Goal: Transaction & Acquisition: Purchase product/service

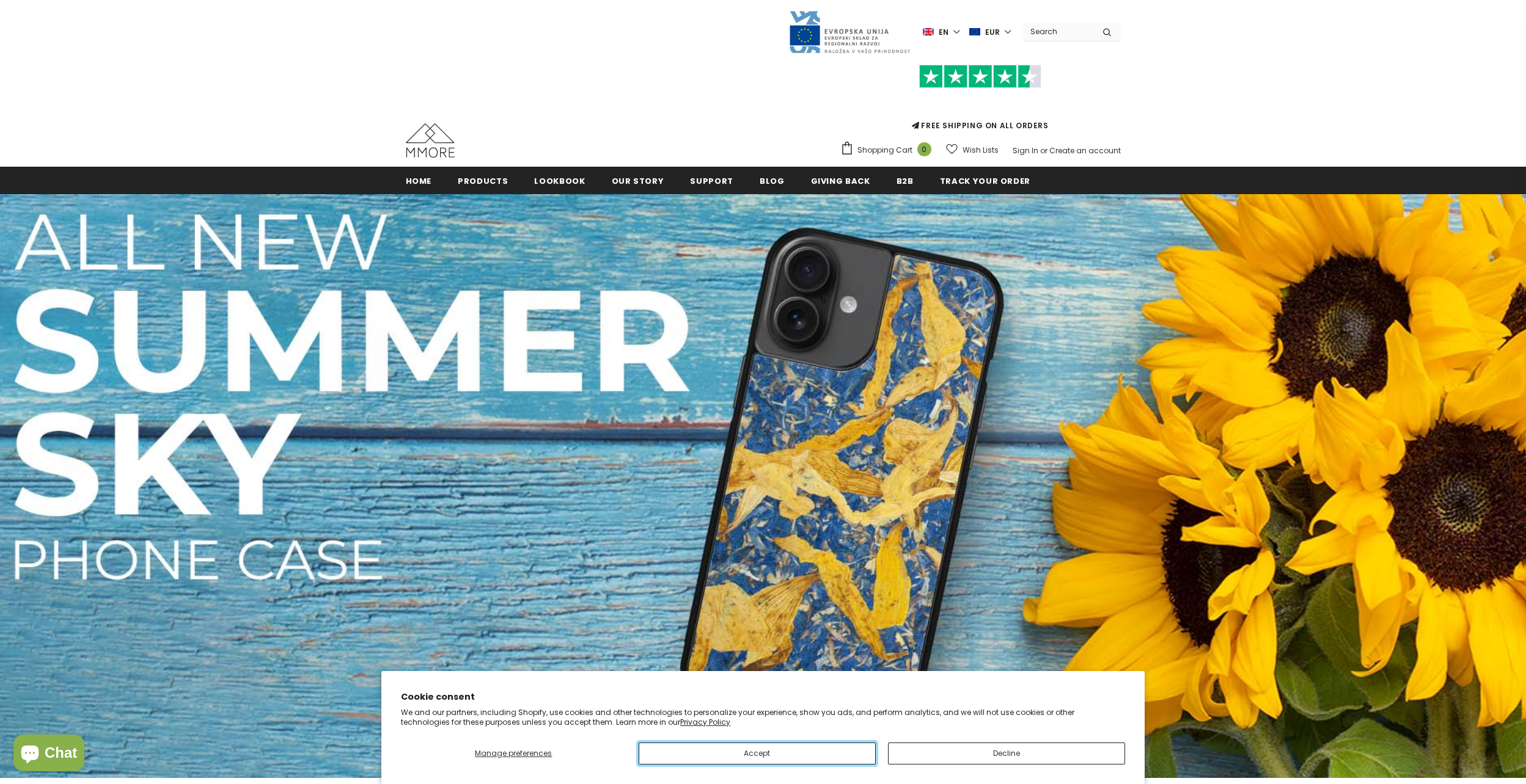
click at [779, 749] on button "Accept" at bounding box center [757, 754] width 237 height 22
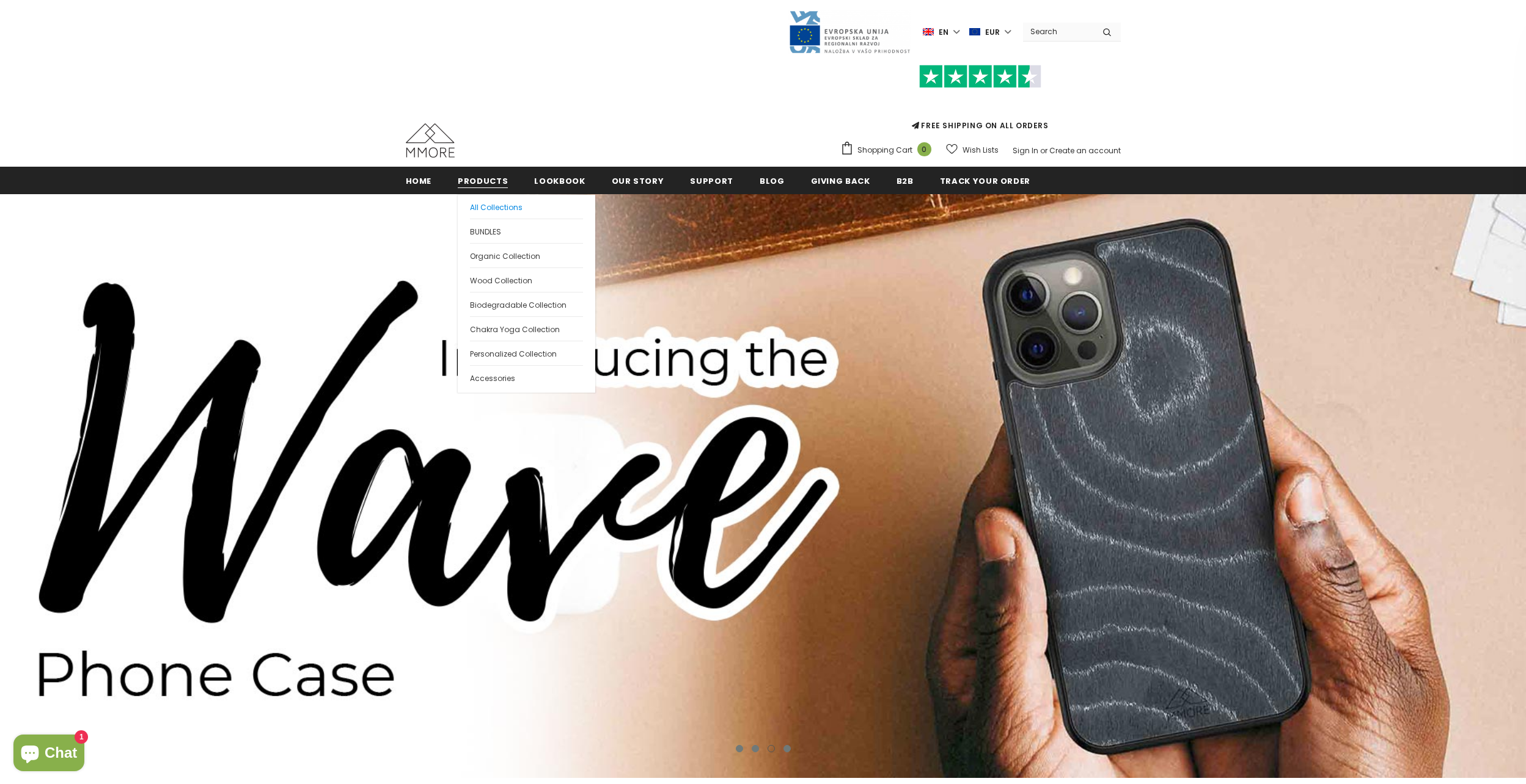
click at [490, 206] on span "All Collections" at bounding box center [496, 207] width 53 height 10
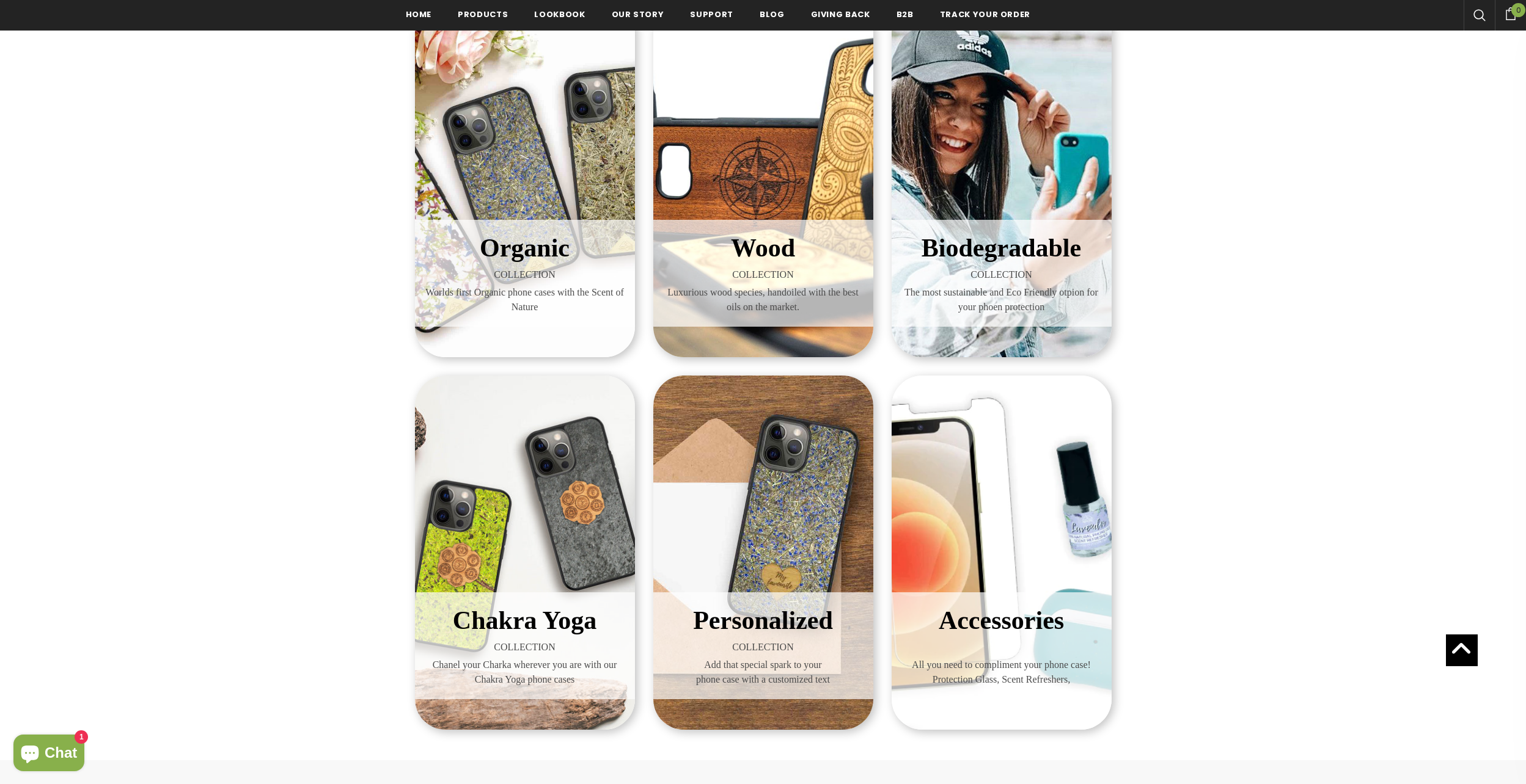
scroll to position [184, 0]
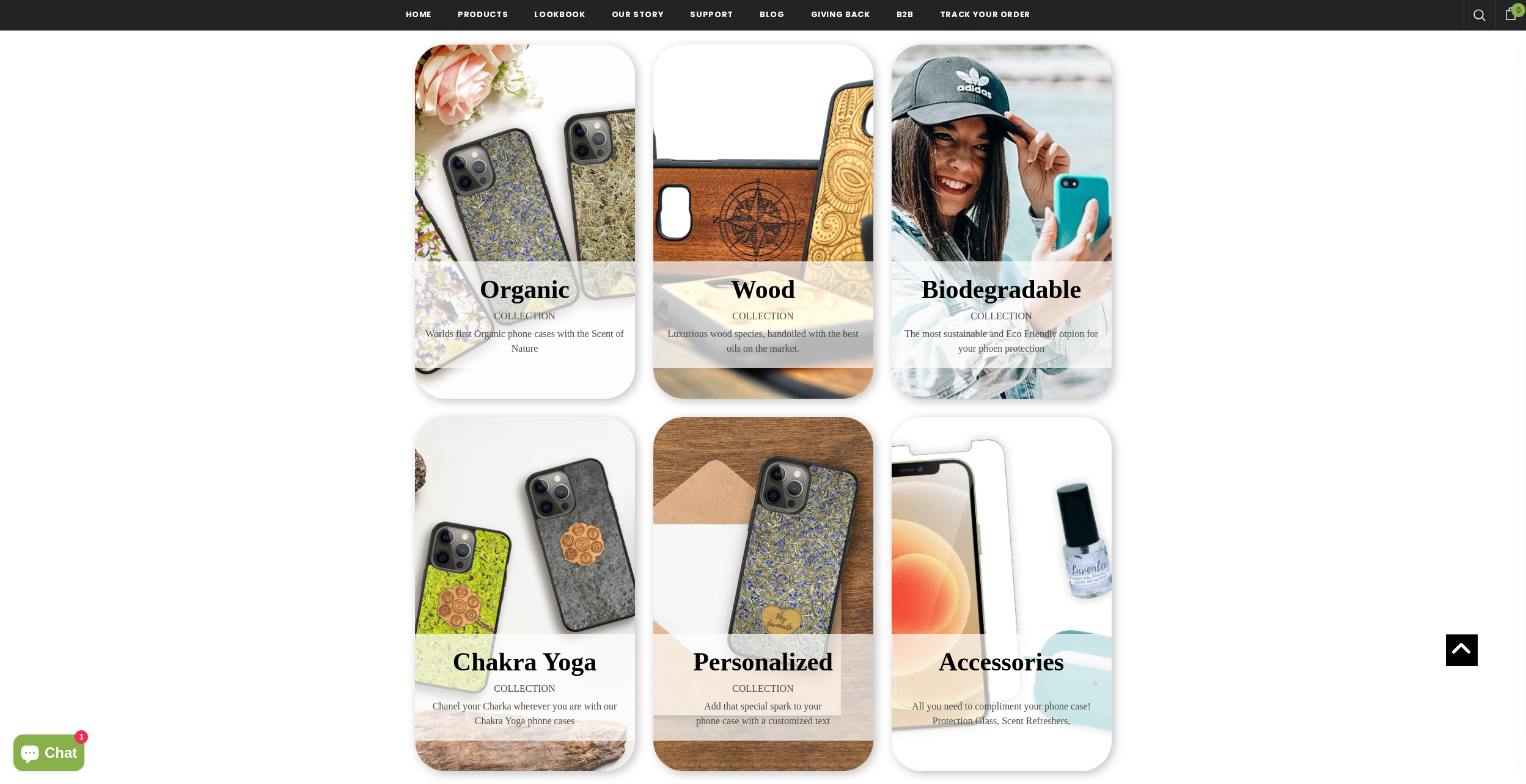
click at [501, 275] on h3 "Organic" at bounding box center [525, 290] width 202 height 38
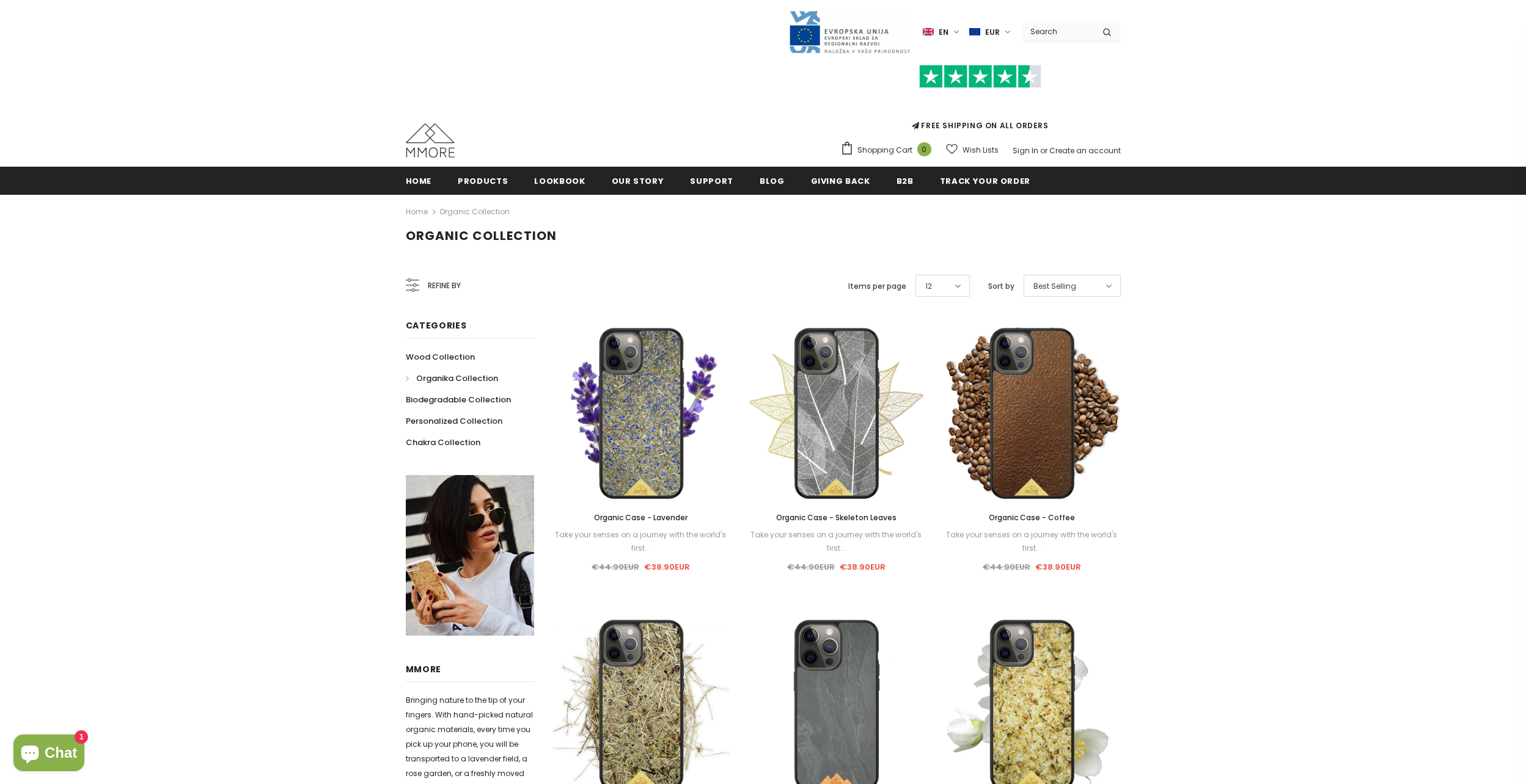
scroll to position [61, 0]
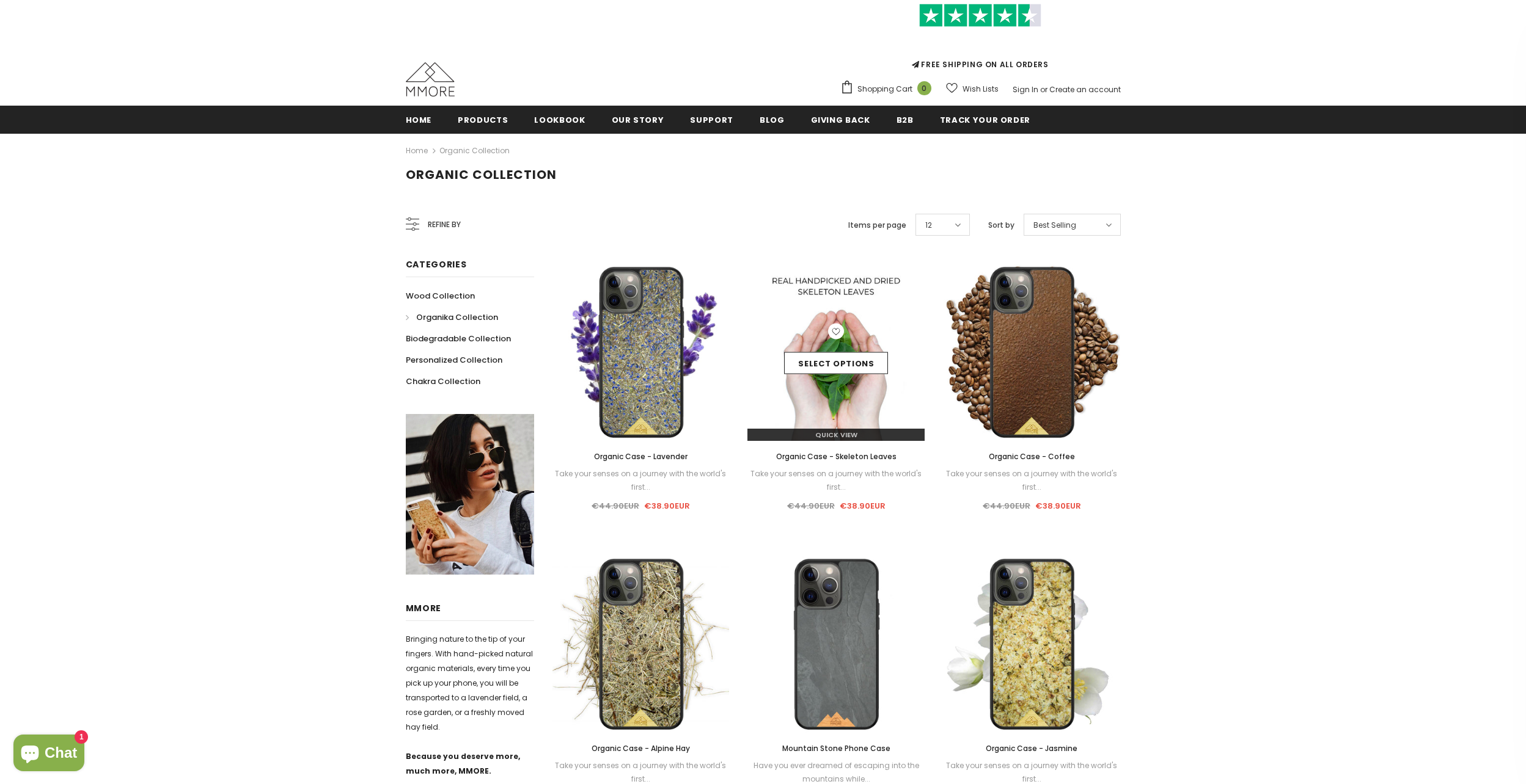
click at [841, 397] on img at bounding box center [835, 352] width 177 height 177
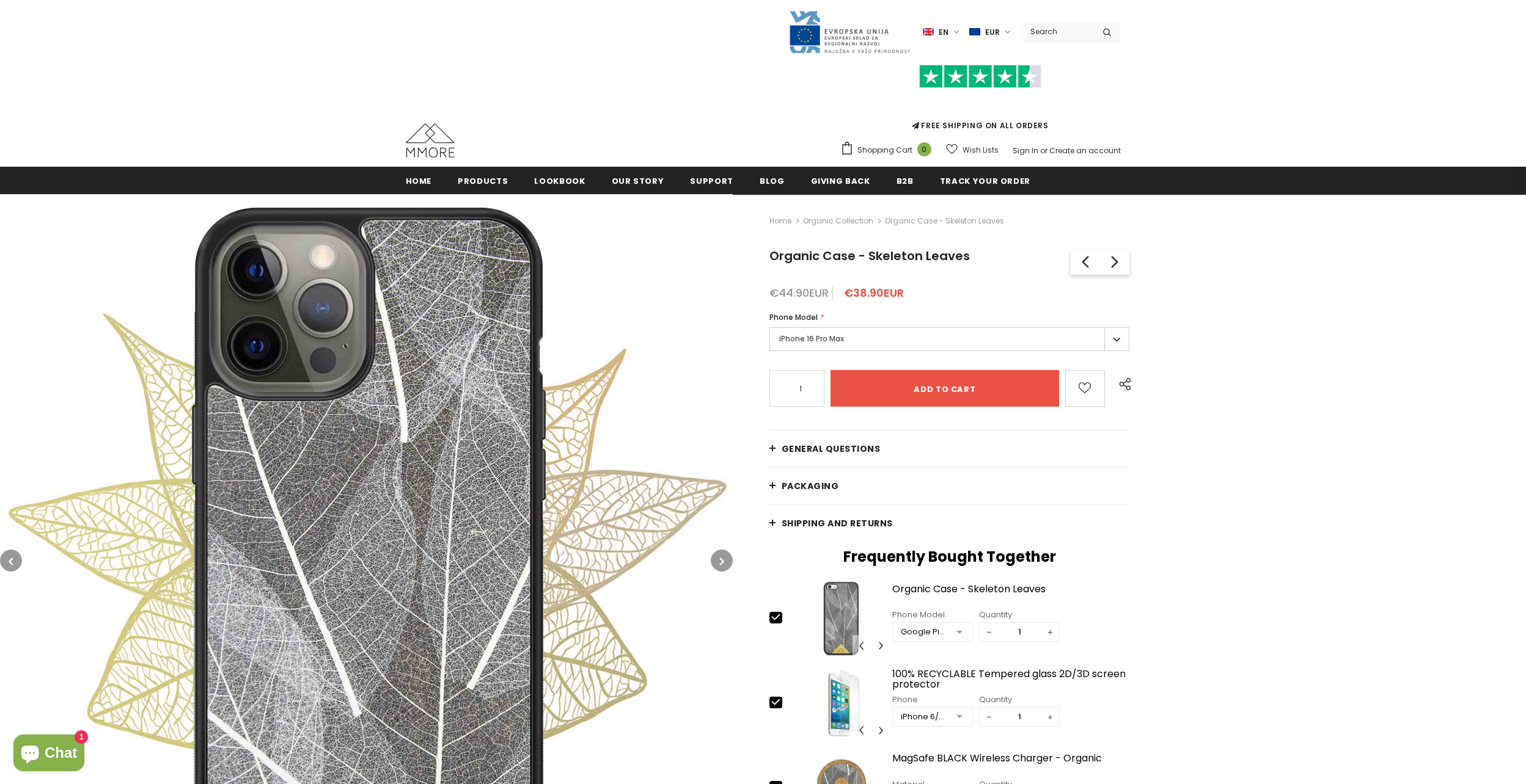
click at [840, 336] on label "iPhone 16 Pro Max" at bounding box center [949, 339] width 361 height 24
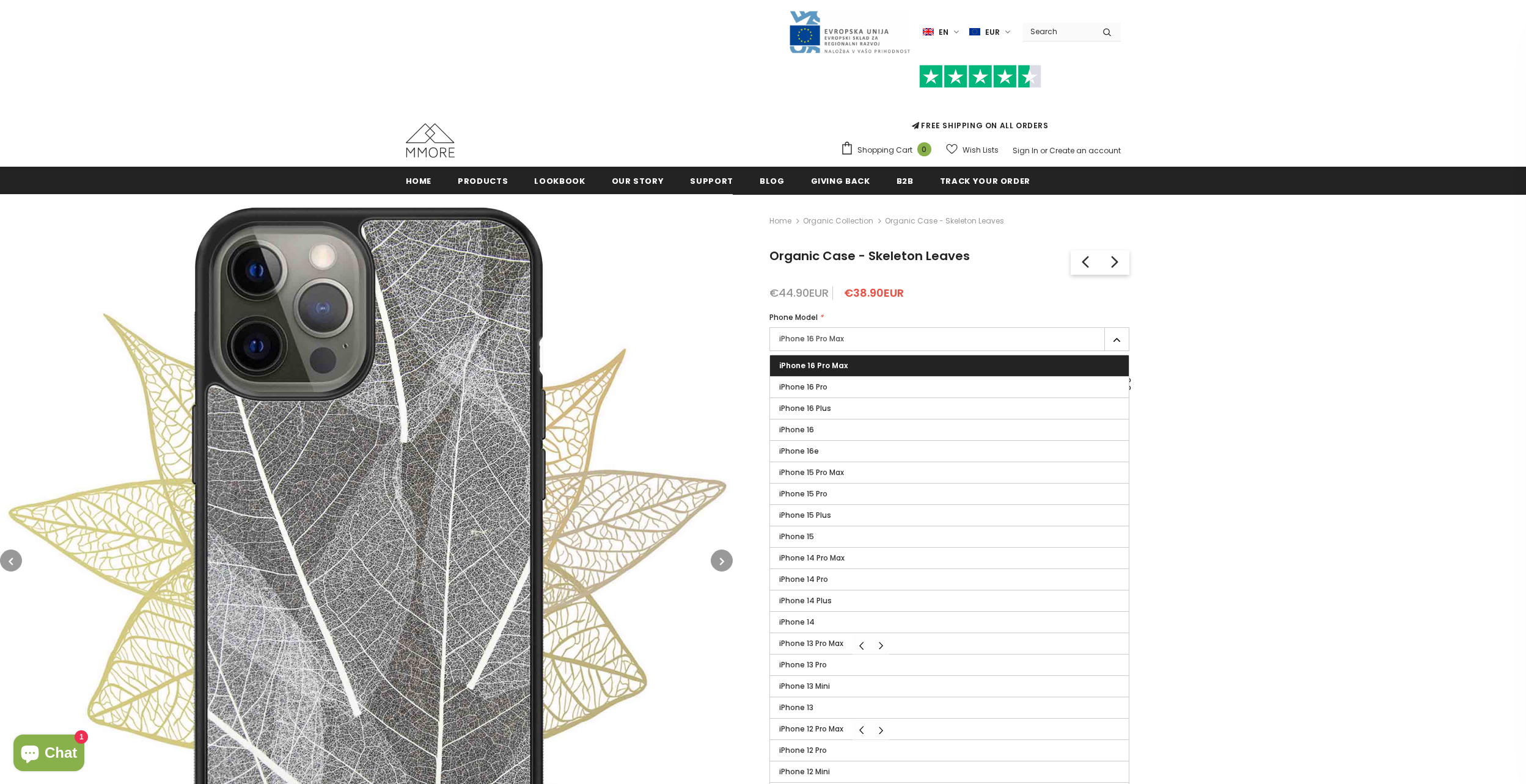
drag, startPoint x: 850, startPoint y: 381, endPoint x: 733, endPoint y: 413, distance: 121.3
click at [849, 381] on label "iPhone 16 Pro" at bounding box center [949, 387] width 359 height 21
click at [0, 0] on input "iPhone 16 Pro" at bounding box center [0, 0] width 0 height 0
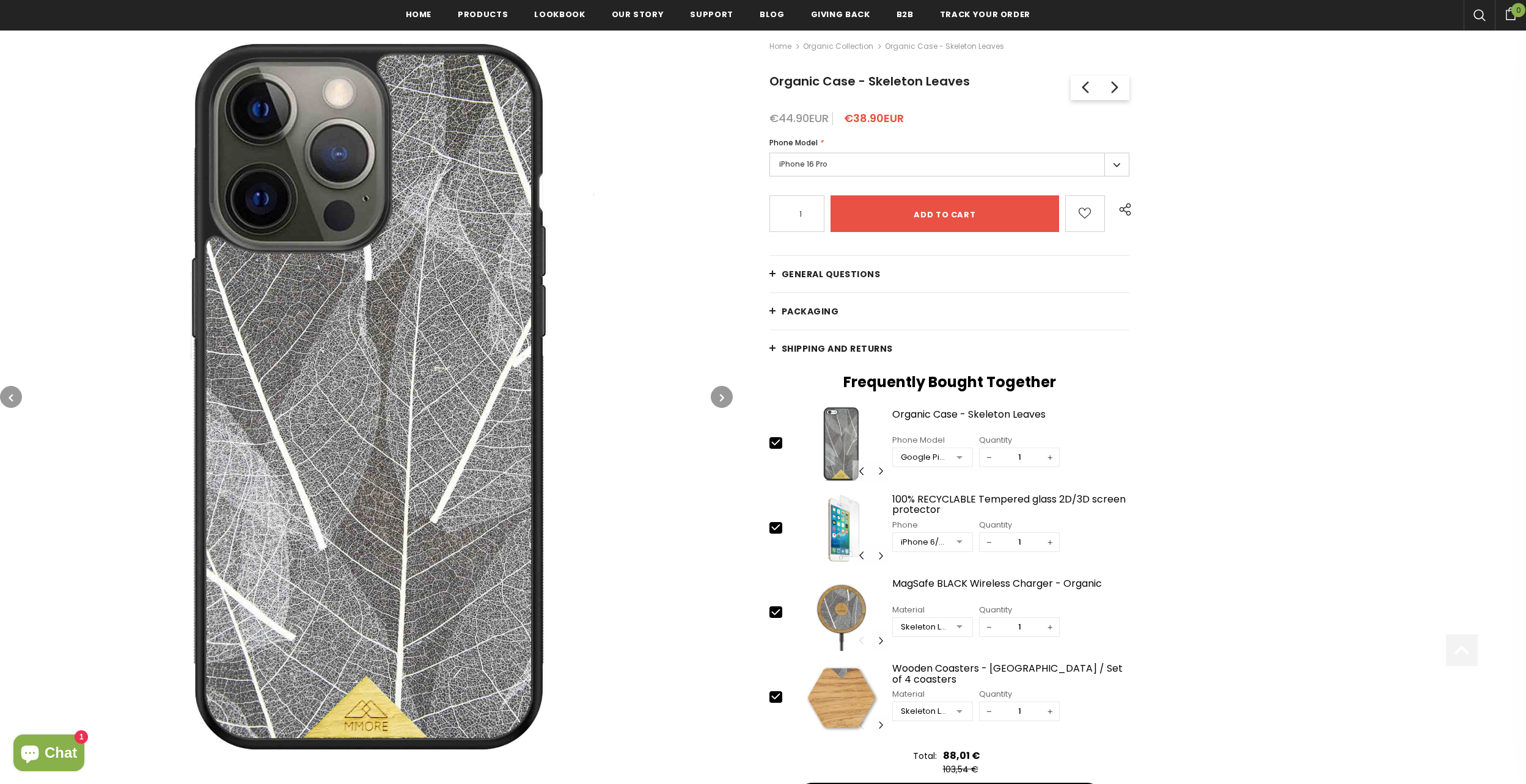
scroll to position [184, 0]
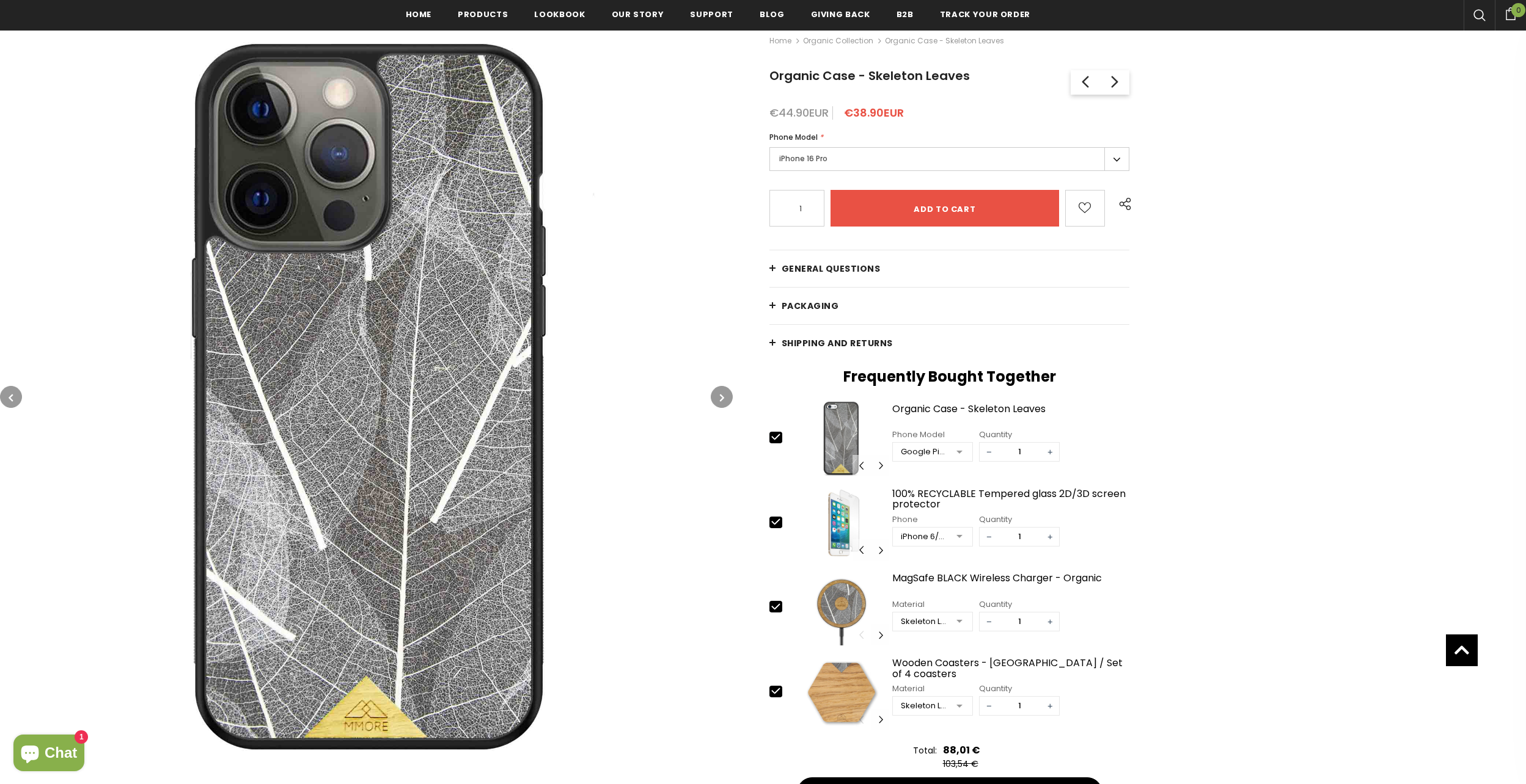
click at [725, 396] on button "button" at bounding box center [722, 397] width 22 height 22
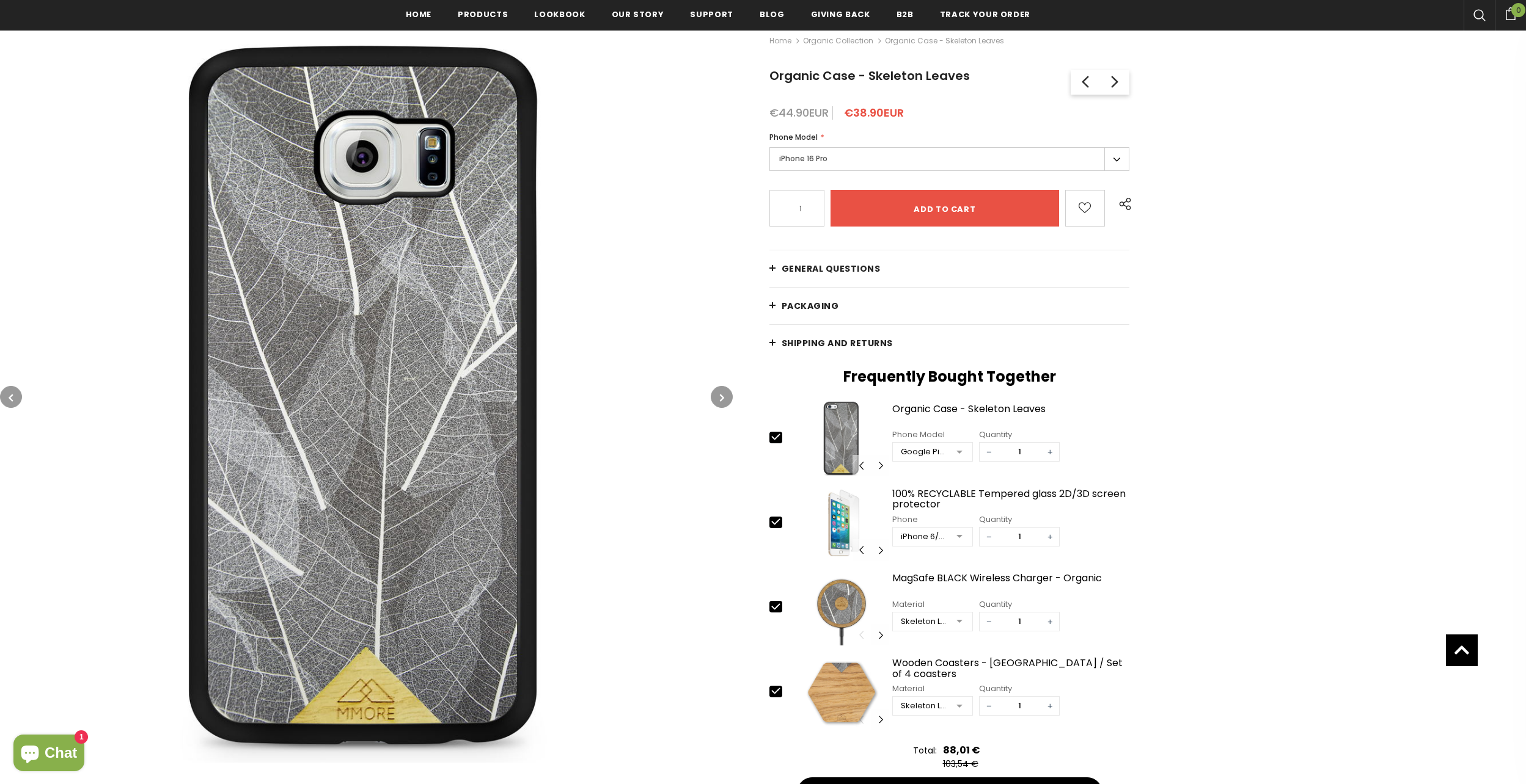
click at [725, 396] on button "button" at bounding box center [722, 397] width 22 height 22
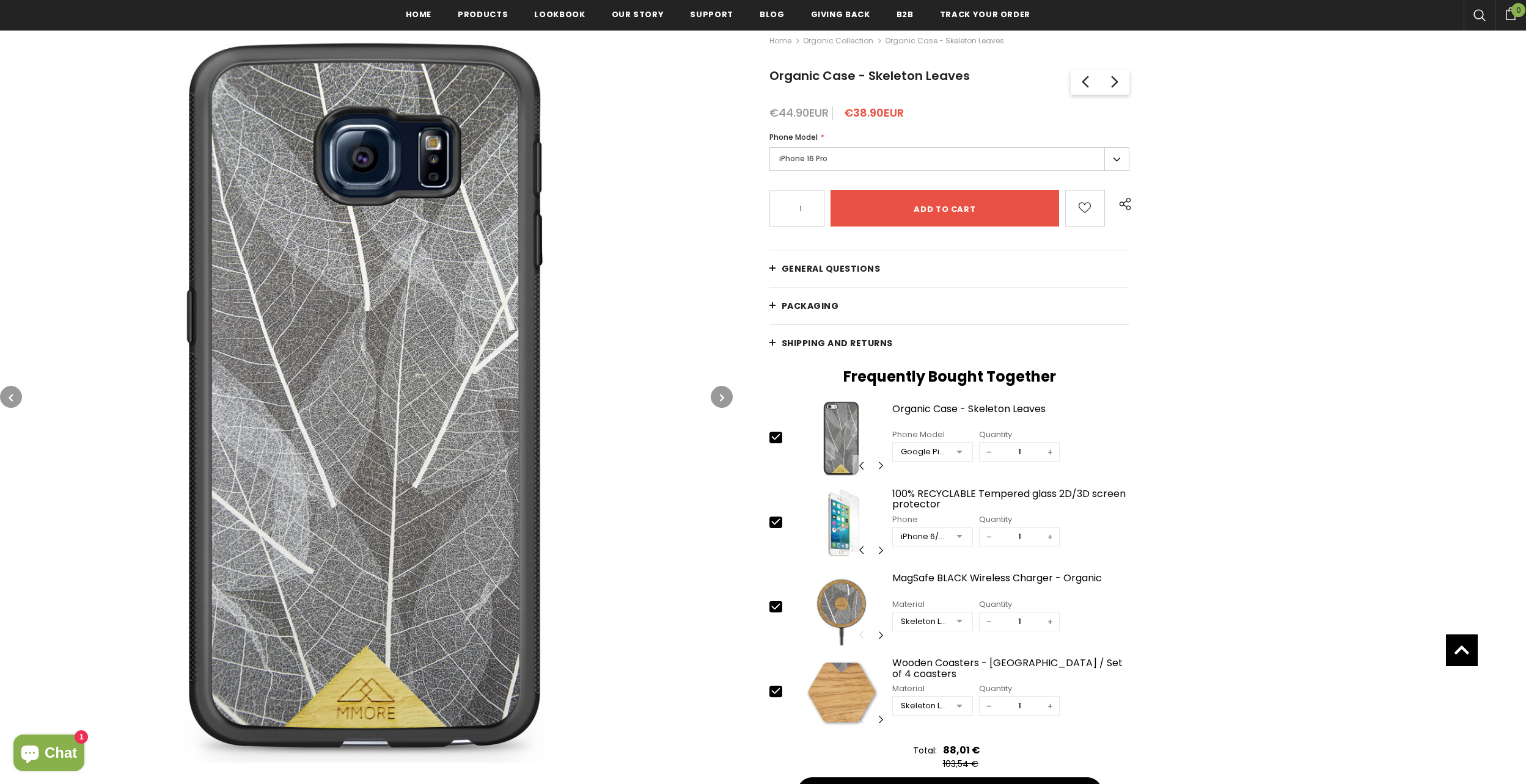
click at [725, 396] on button "button" at bounding box center [722, 397] width 22 height 22
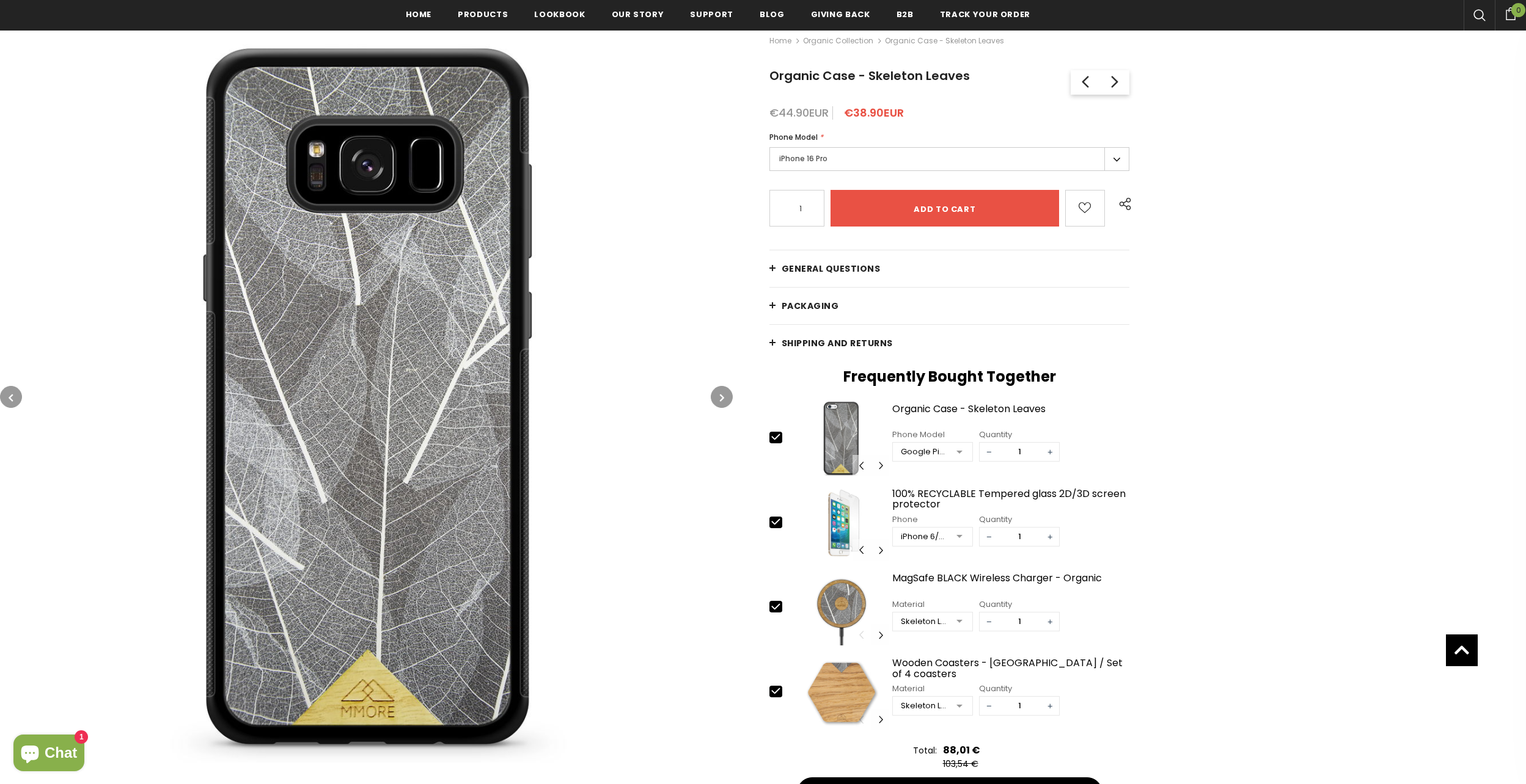
click at [725, 396] on button "button" at bounding box center [722, 397] width 22 height 22
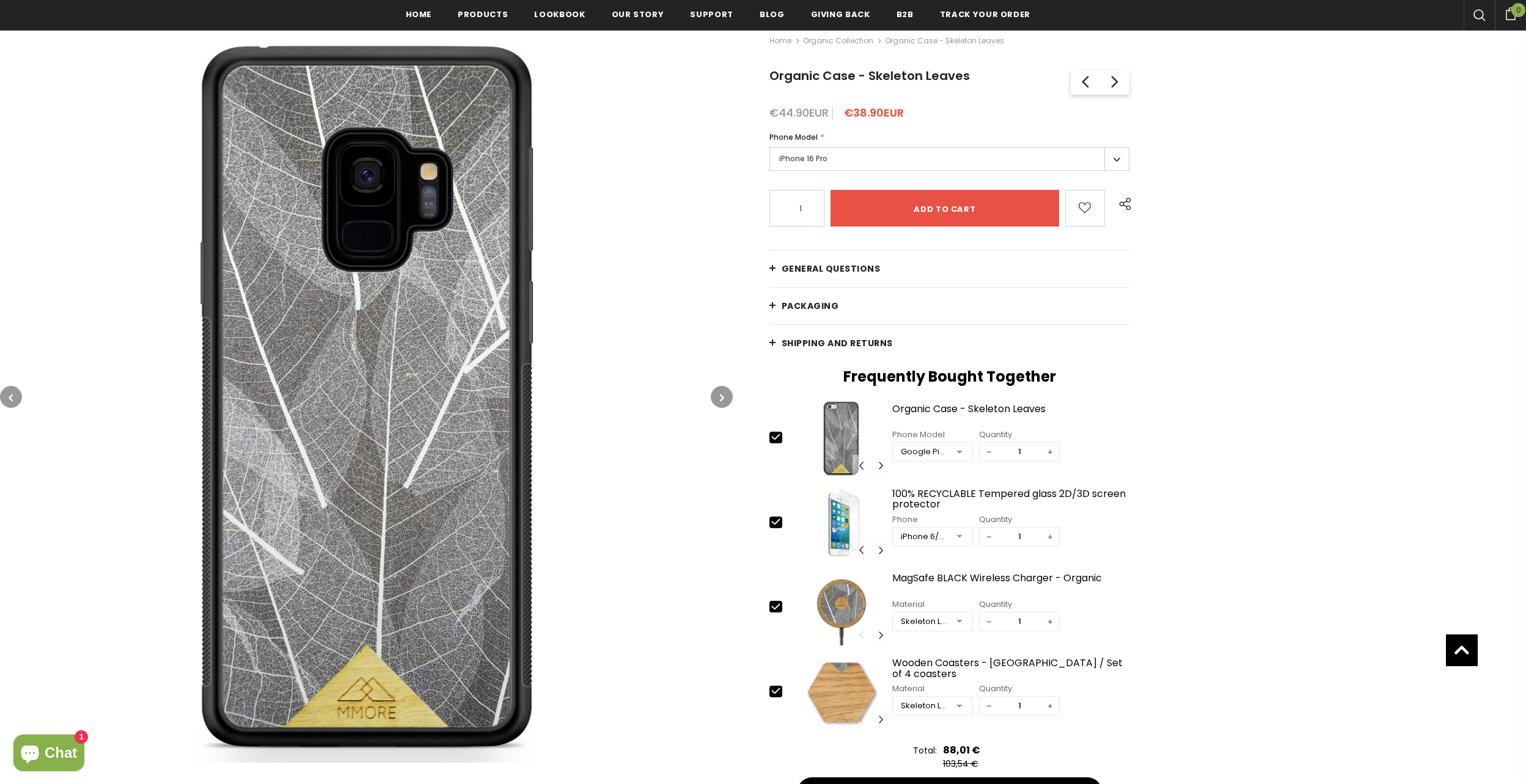
click at [725, 396] on button "button" at bounding box center [722, 397] width 22 height 22
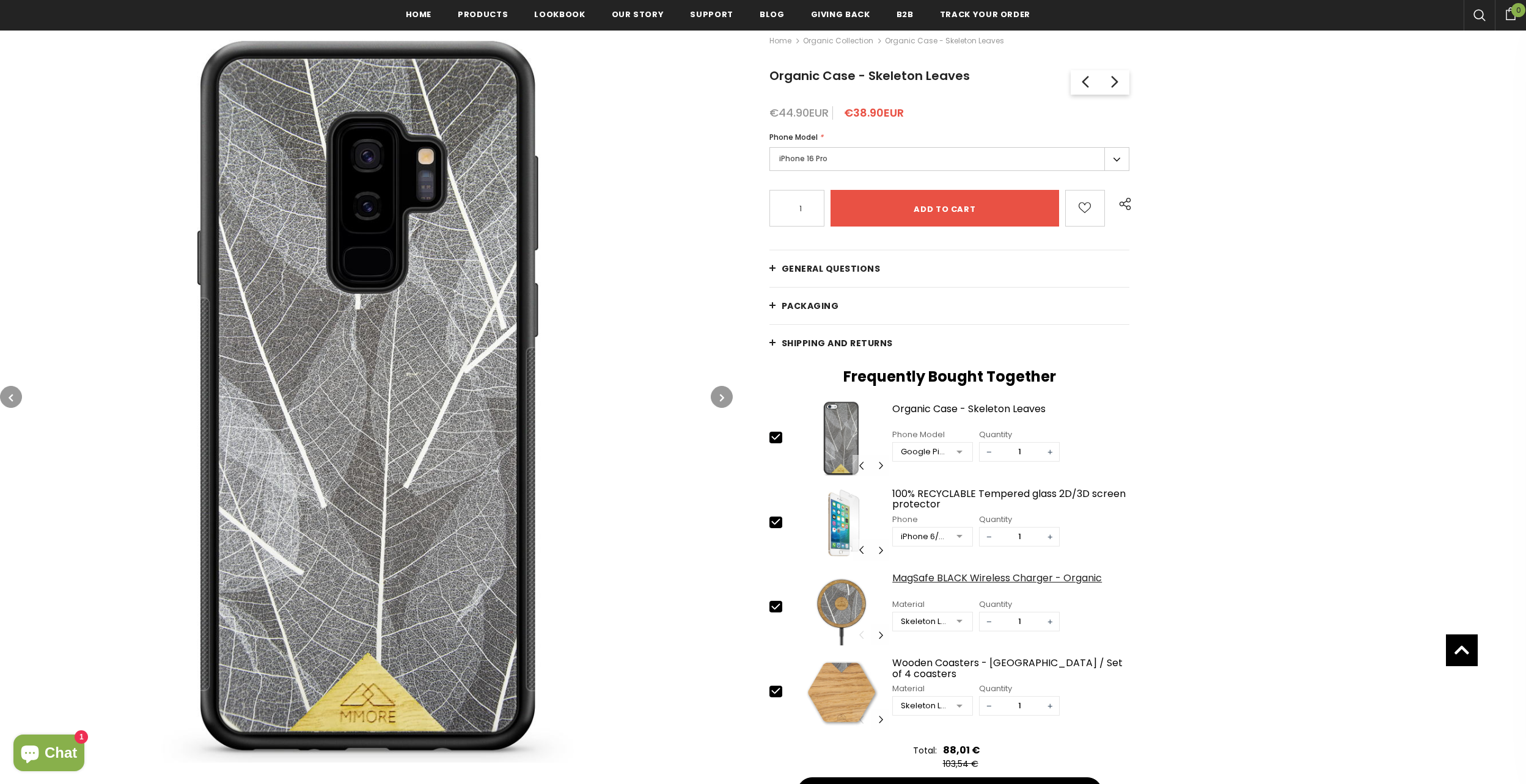
click at [1045, 575] on div "MagSafe BLACK Wireless Charger - Organic" at bounding box center [1011, 584] width 237 height 22
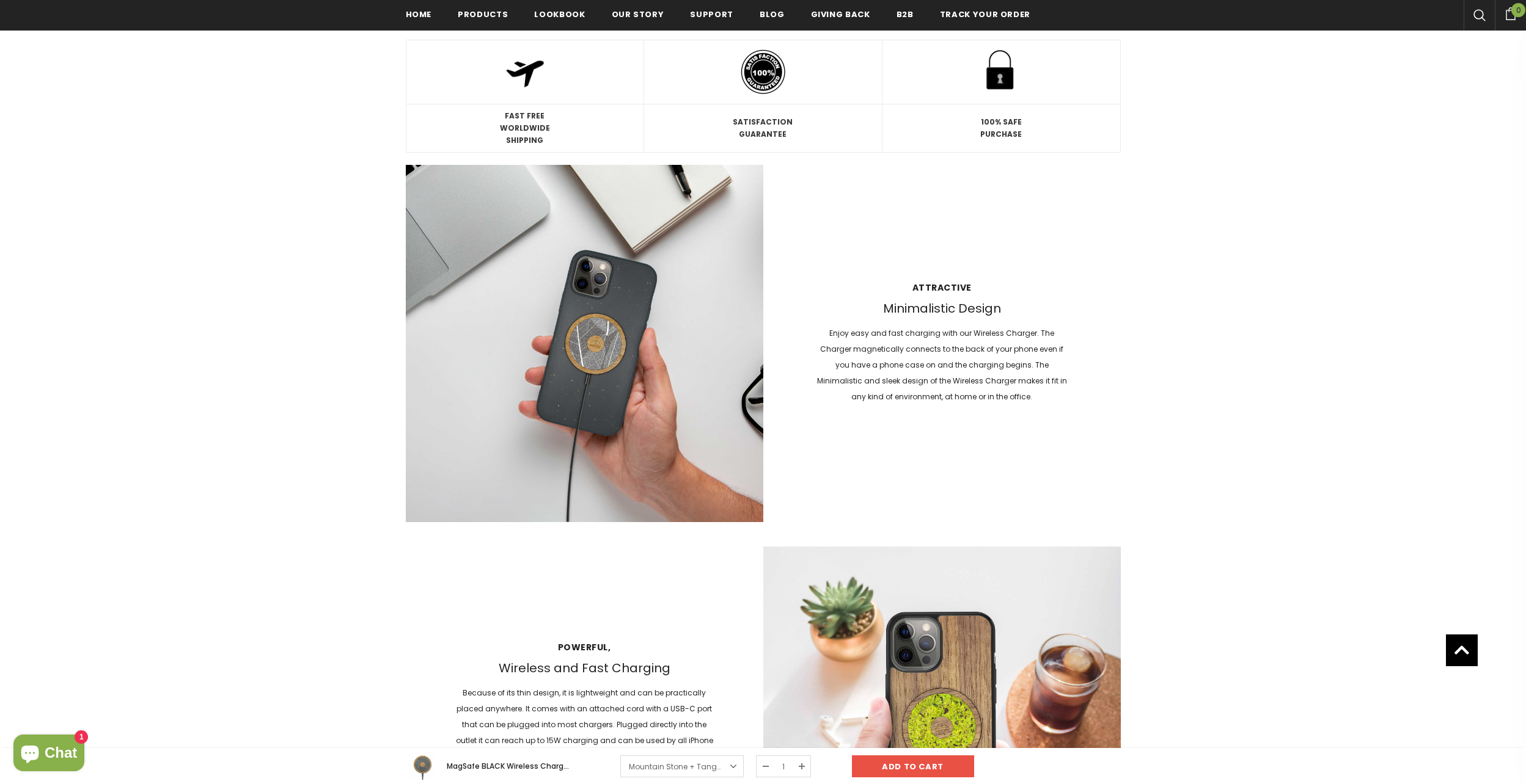
scroll to position [1469, 0]
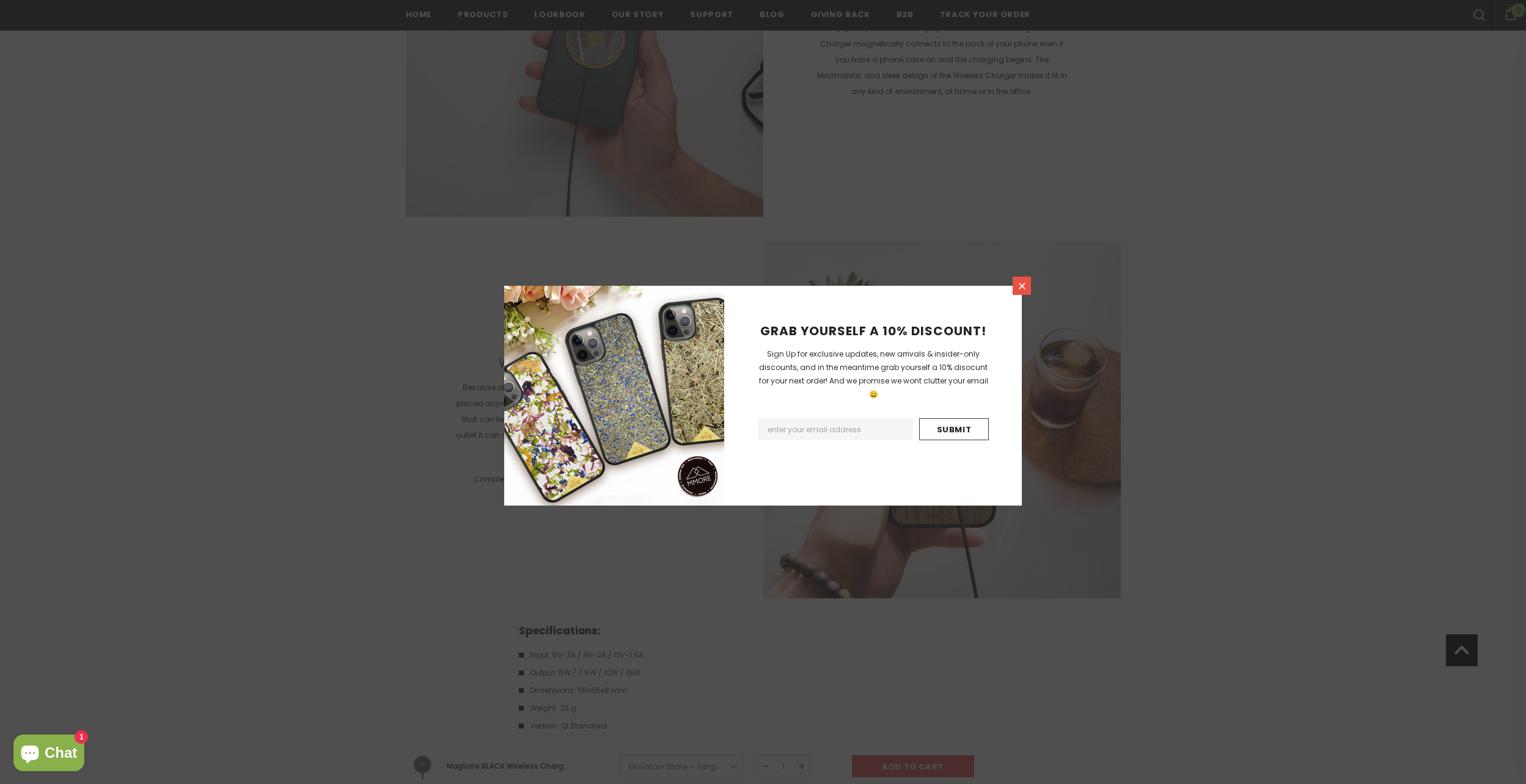
click at [1019, 286] on icon at bounding box center [1022, 285] width 10 height 10
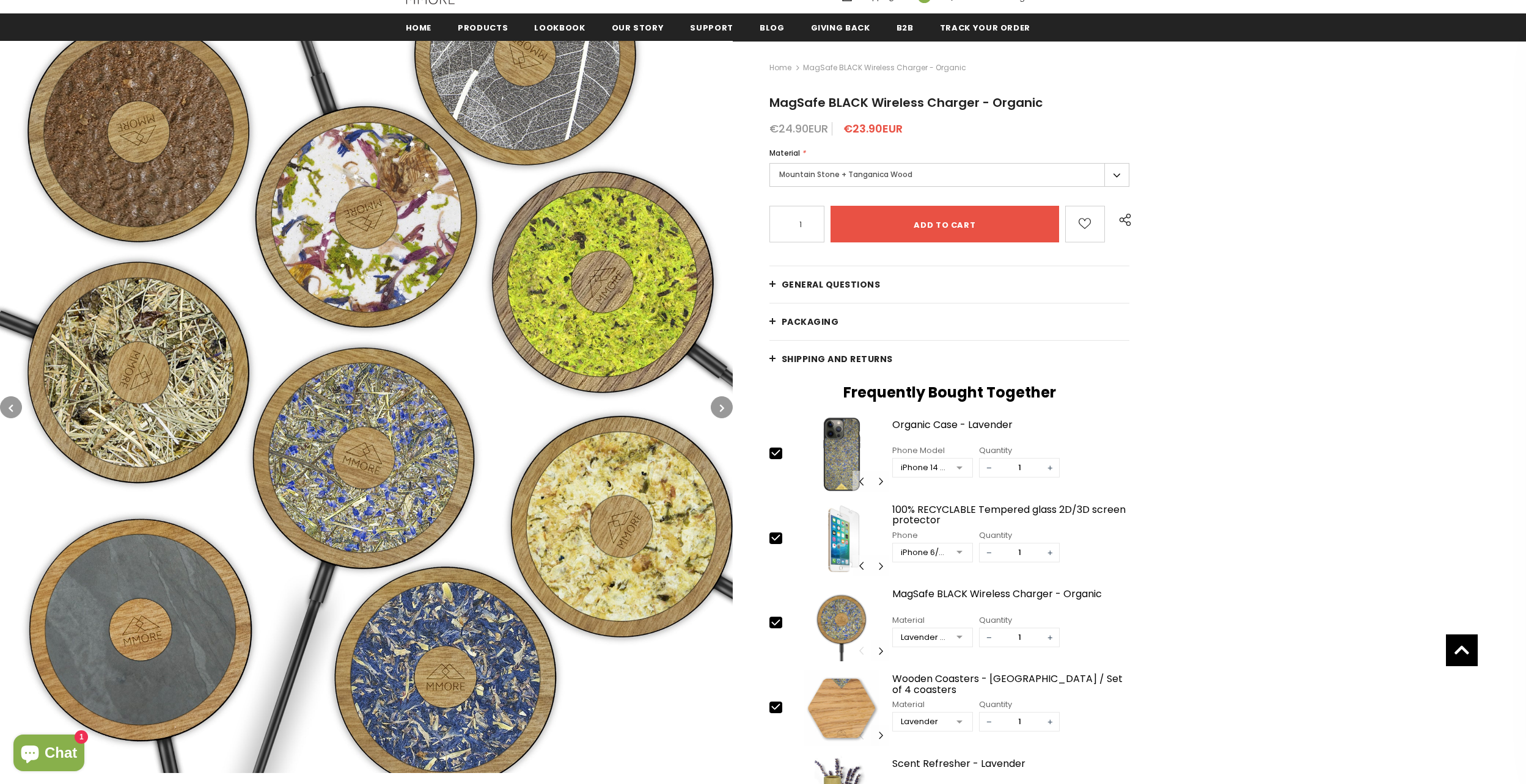
scroll to position [0, 0]
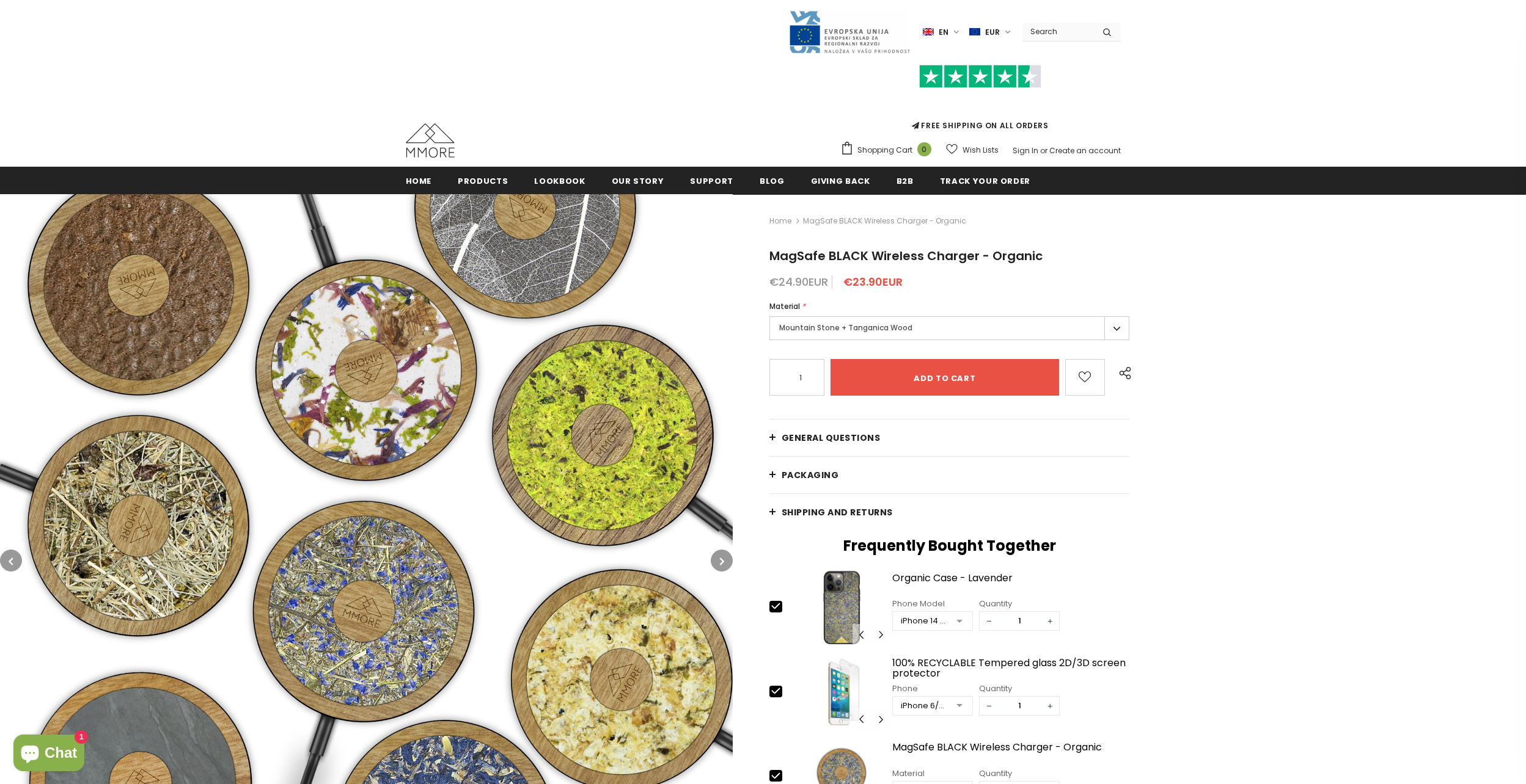
click at [936, 325] on label "Mountain Stone + Tanganica Wood" at bounding box center [949, 328] width 361 height 24
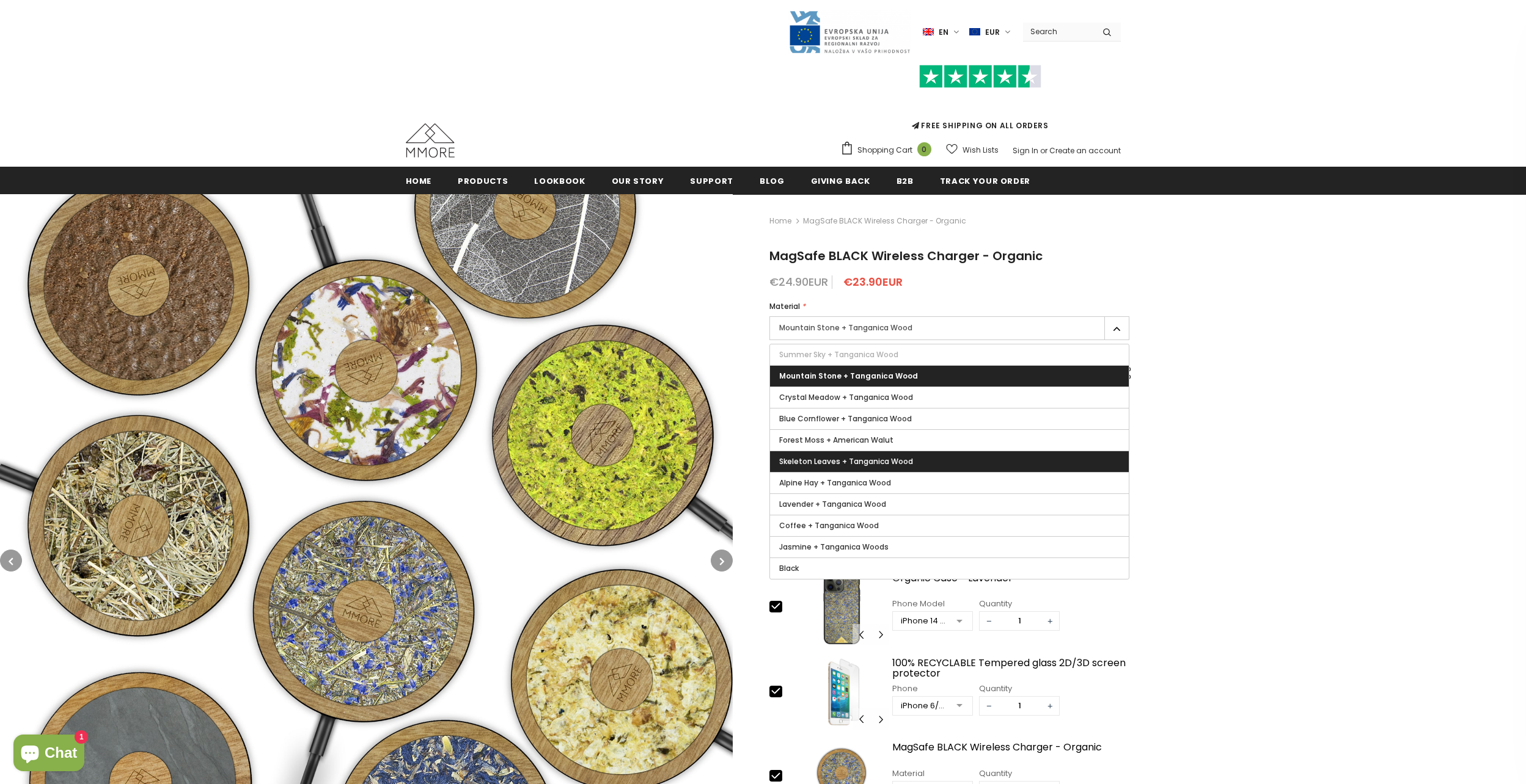
click at [924, 459] on label "Skeleton Leaves + Tanganica Wood" at bounding box center [949, 461] width 359 height 21
click at [0, 0] on input "Skeleton Leaves + Tanganica Wood" at bounding box center [0, 0] width 0 height 0
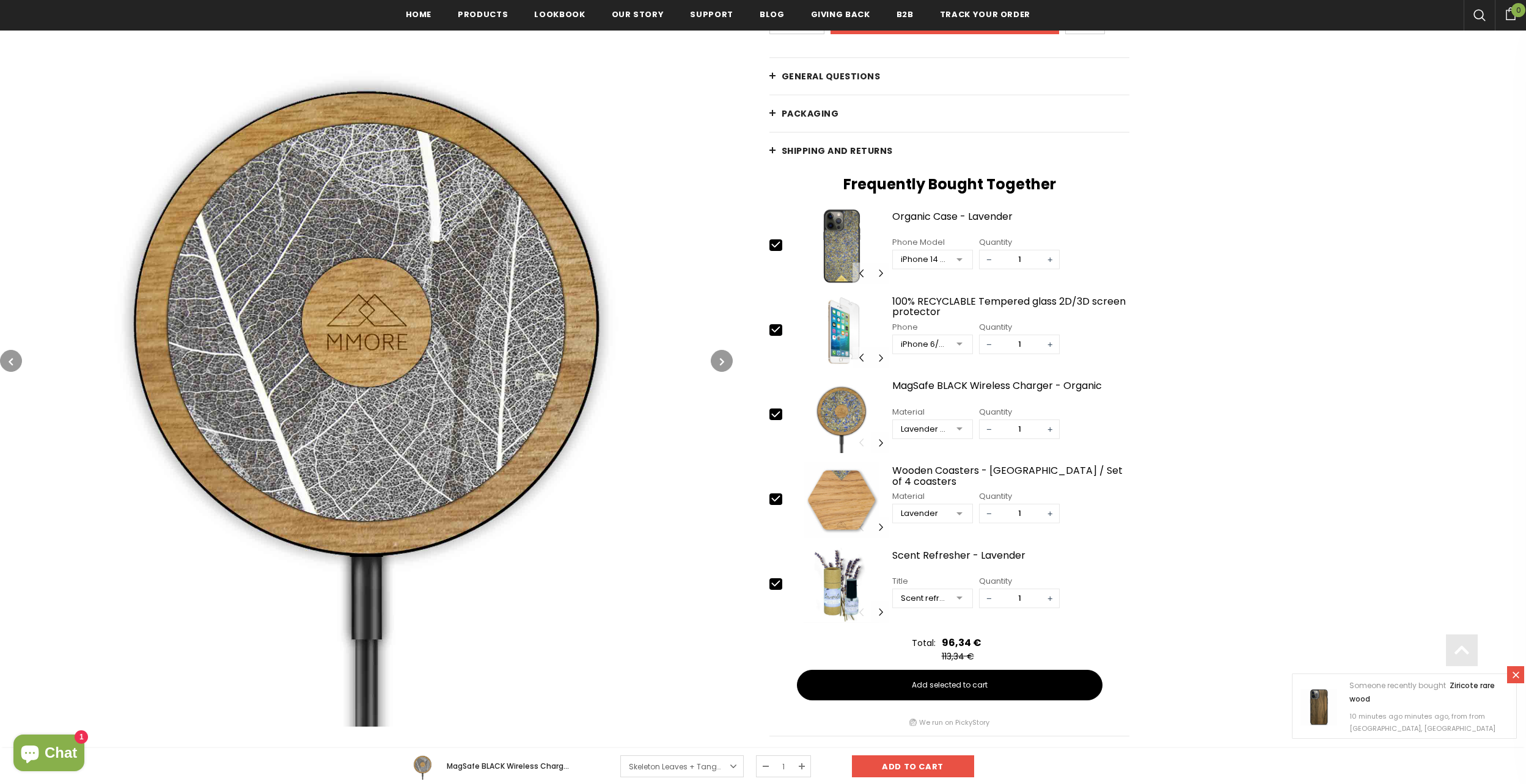
scroll to position [370, 0]
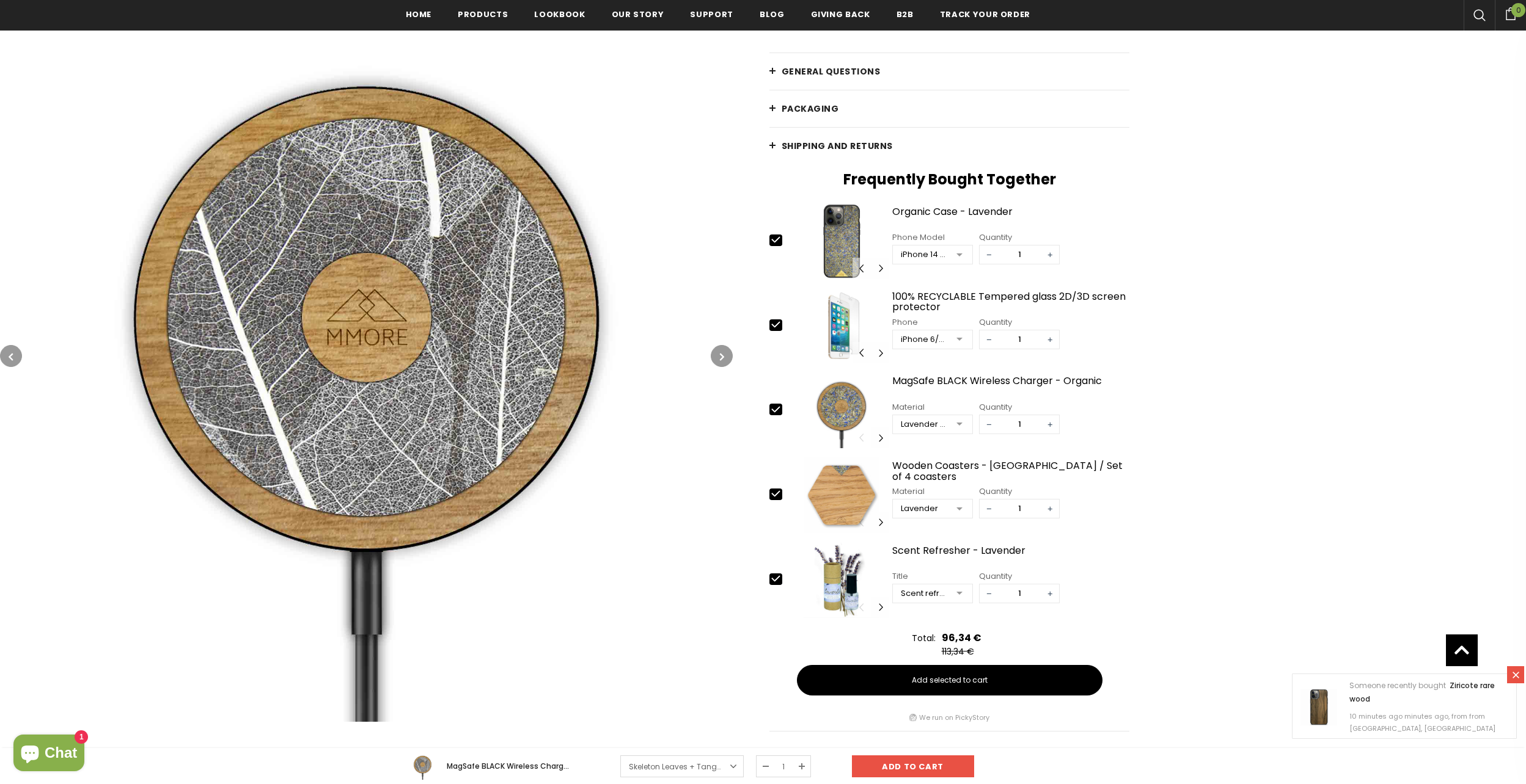
click at [716, 357] on button "button" at bounding box center [722, 356] width 22 height 22
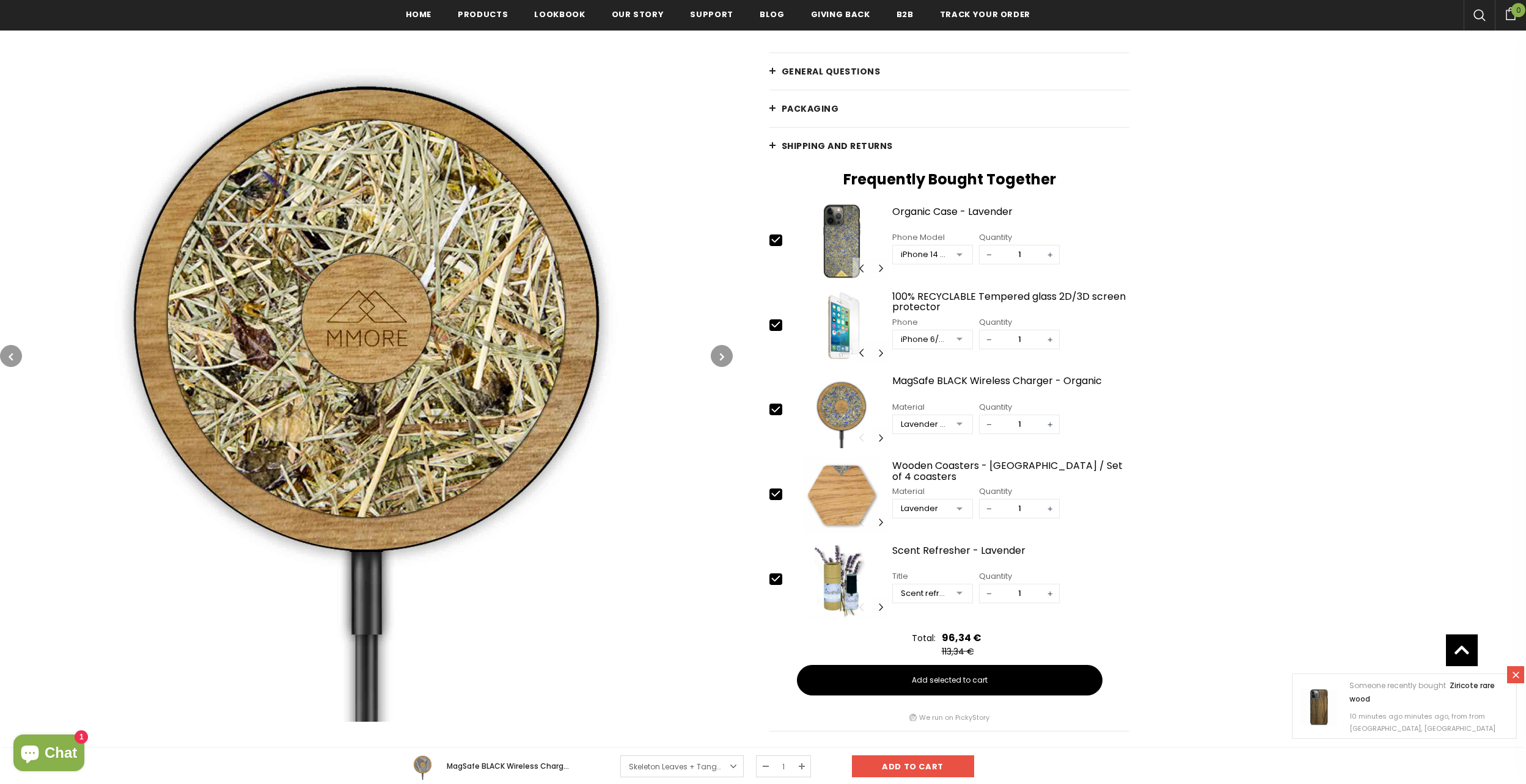
click at [21, 353] on button "button" at bounding box center [11, 356] width 22 height 22
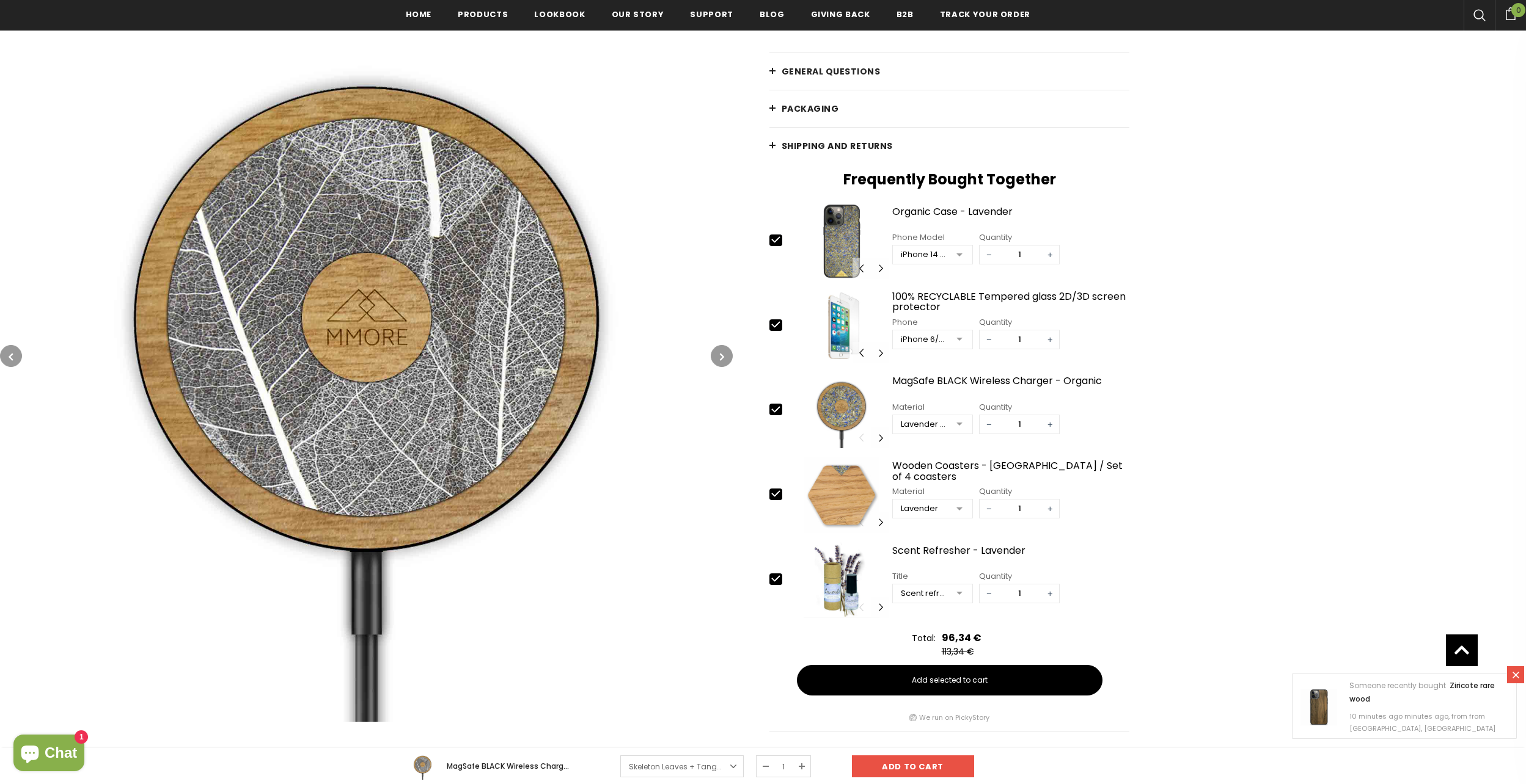
click at [21, 353] on button "button" at bounding box center [11, 356] width 22 height 22
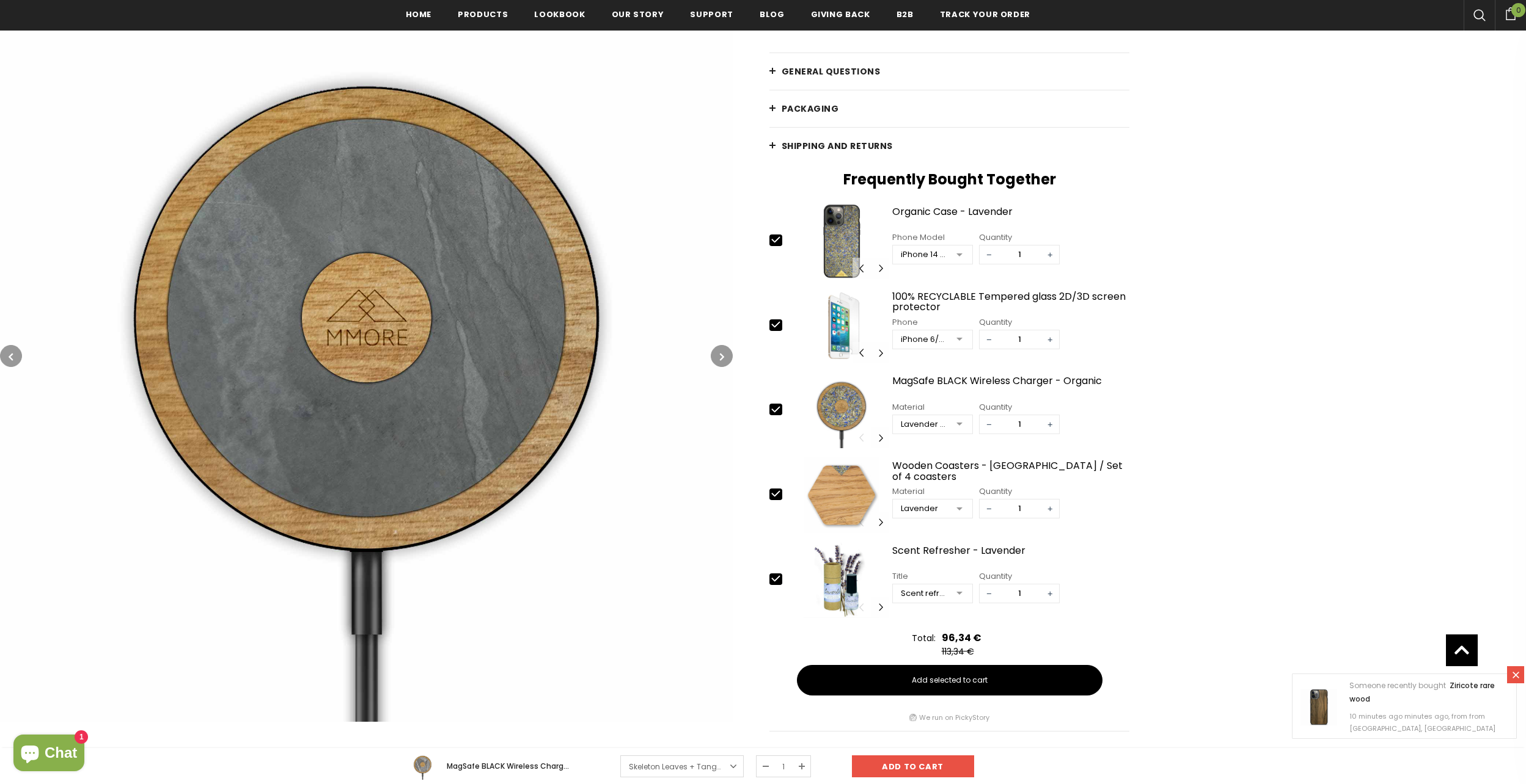
click at [21, 353] on button "button" at bounding box center [11, 356] width 22 height 22
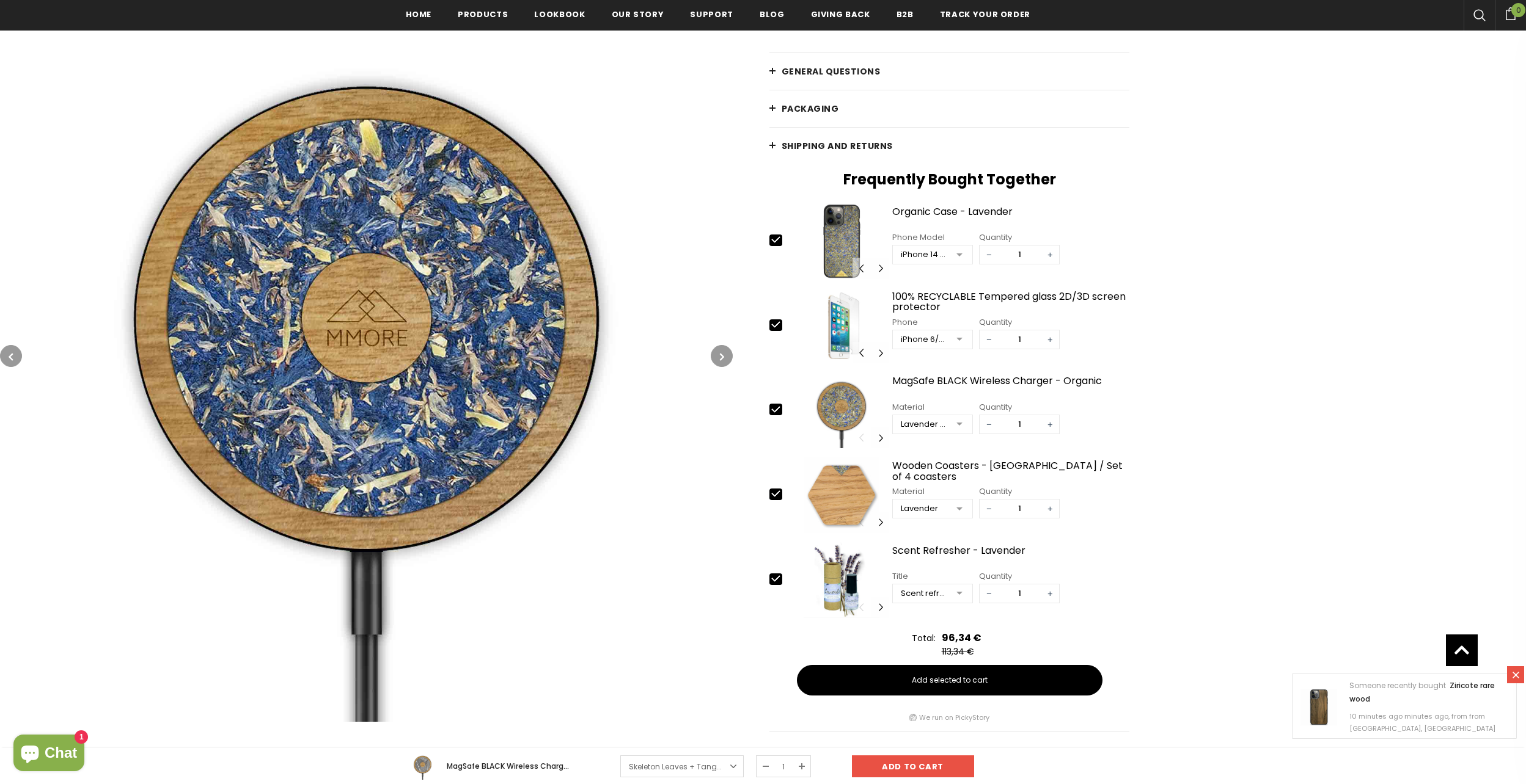
click at [21, 353] on button "button" at bounding box center [11, 356] width 22 height 22
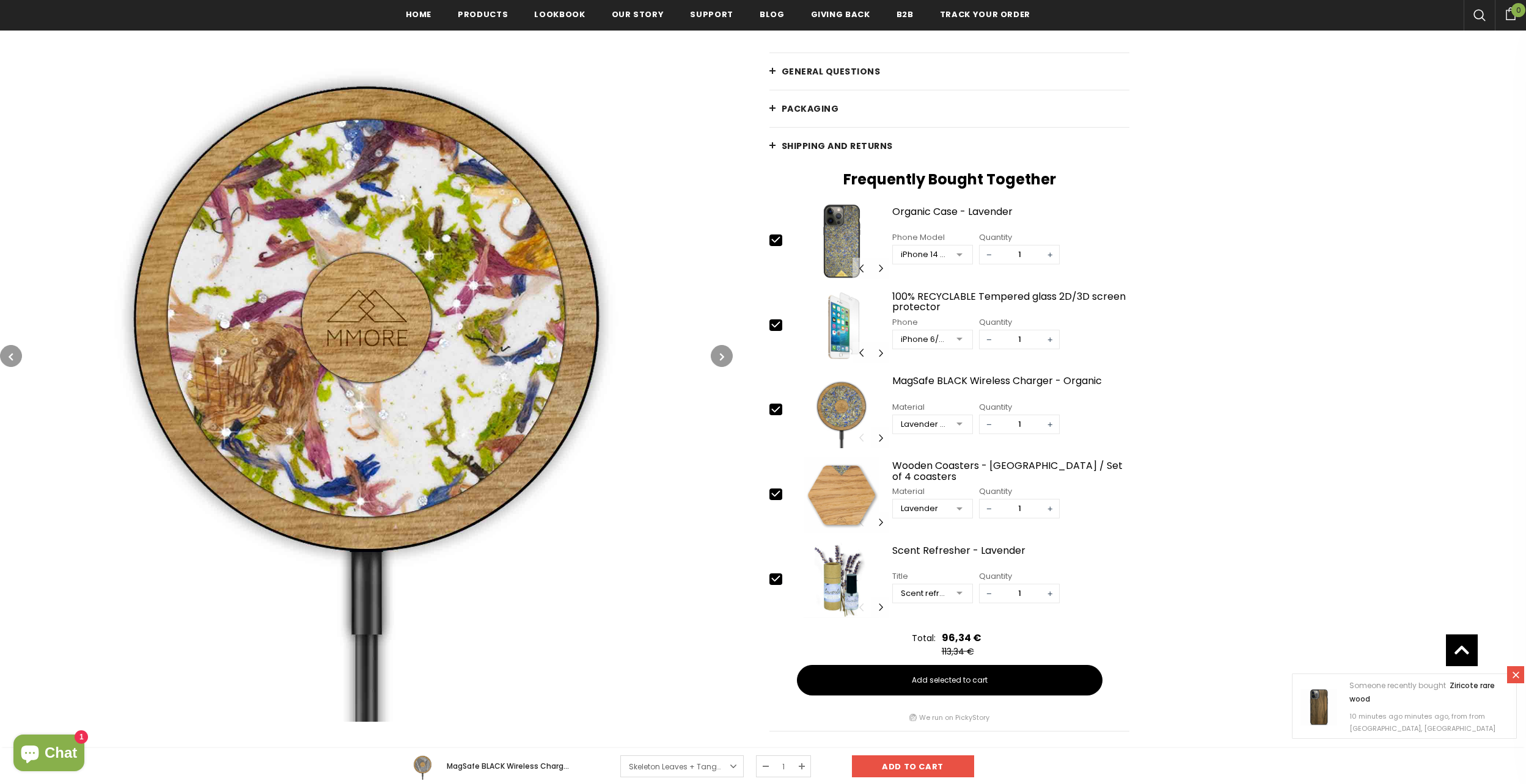
click at [21, 353] on button "button" at bounding box center [11, 356] width 22 height 22
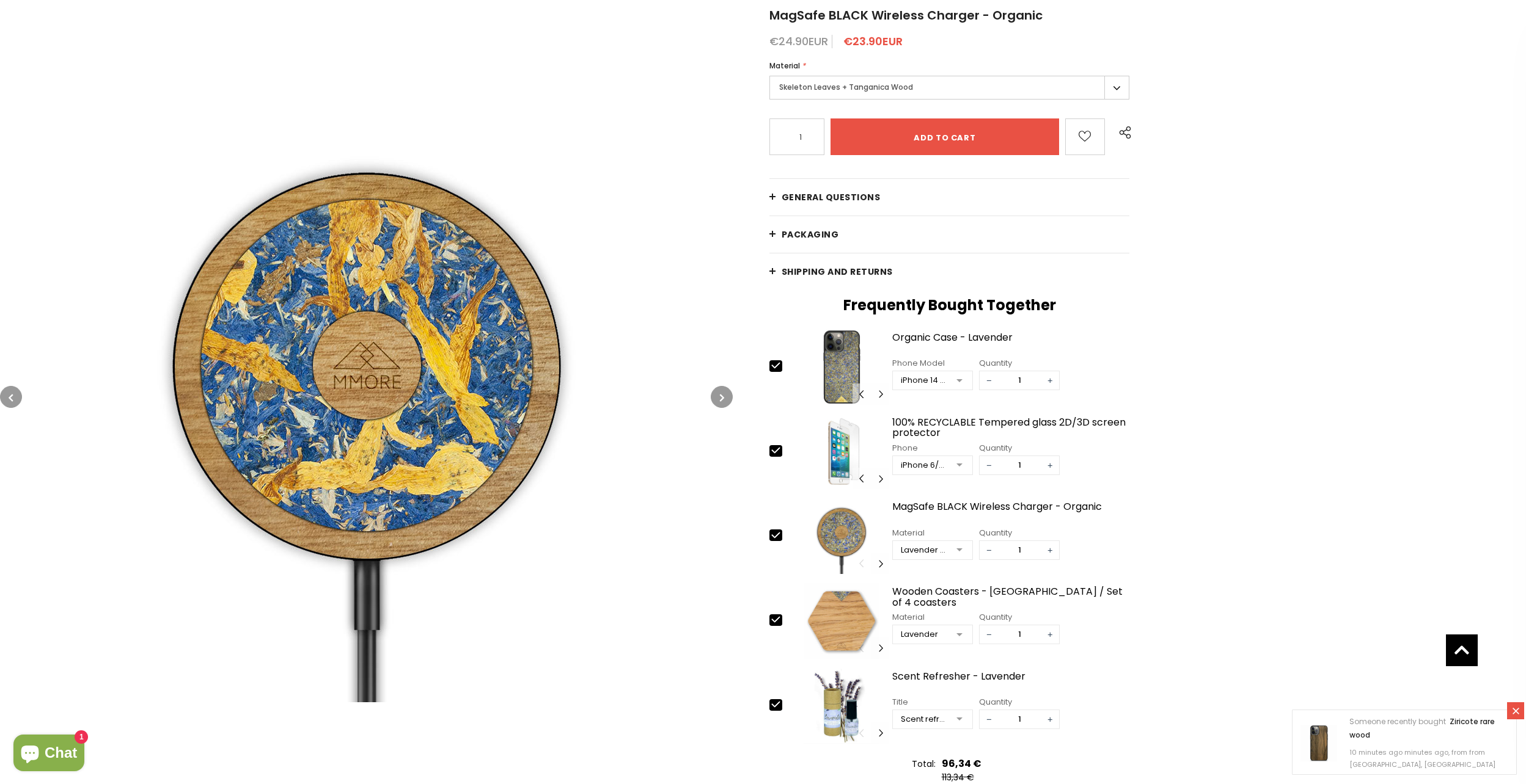
scroll to position [125, 0]
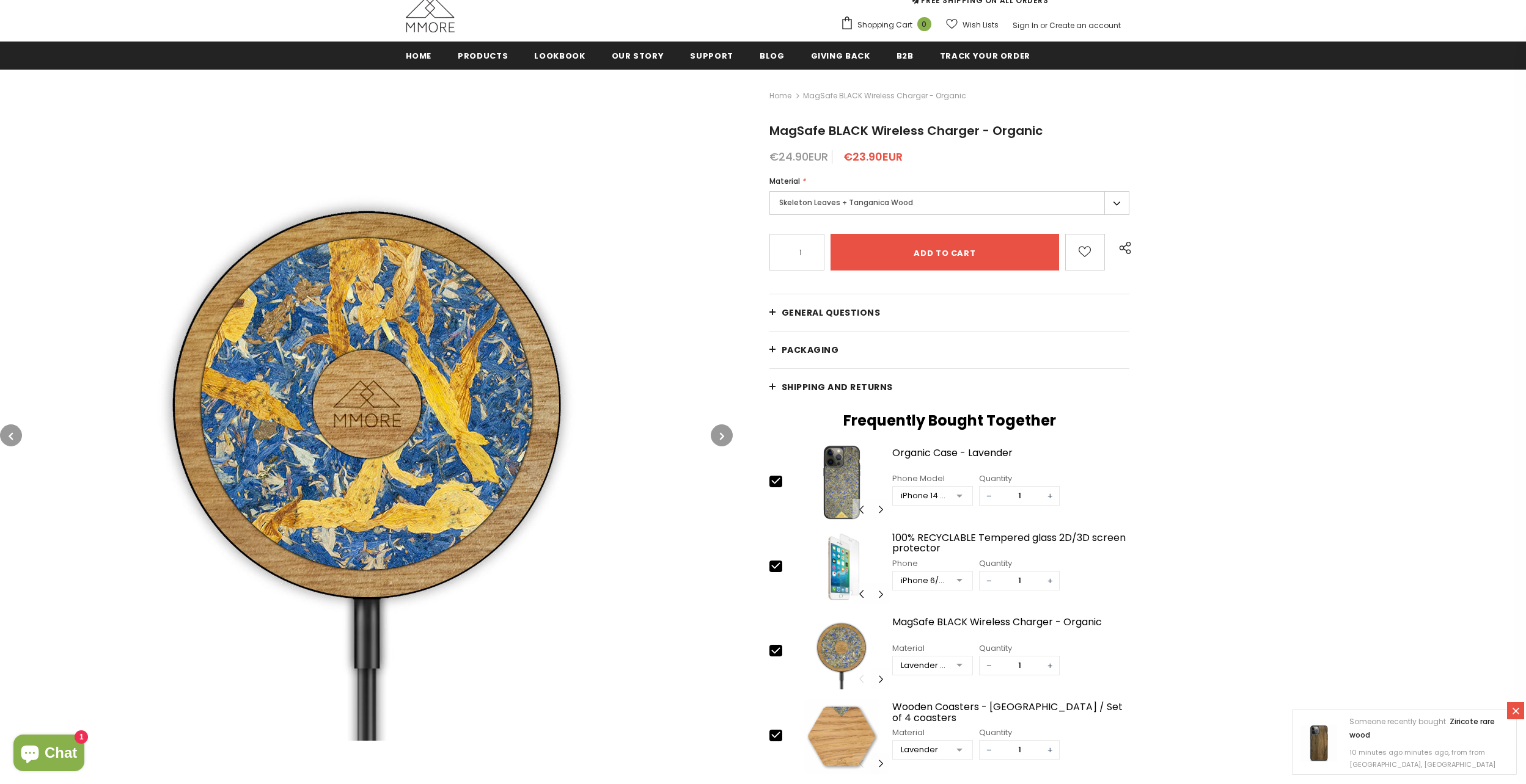
click at [913, 203] on label "Skeleton Leaves + Tanganica Wood" at bounding box center [949, 203] width 361 height 24
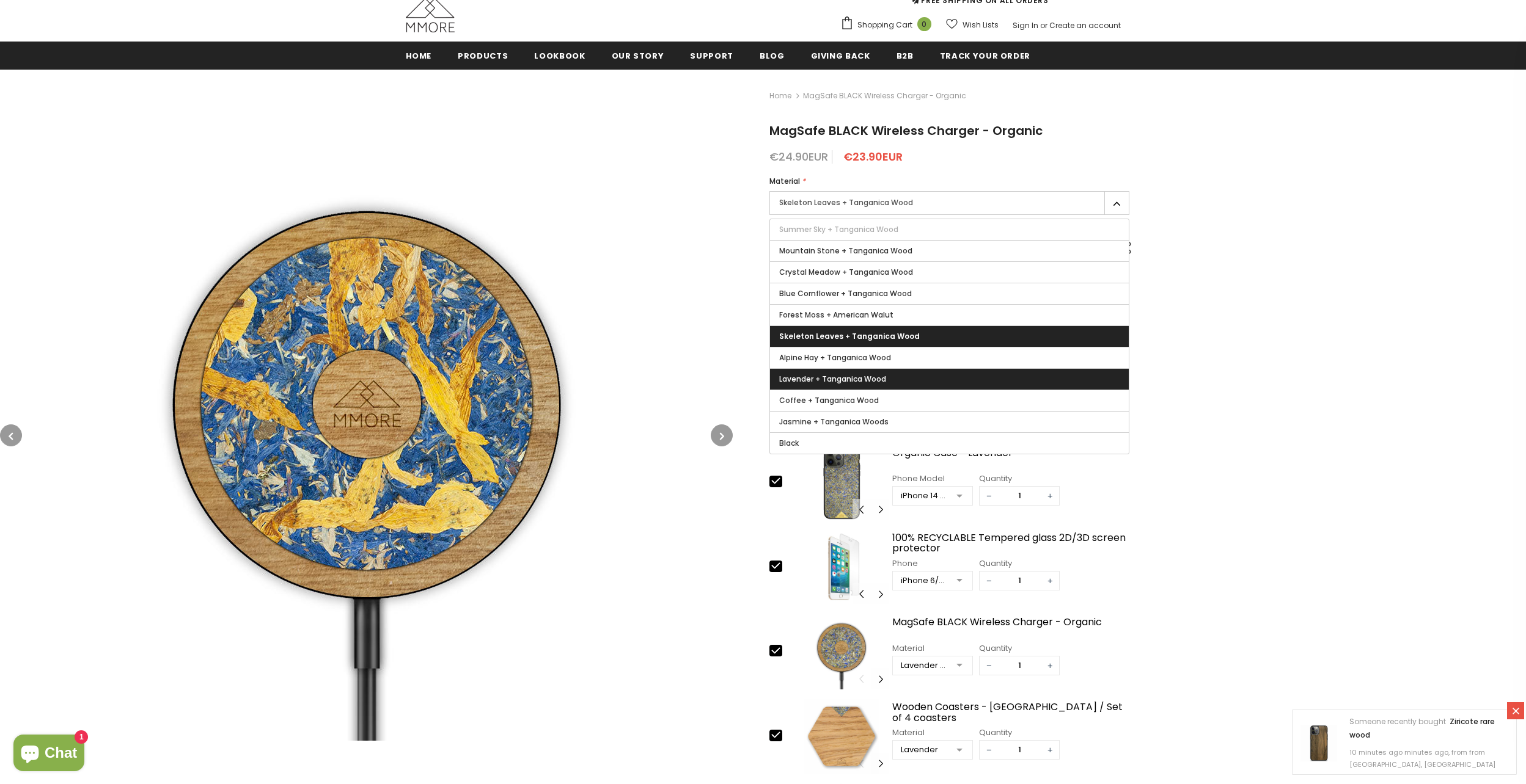
click at [890, 373] on label "Lavender + Tanganica Wood" at bounding box center [949, 379] width 359 height 21
click at [0, 0] on input "Lavender + Tanganica Wood" at bounding box center [0, 0] width 0 height 0
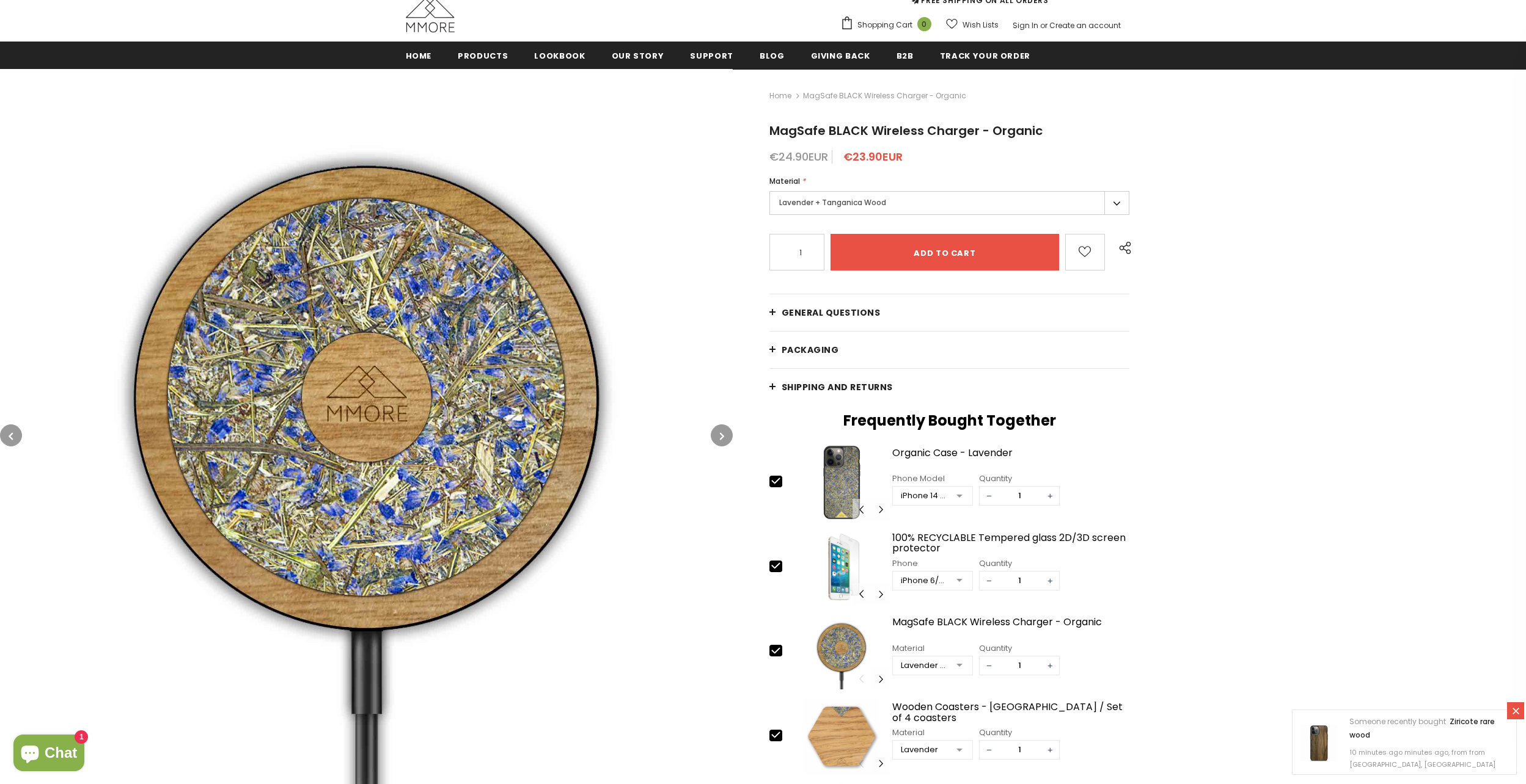
click at [882, 203] on label "Lavender + Tanganica Wood" at bounding box center [949, 203] width 361 height 24
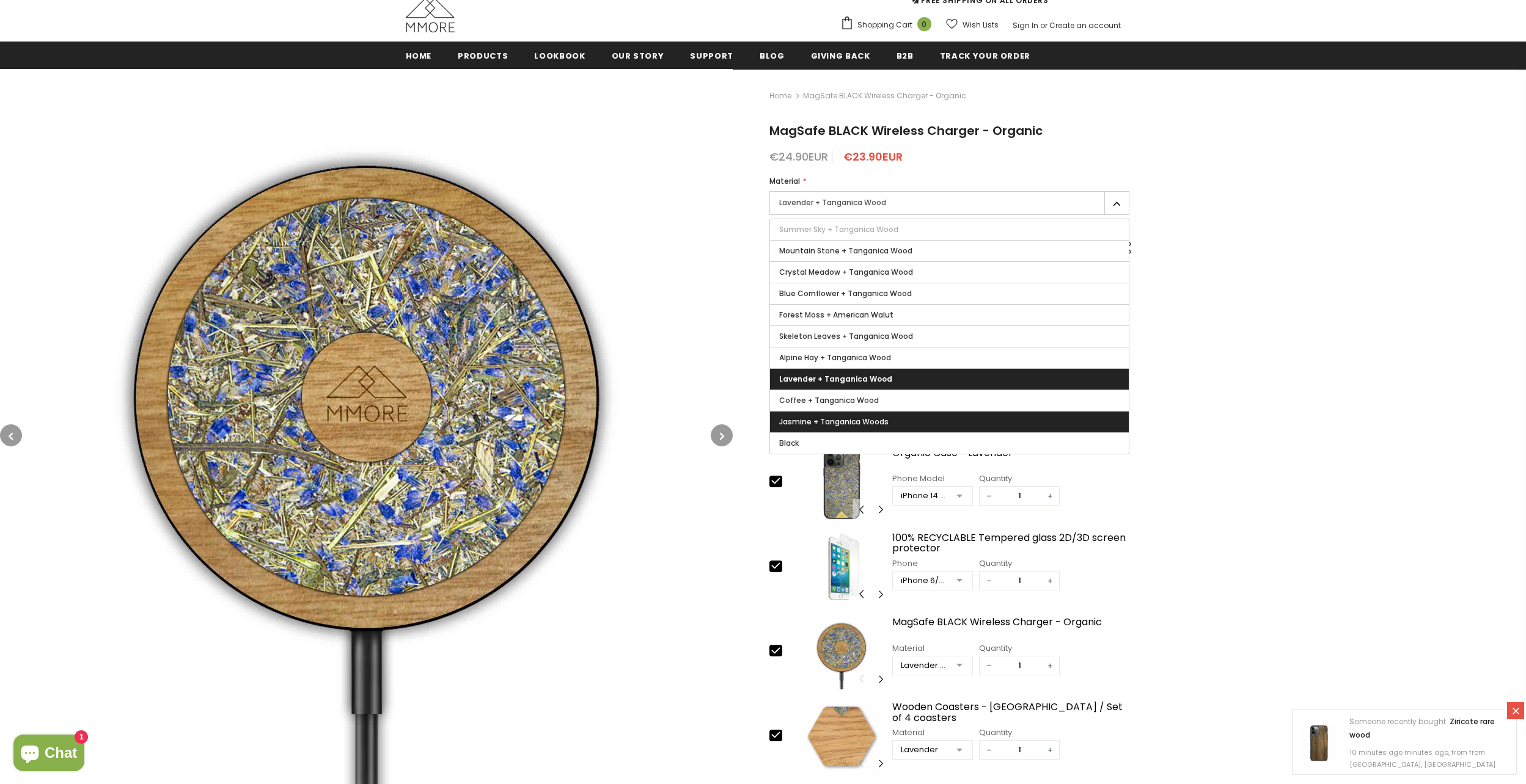
click at [873, 414] on label "Jasmine + Tanganica Woods" at bounding box center [949, 422] width 359 height 21
click at [0, 0] on input "Jasmine + Tanganica Woods" at bounding box center [0, 0] width 0 height 0
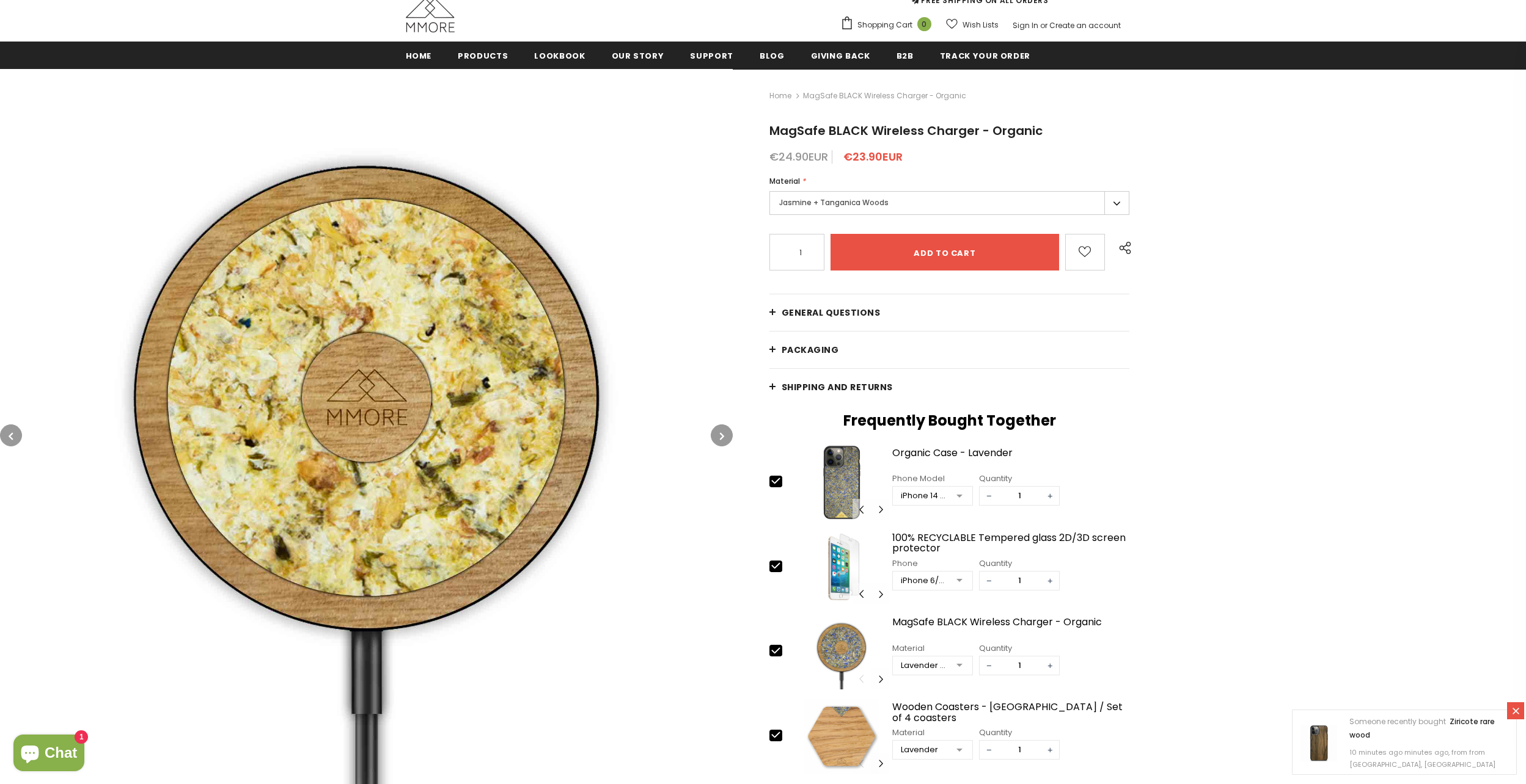
click at [868, 421] on h2 "Frequently Bought Together" at bounding box center [949, 421] width 361 height 18
click at [894, 199] on label "Jasmine + Tanganica Woods" at bounding box center [949, 203] width 361 height 24
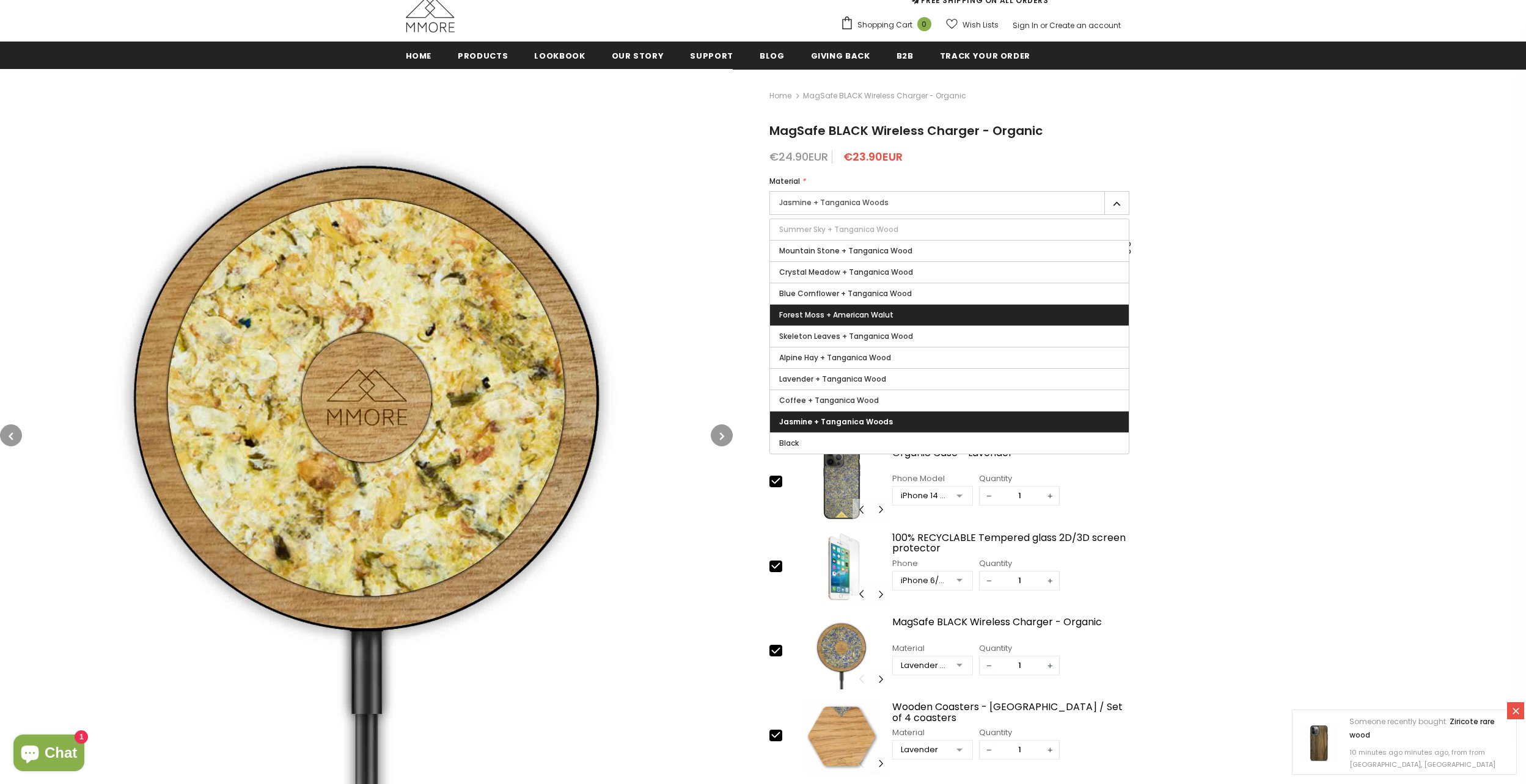
click at [865, 313] on span "Forest Moss + American Walut" at bounding box center [836, 314] width 115 height 10
click at [0, 0] on input "Forest Moss + American Walut" at bounding box center [0, 0] width 0 height 0
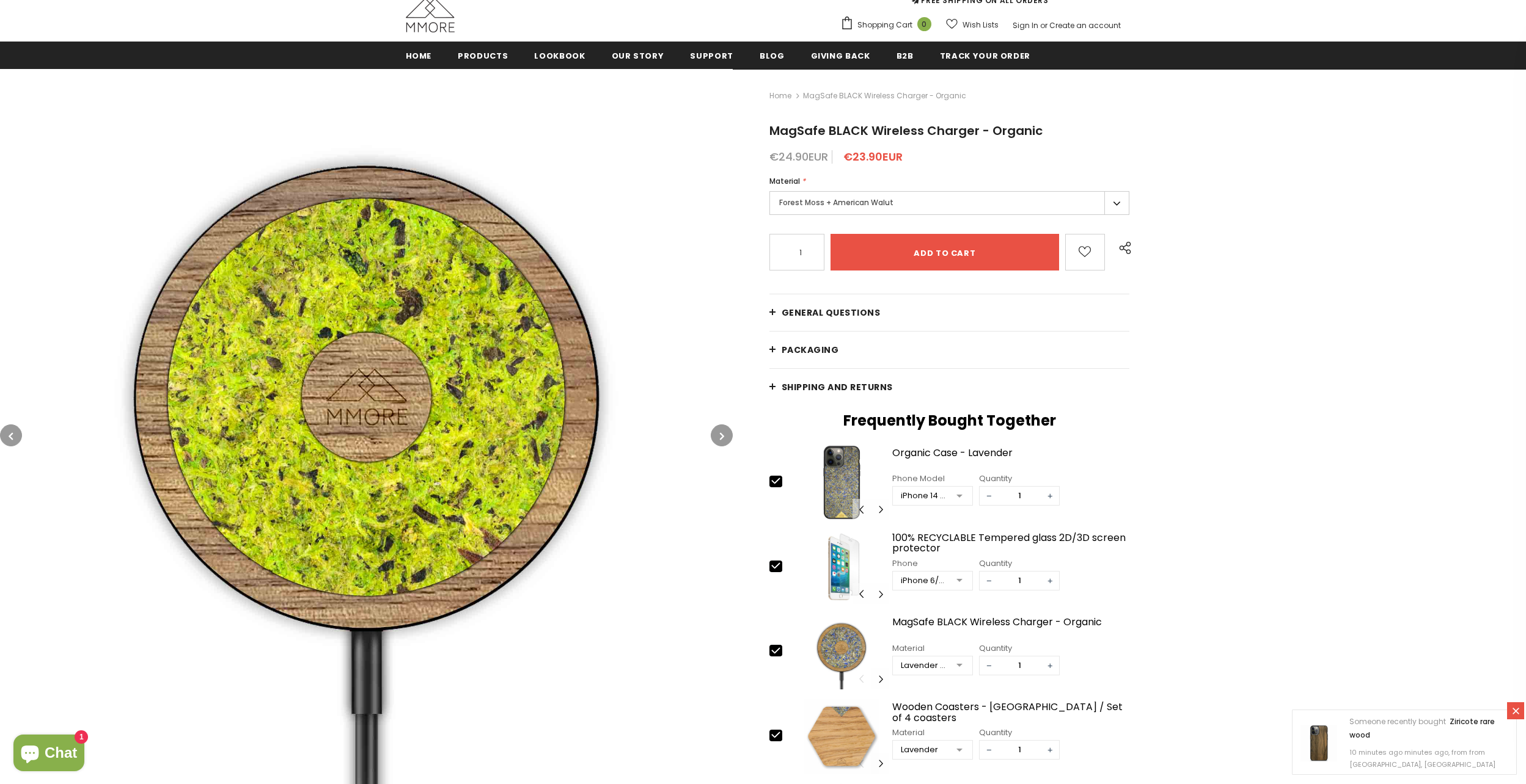
click at [870, 203] on label "Forest Moss + American Walut" at bounding box center [949, 203] width 361 height 24
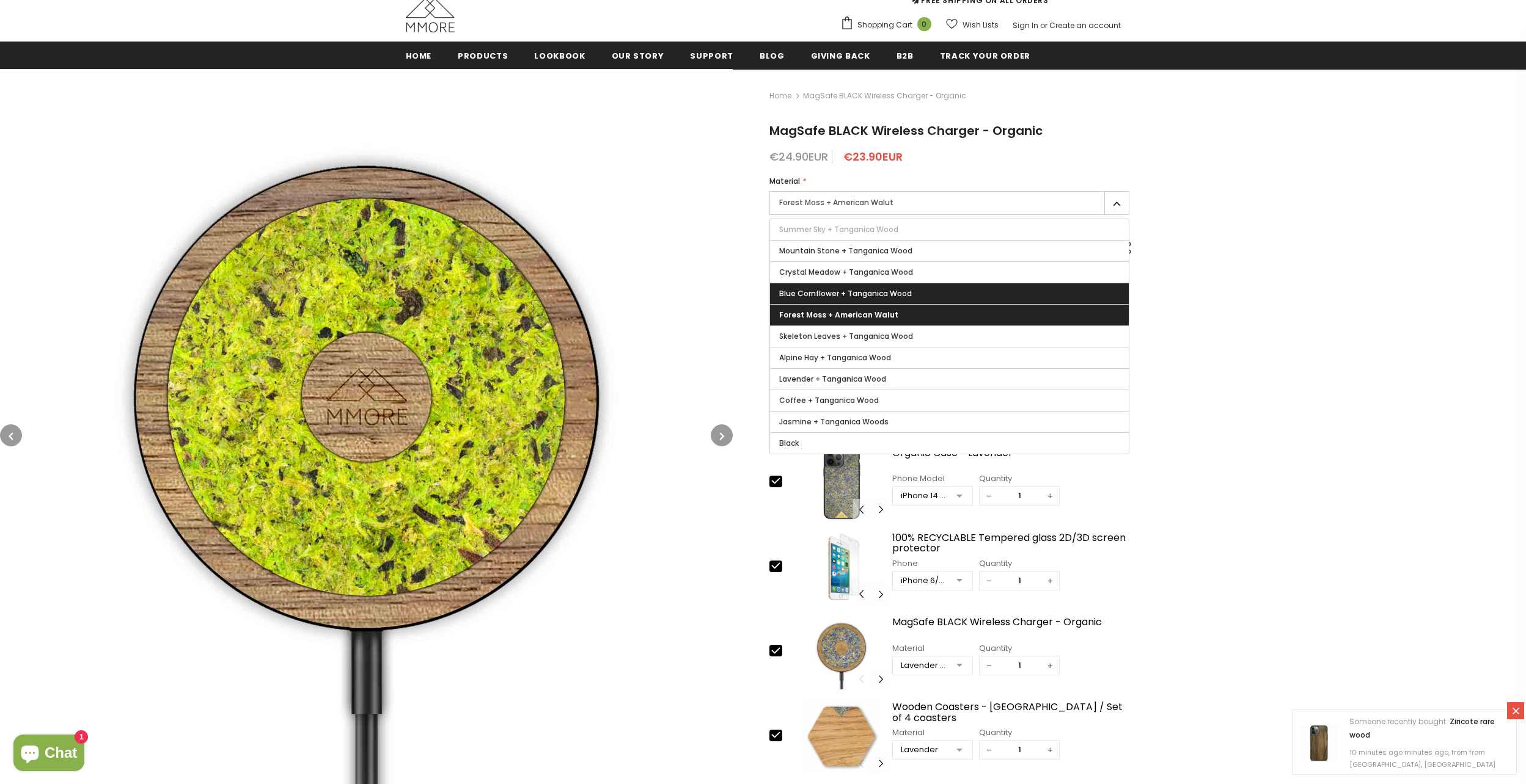
click at [857, 288] on label "Blue Cornflower + Tanganica Wood" at bounding box center [949, 293] width 359 height 21
click at [0, 0] on input "Blue Cornflower + Tanganica Wood" at bounding box center [0, 0] width 0 height 0
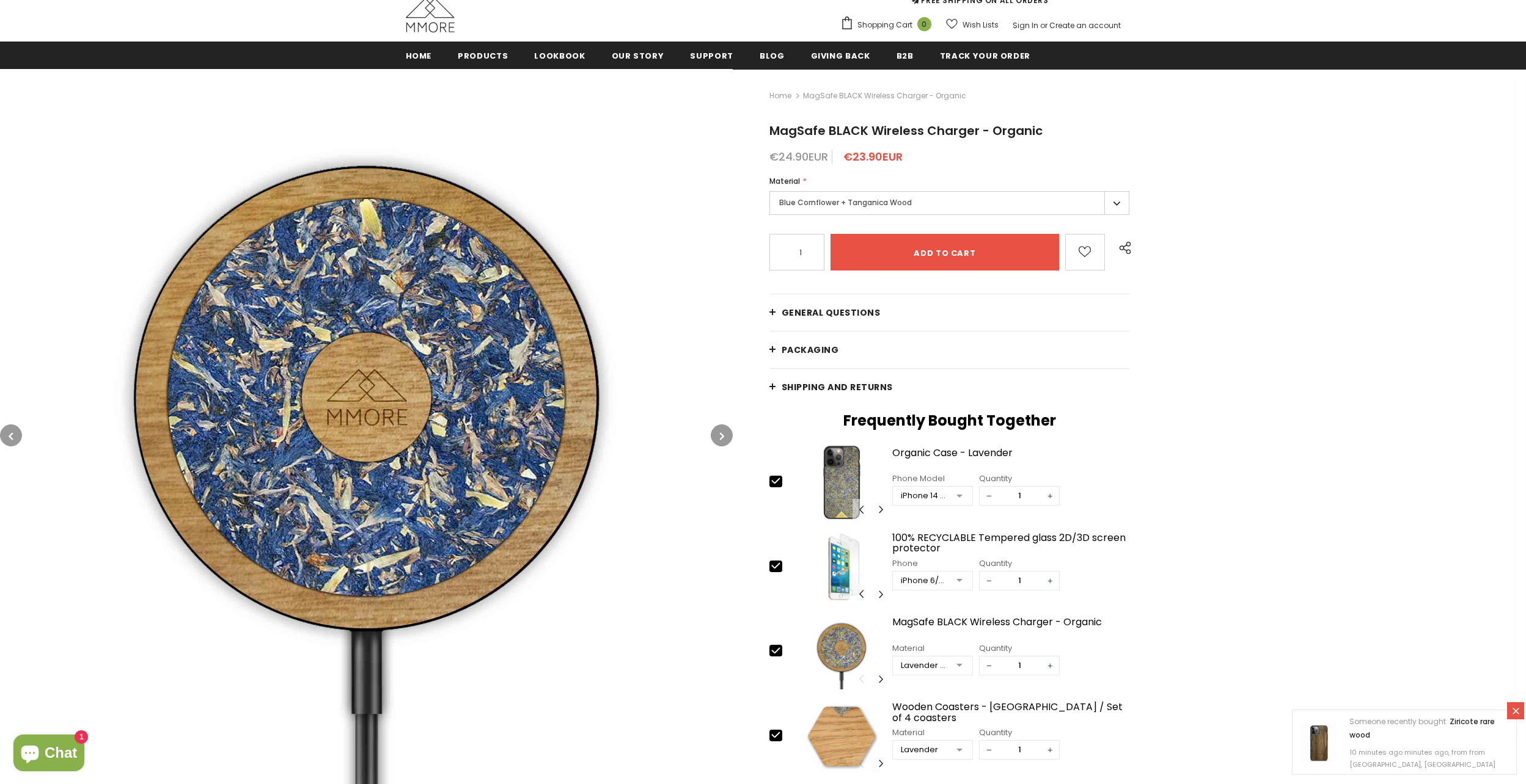
click at [875, 204] on label "Blue Cornflower + Tanganica Wood" at bounding box center [949, 203] width 361 height 24
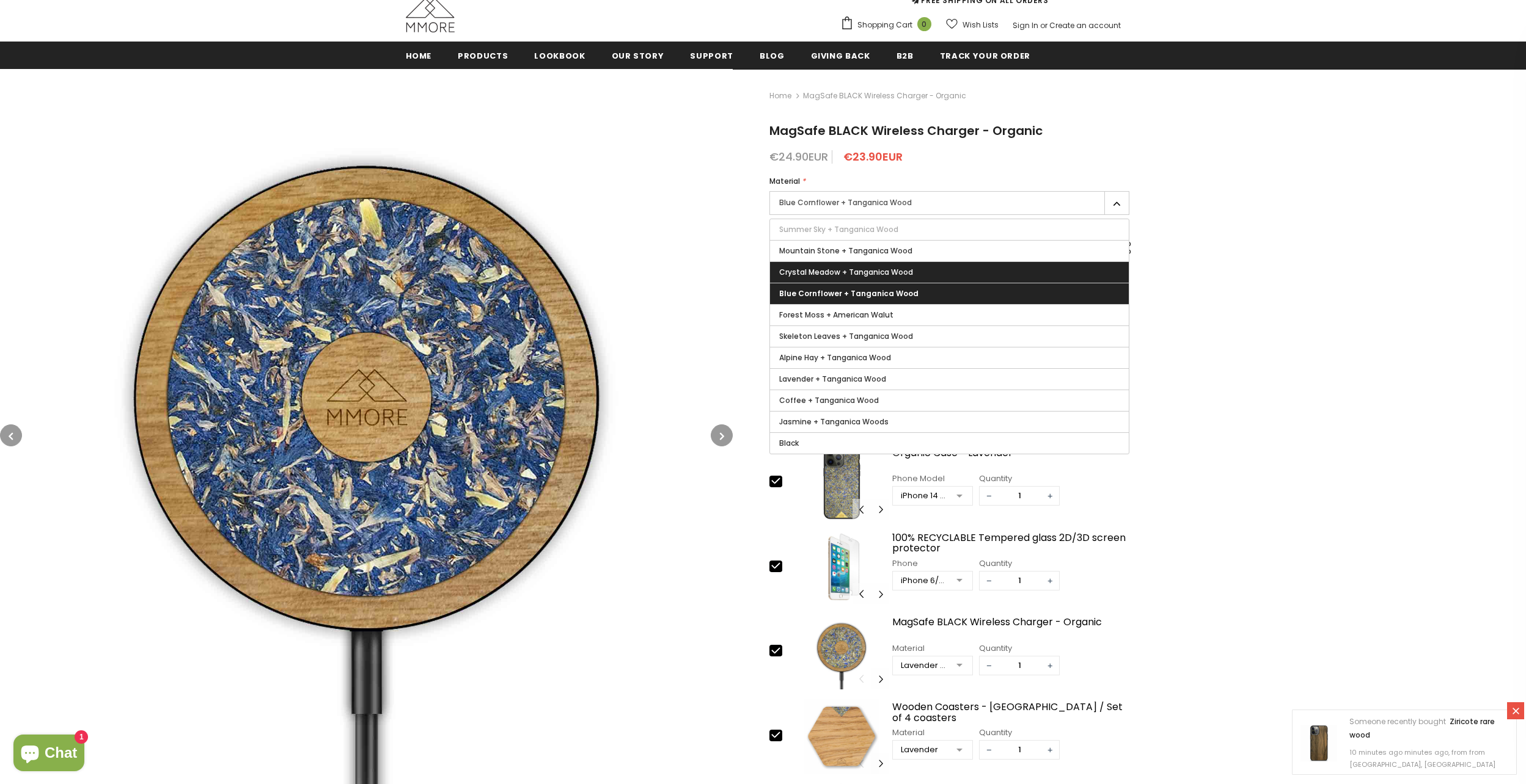
click at [873, 272] on span "Crystal Meadow + Tanganica Wood" at bounding box center [845, 272] width 134 height 10
click at [0, 0] on input "Crystal Meadow + Tanganica Wood" at bounding box center [0, 0] width 0 height 0
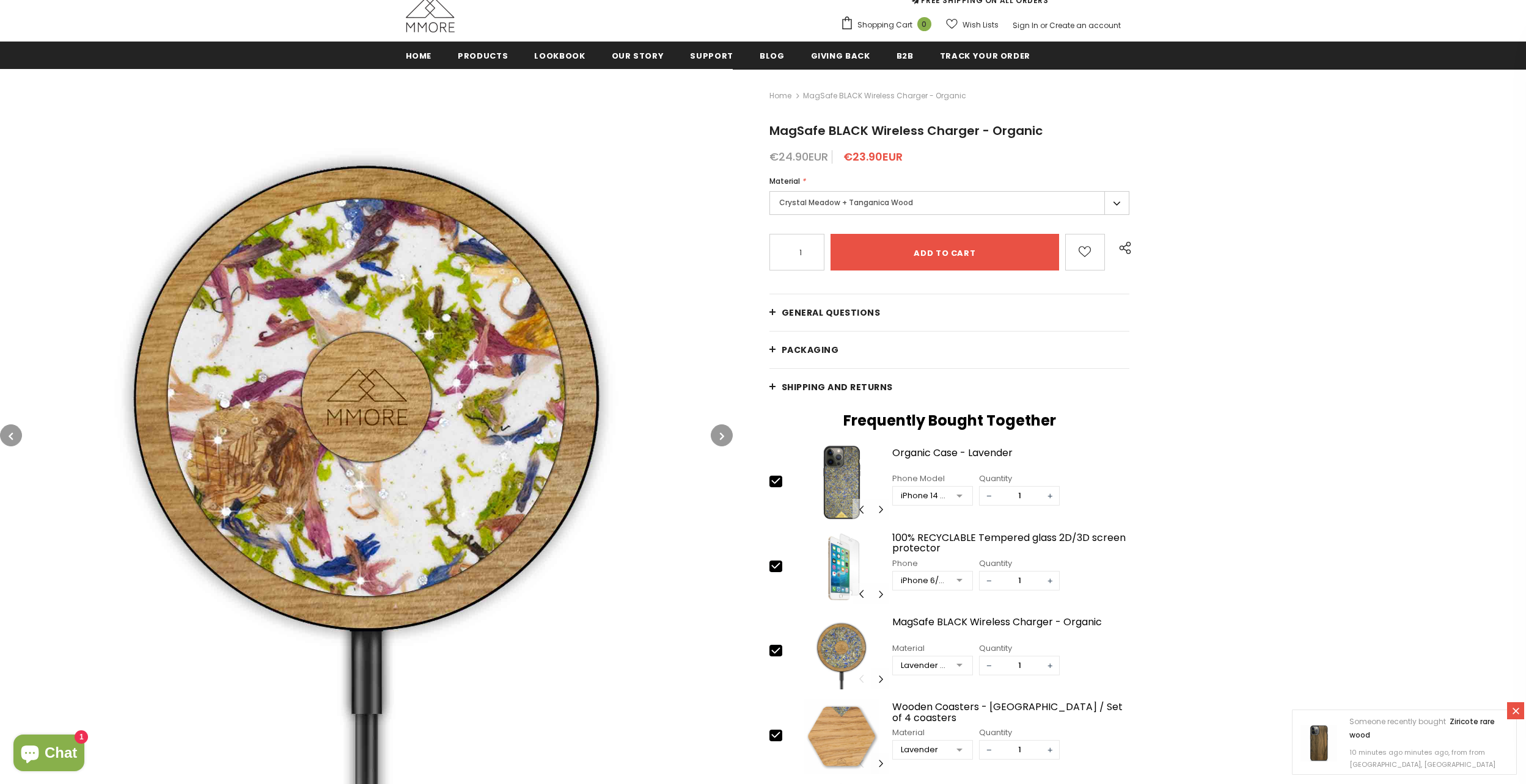
click at [875, 203] on label "Crystal Meadow + Tanganica Wood" at bounding box center [949, 203] width 361 height 24
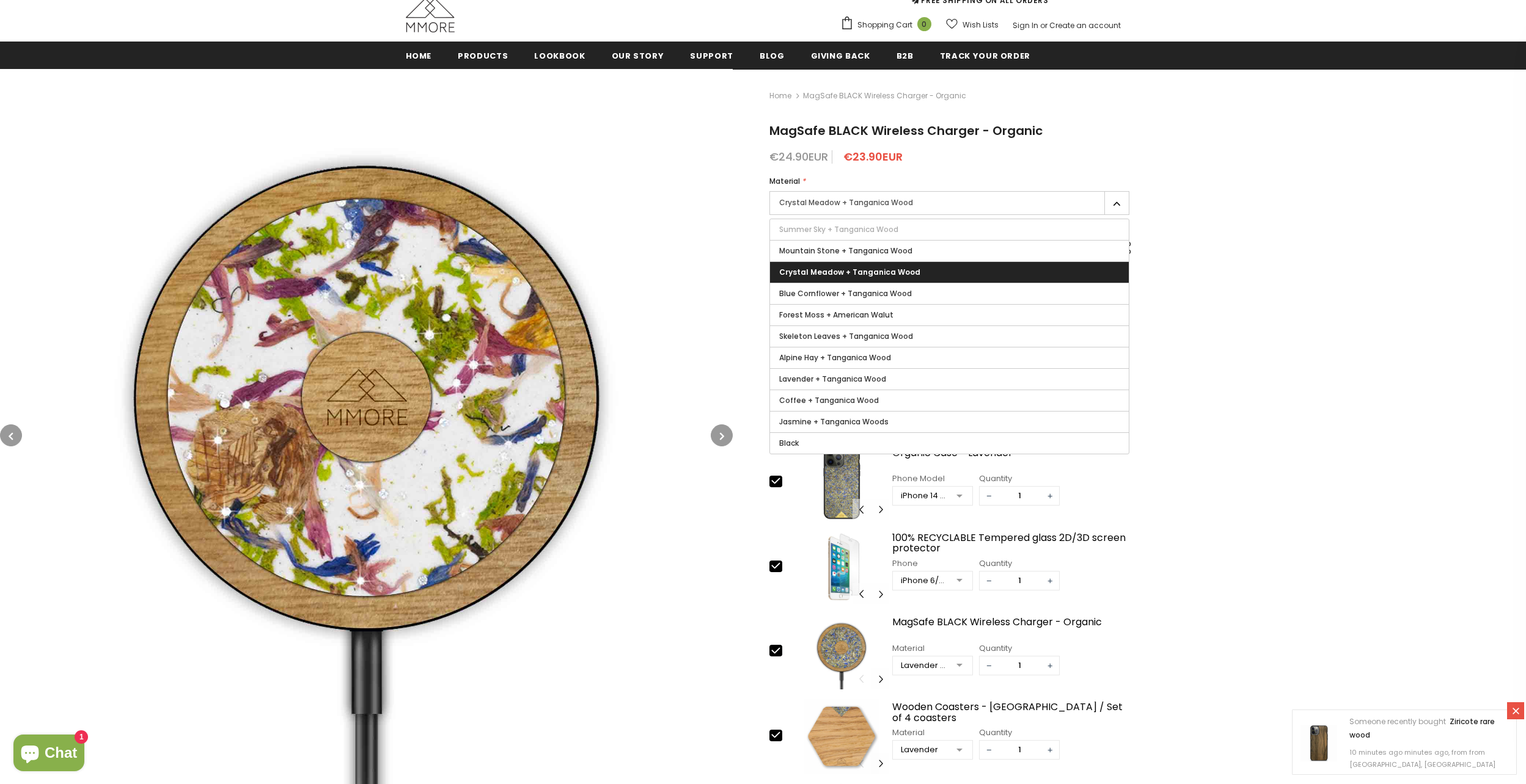
click at [873, 201] on label "Crystal Meadow + Tanganica Wood" at bounding box center [949, 203] width 361 height 24
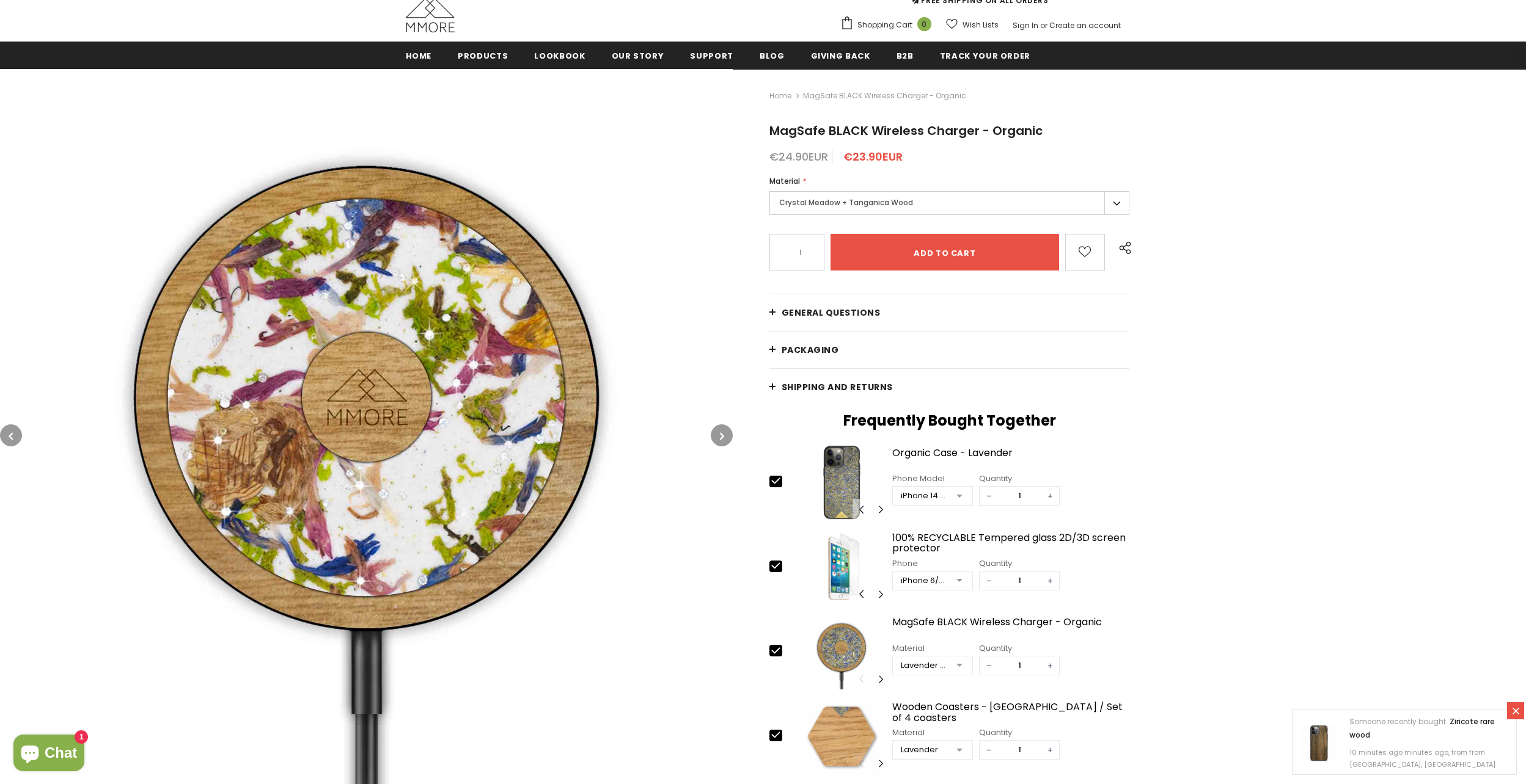
click at [873, 201] on label "Crystal Meadow + Tanganica Wood" at bounding box center [949, 203] width 361 height 24
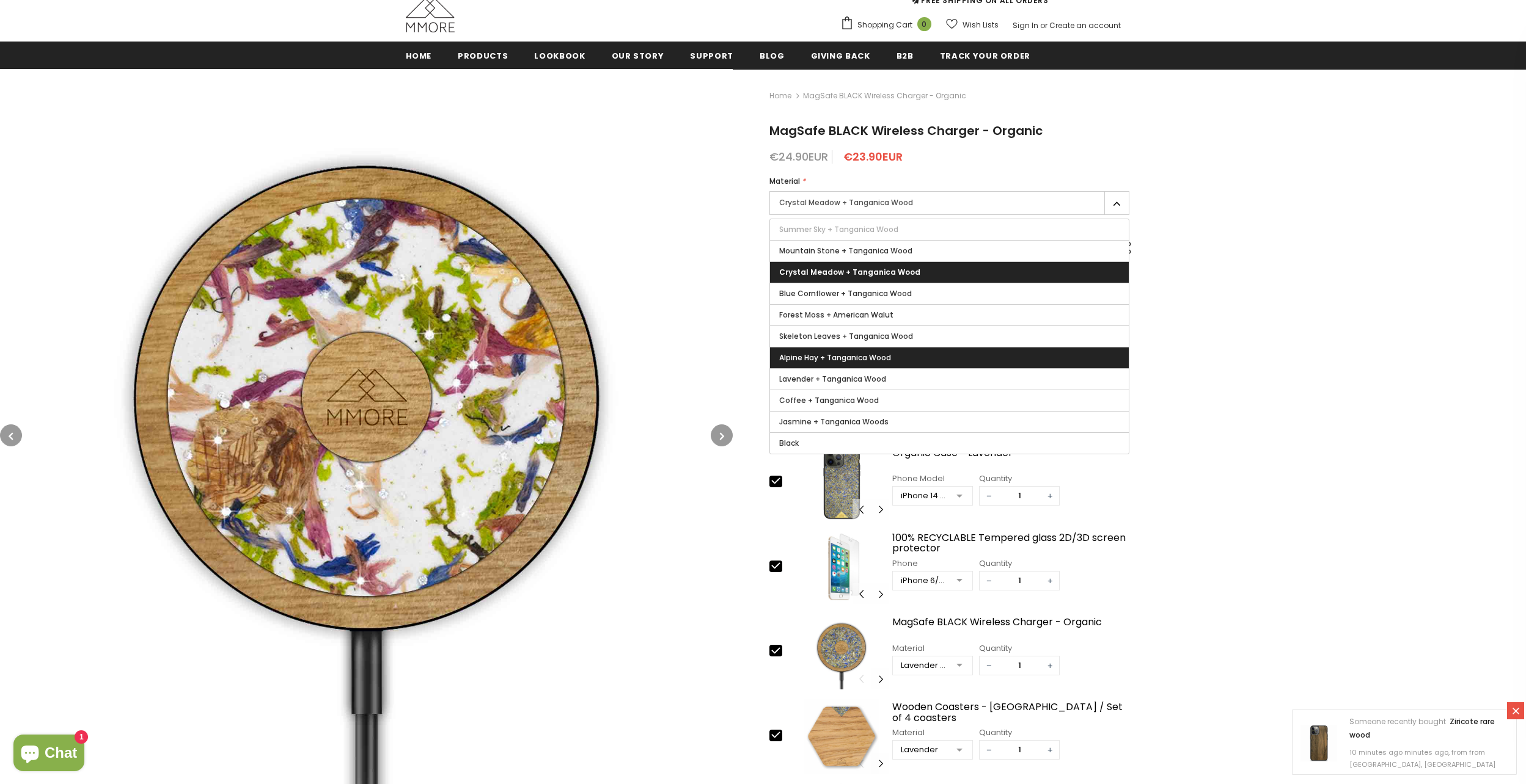
click at [833, 353] on span "Alpine Hay + Tanganica Wood" at bounding box center [834, 357] width 112 height 10
click at [0, 0] on input "Alpine Hay + Tanganica Wood" at bounding box center [0, 0] width 0 height 0
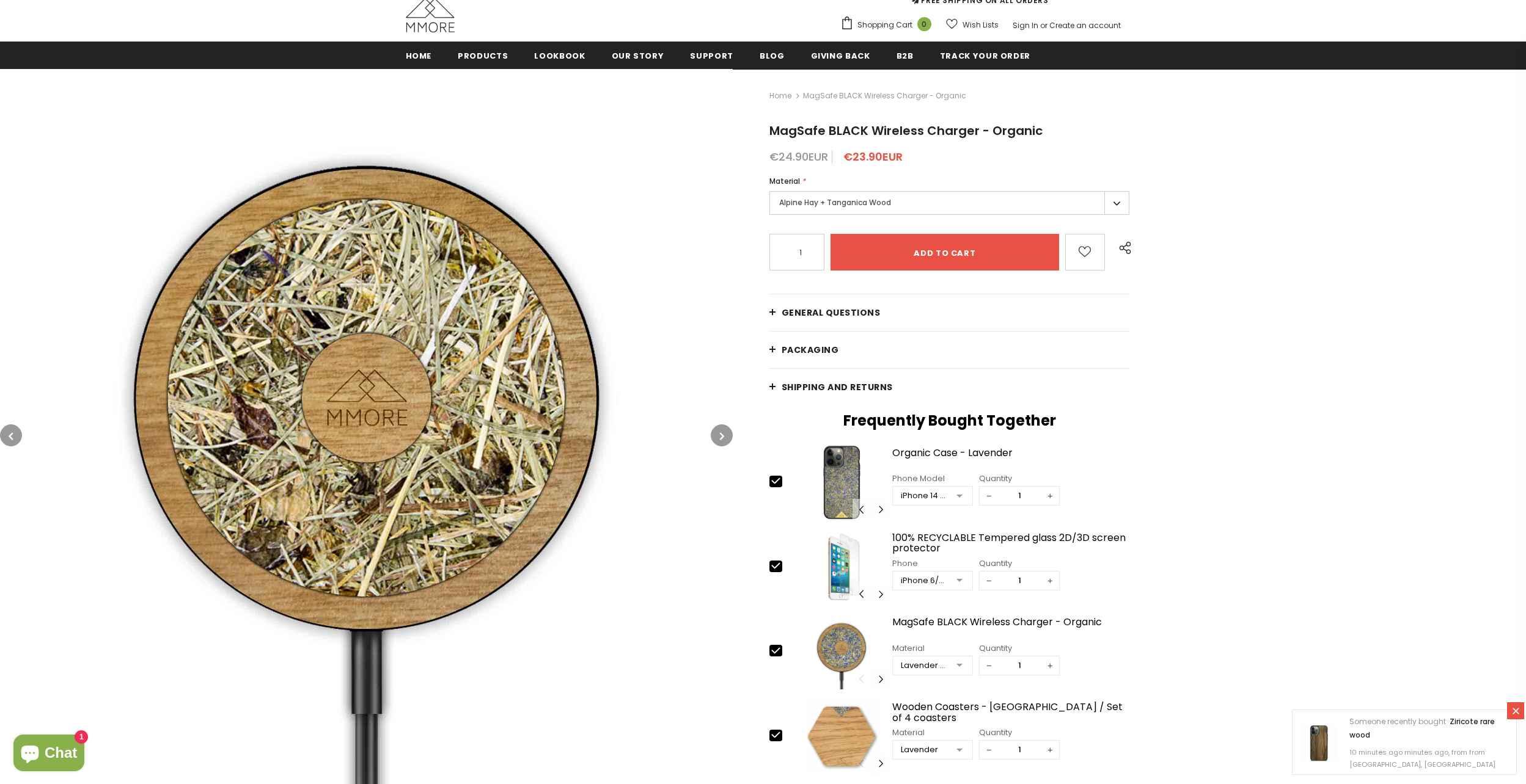
click at [812, 201] on label "Alpine Hay + Tanganica Wood" at bounding box center [949, 203] width 361 height 24
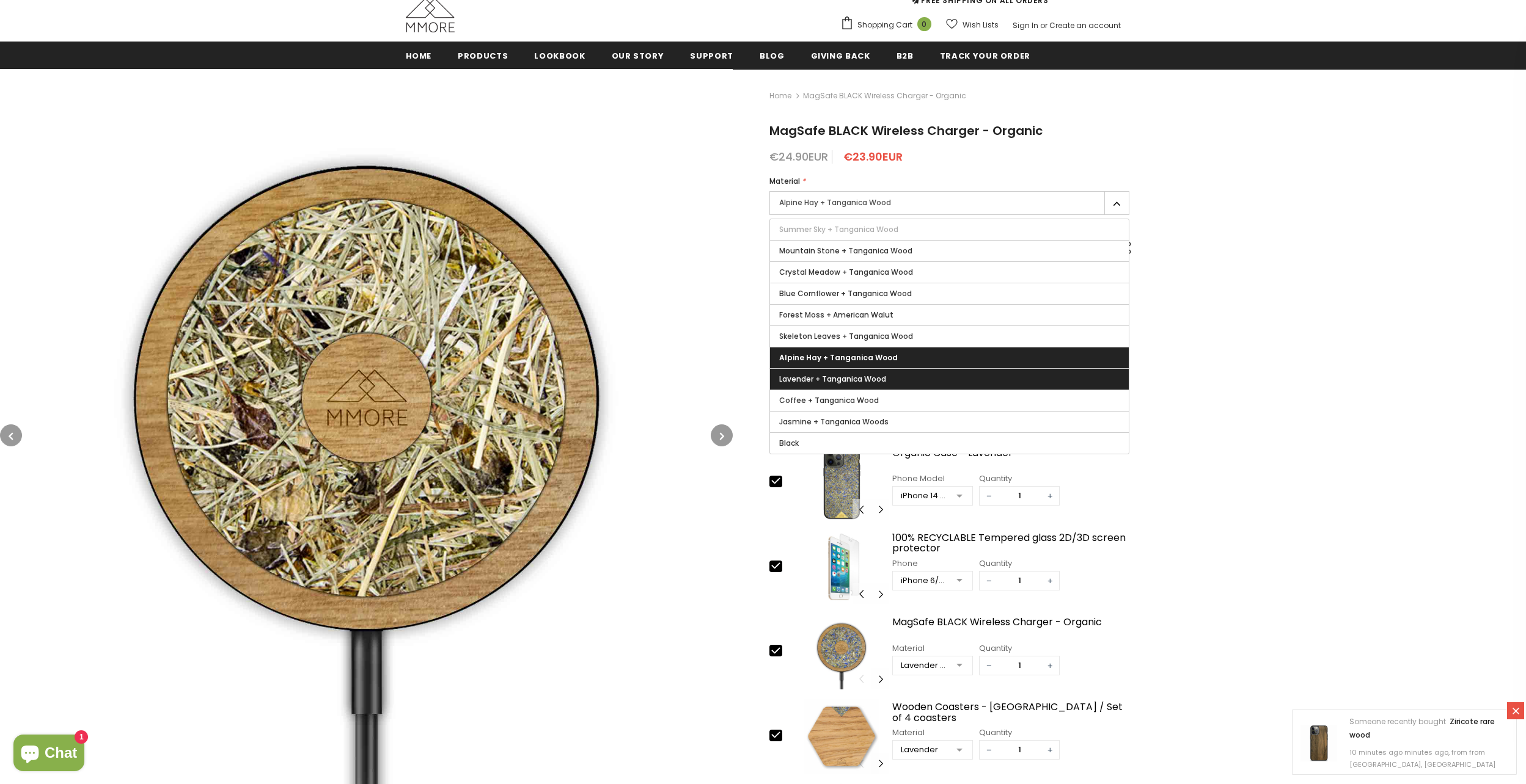
click at [833, 380] on span "Lavender + Tanganica Wood" at bounding box center [833, 378] width 107 height 10
click at [0, 0] on input "Lavender + Tanganica Wood" at bounding box center [0, 0] width 0 height 0
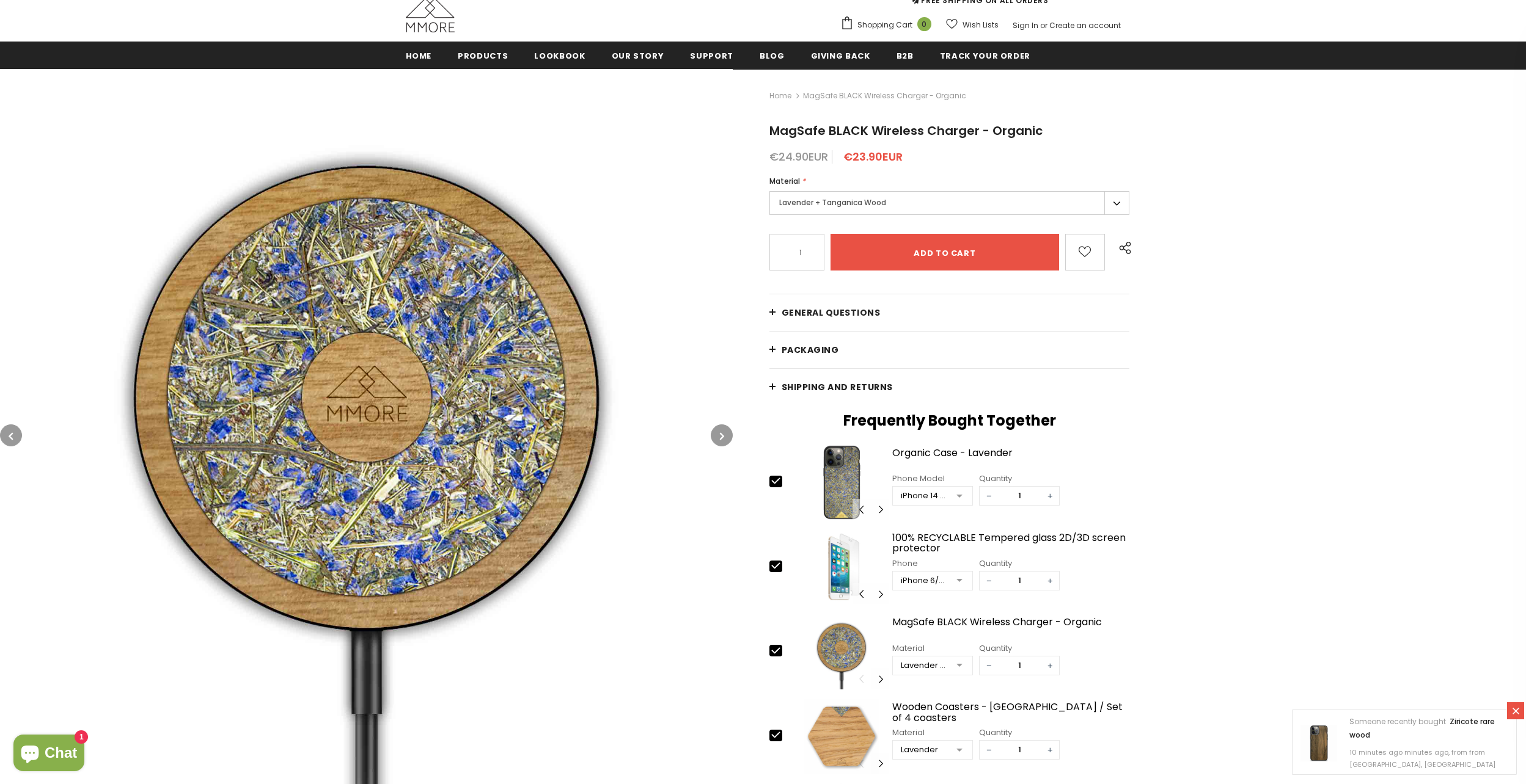
click at [833, 203] on label "Lavender + Tanganica Wood" at bounding box center [949, 203] width 361 height 24
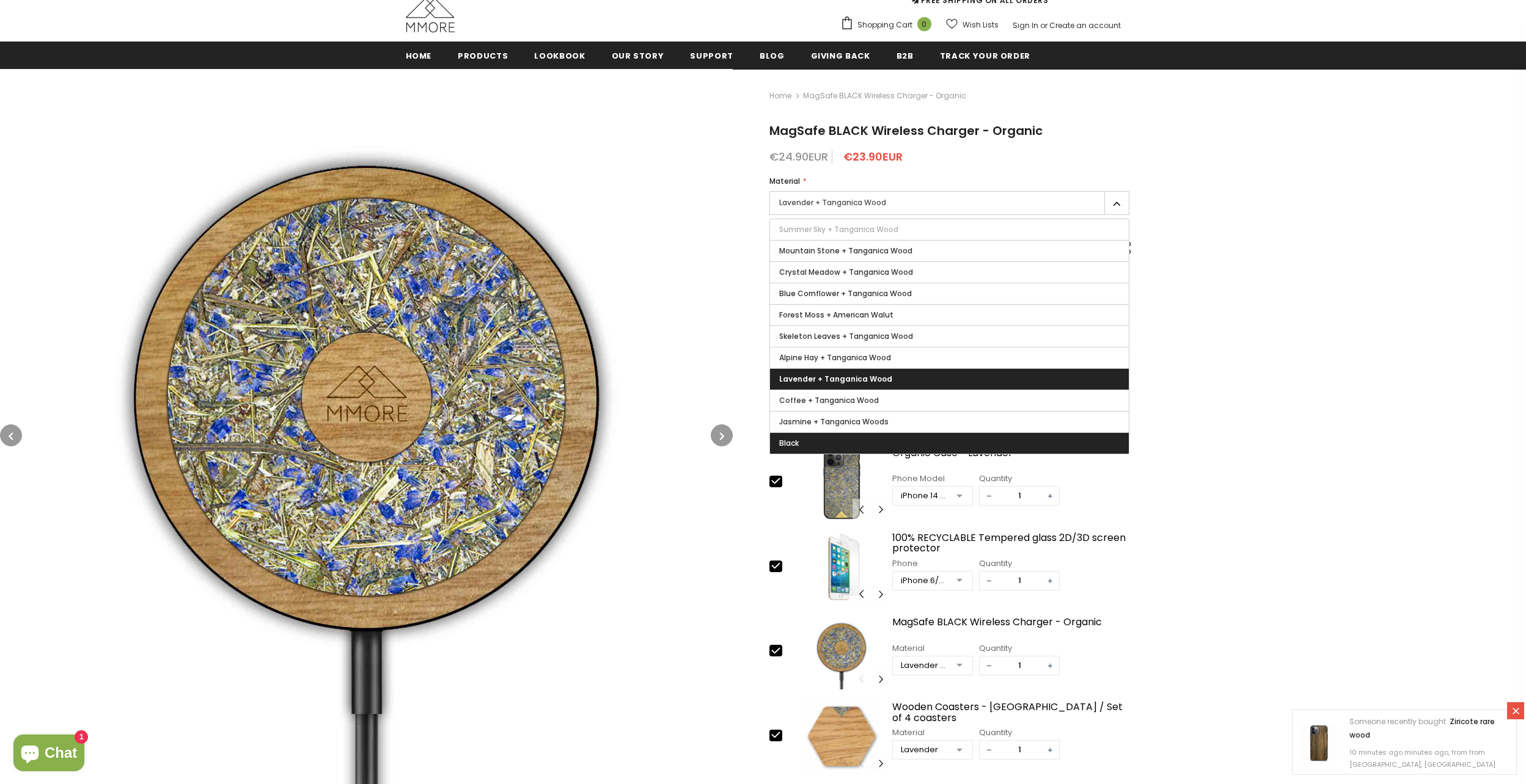
click at [855, 437] on label "Black" at bounding box center [949, 443] width 359 height 21
click at [0, 0] on input "Black" at bounding box center [0, 0] width 0 height 0
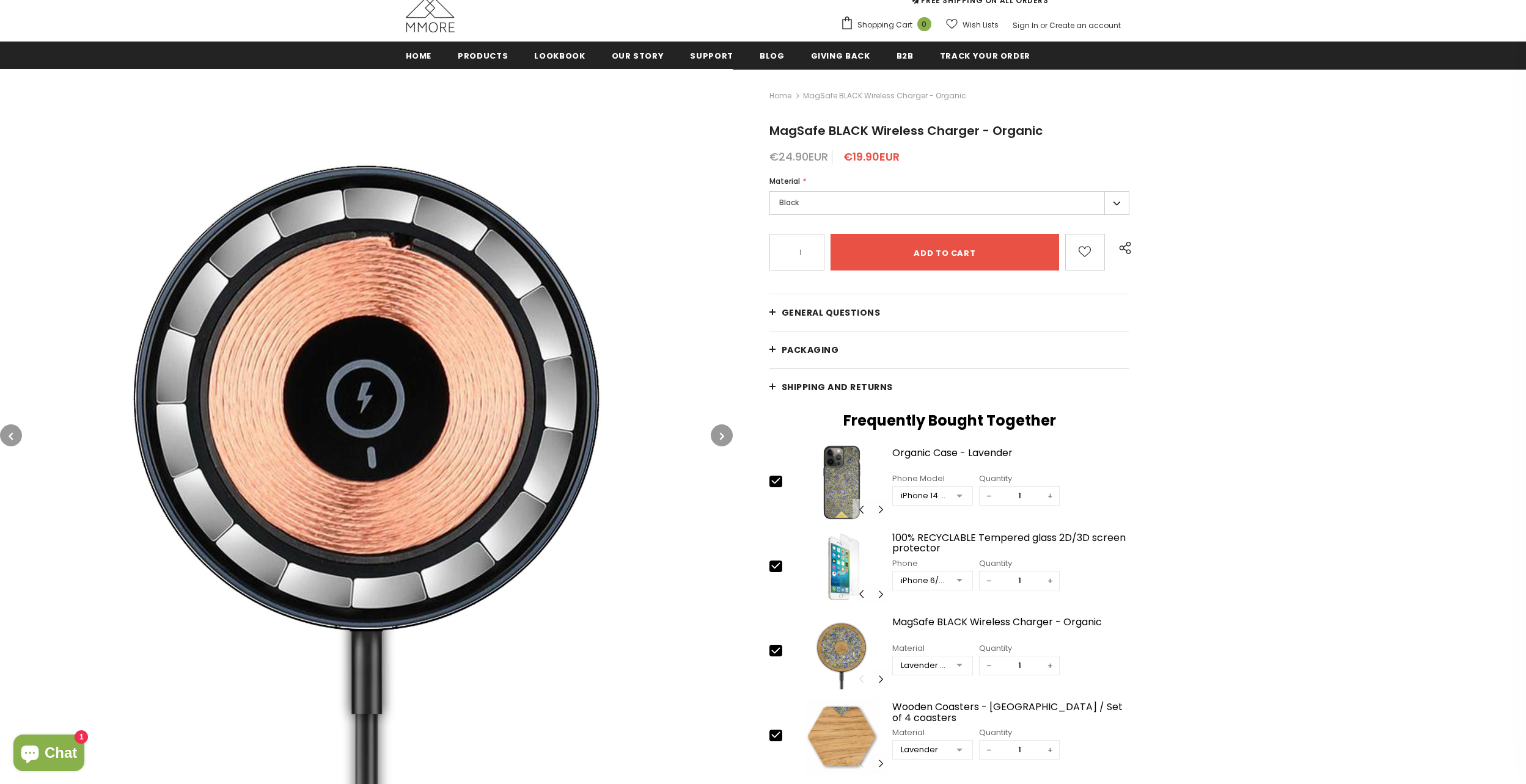
click at [877, 203] on label "Black" at bounding box center [949, 203] width 361 height 24
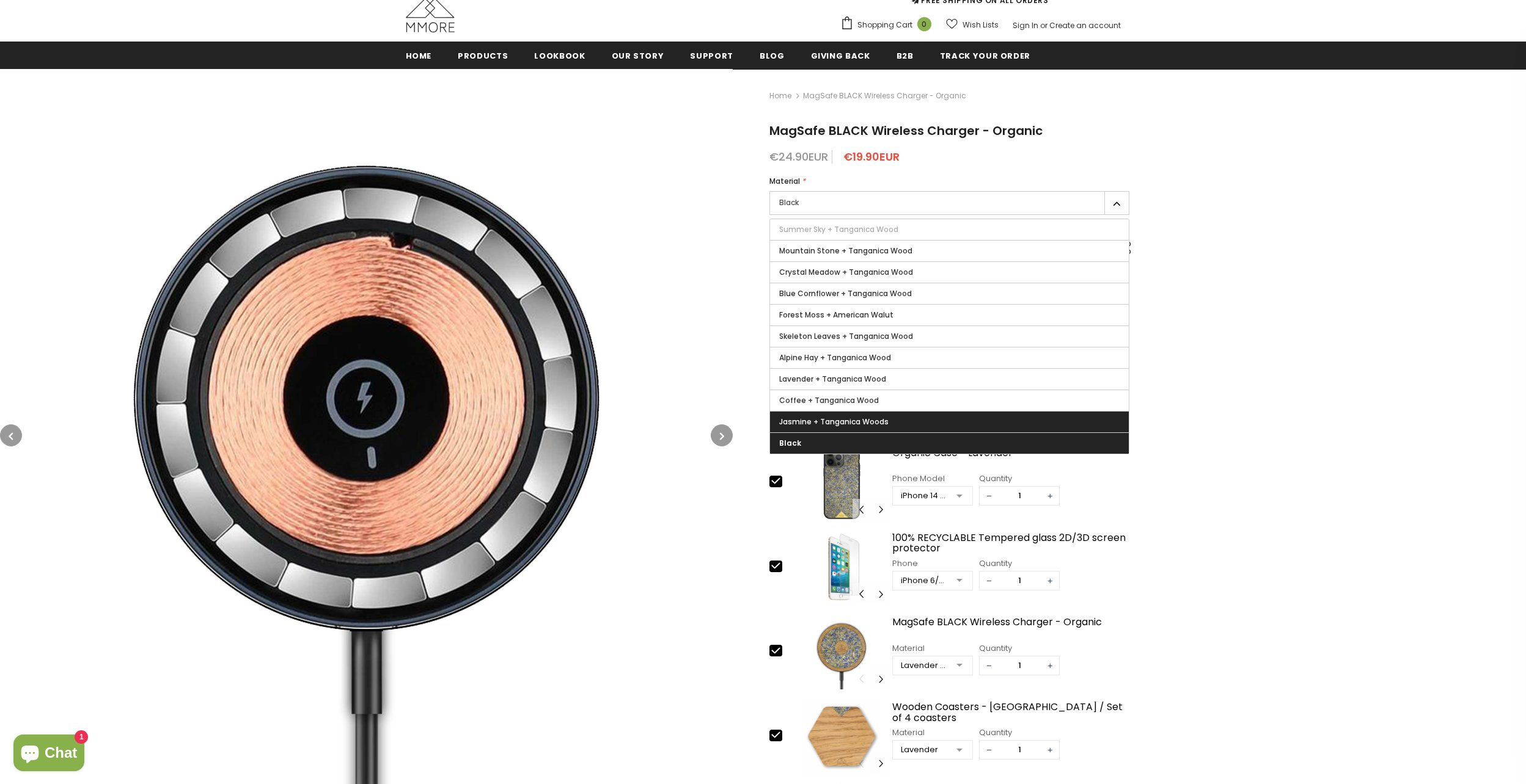
click at [833, 421] on span "Jasmine + Tanganica Woods" at bounding box center [833, 422] width 109 height 10
click at [0, 0] on input "Jasmine + Tanganica Woods" at bounding box center [0, 0] width 0 height 0
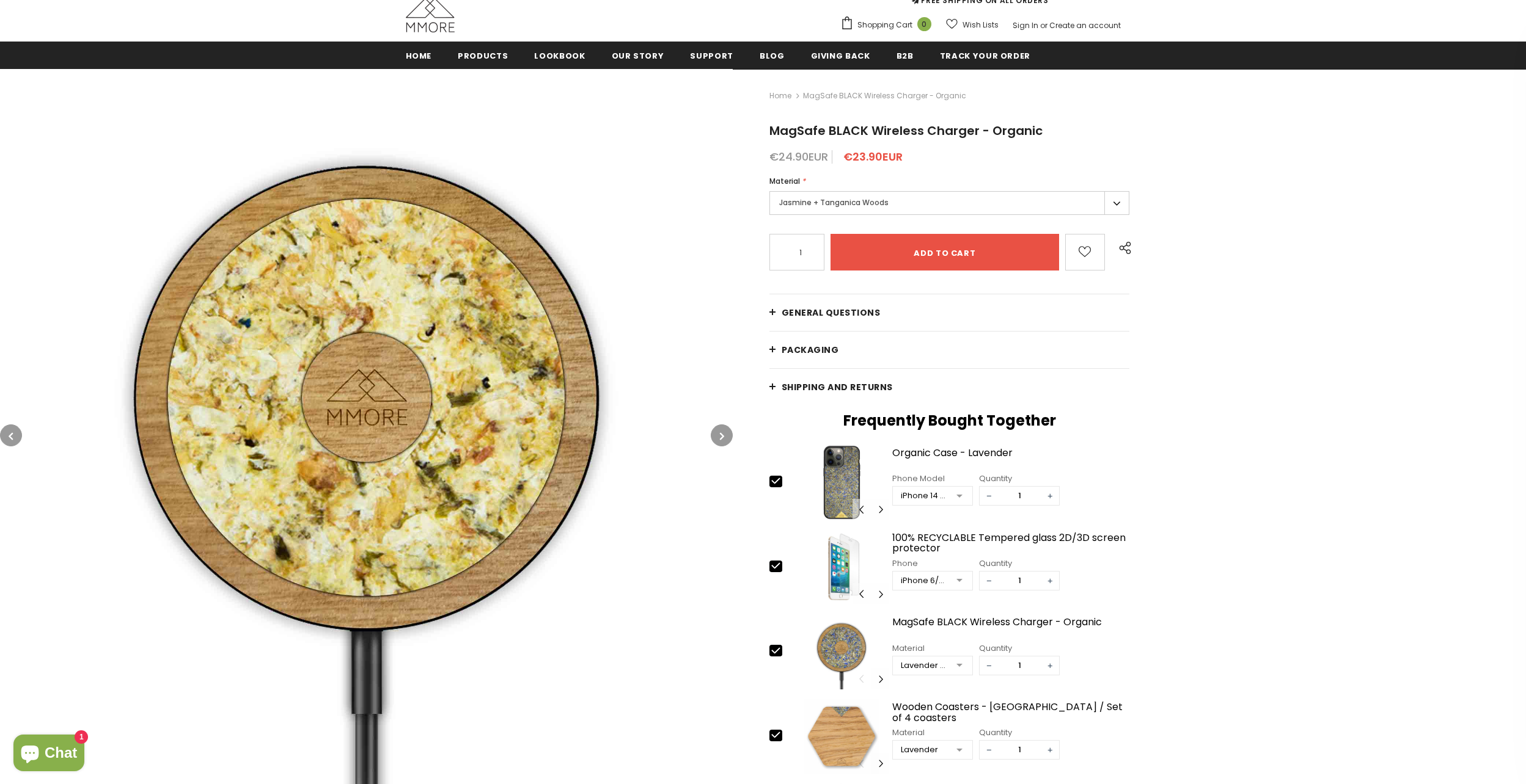
click at [885, 198] on label "Jasmine + Tanganica Woods" at bounding box center [949, 203] width 361 height 24
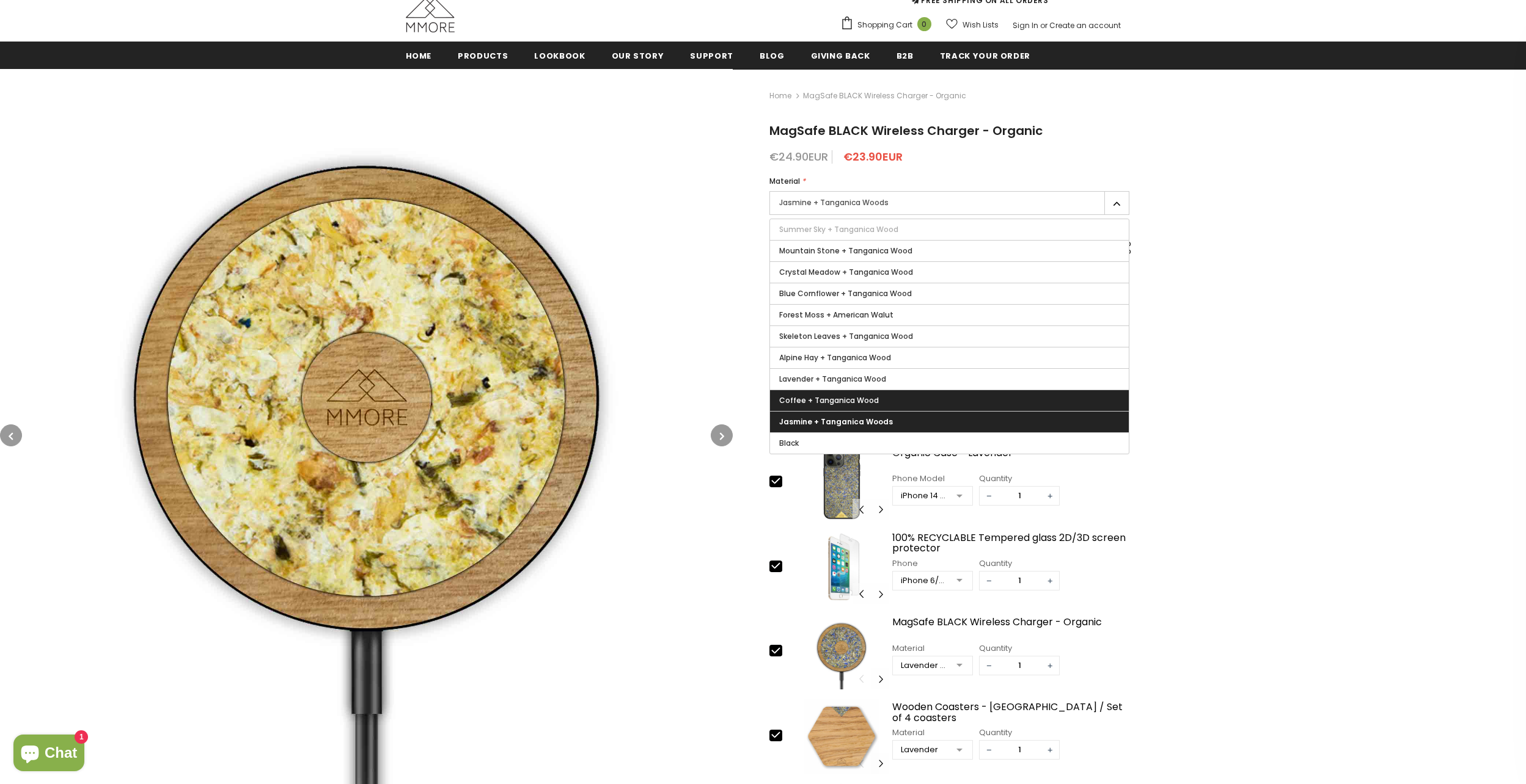
click at [833, 398] on span "Coffee + Tanganica Wood" at bounding box center [829, 400] width 100 height 10
click at [0, 0] on input "Coffee + Tanganica Wood" at bounding box center [0, 0] width 0 height 0
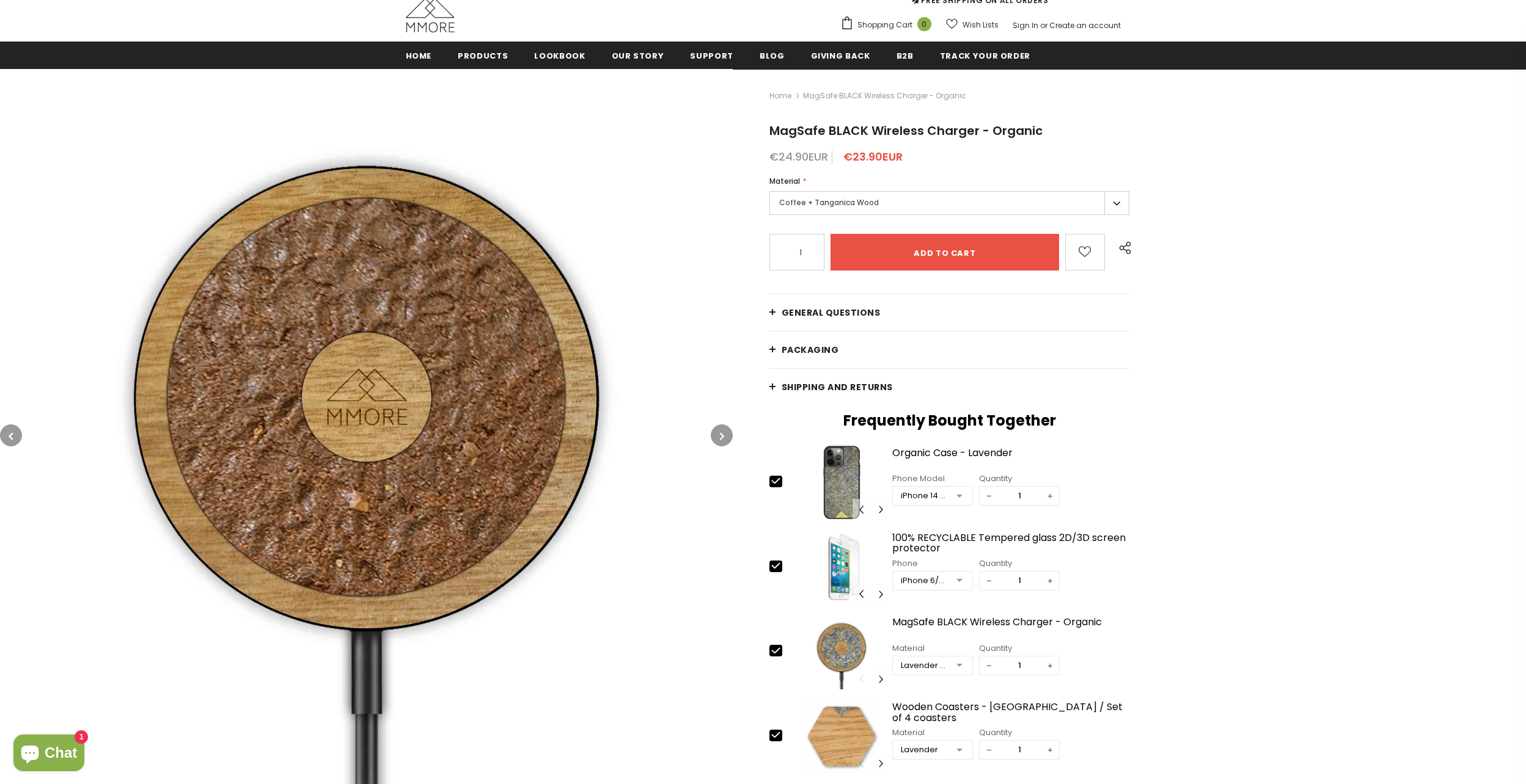
click at [857, 194] on label "Coffee + Tanganica Wood" at bounding box center [949, 203] width 361 height 24
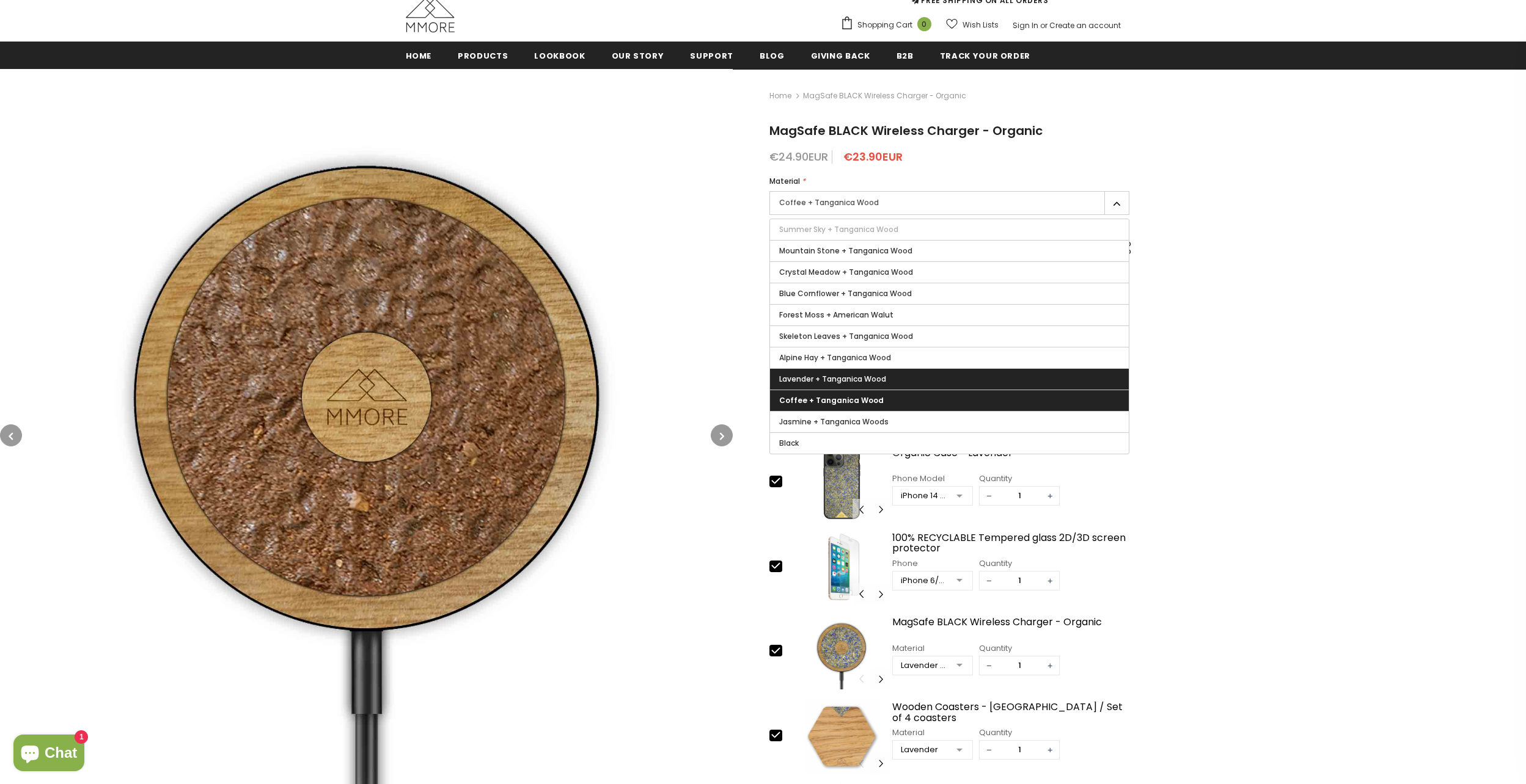
click at [843, 383] on span "Lavender + Tanganica Wood" at bounding box center [833, 378] width 107 height 10
click at [0, 0] on input "Lavender + Tanganica Wood" at bounding box center [0, 0] width 0 height 0
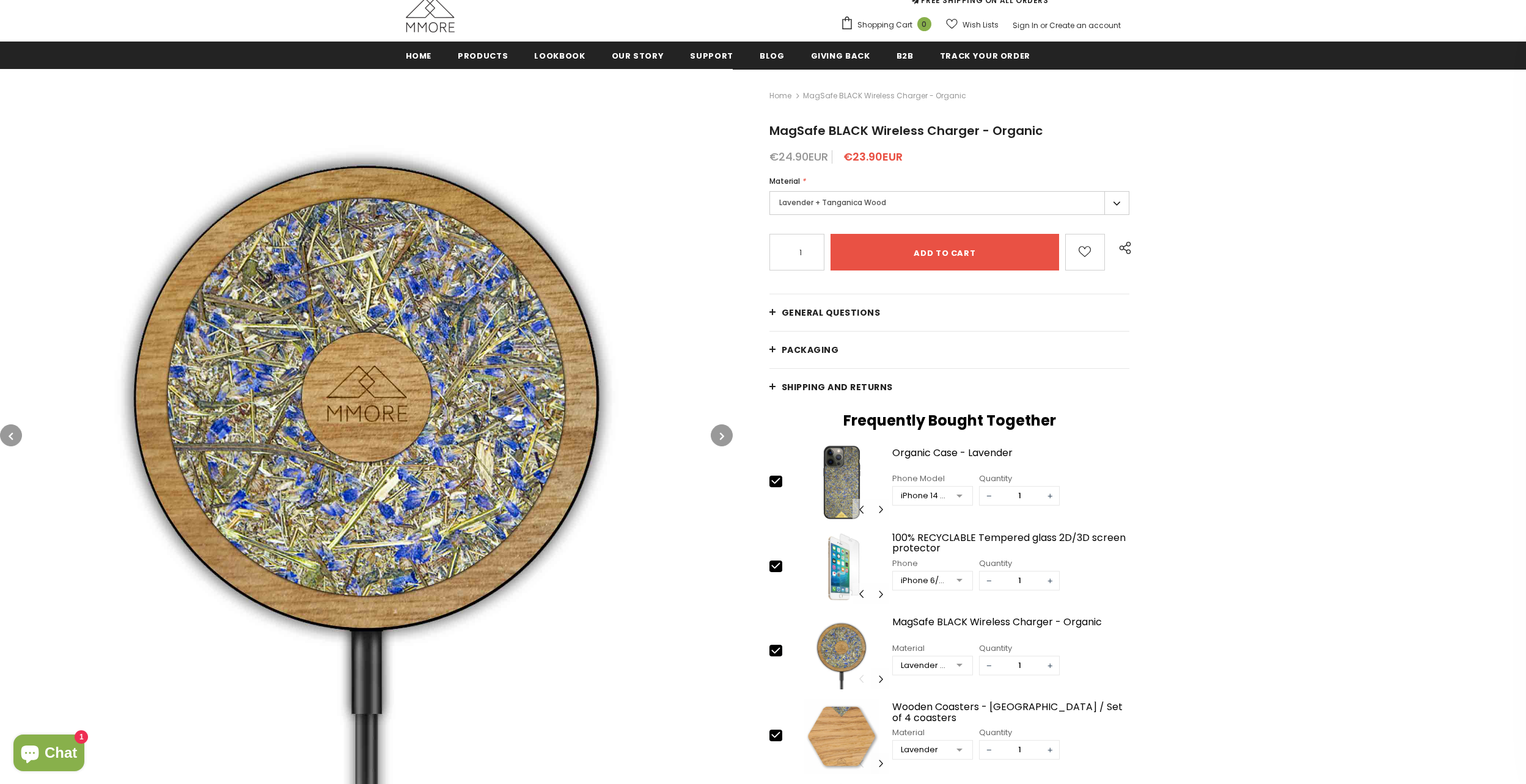
click at [859, 202] on label "Lavender + Tanganica Wood" at bounding box center [949, 203] width 361 height 24
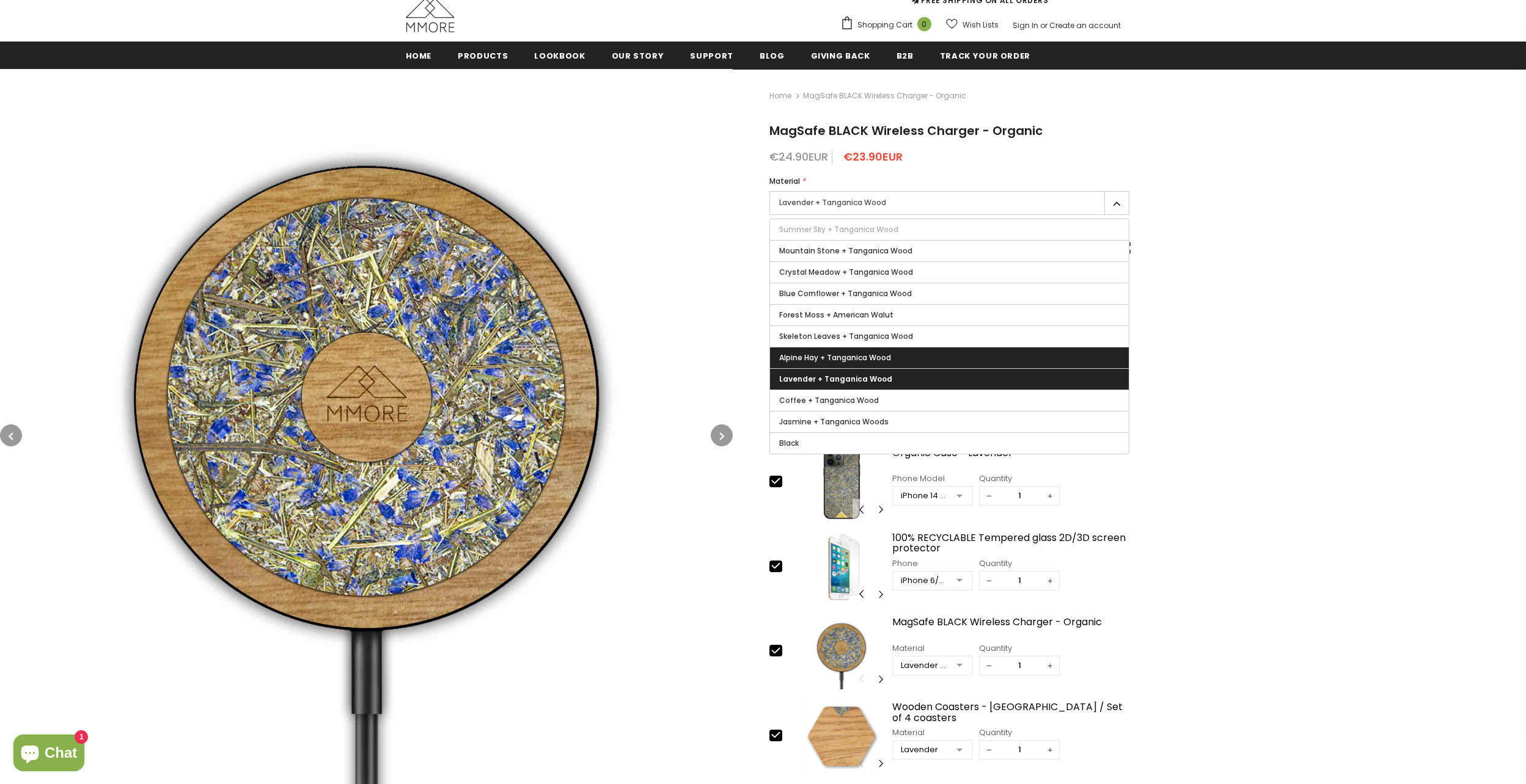
click at [850, 356] on span "Alpine Hay + Tanganica Wood" at bounding box center [834, 357] width 112 height 10
click at [0, 0] on input "Alpine Hay + Tanganica Wood" at bounding box center [0, 0] width 0 height 0
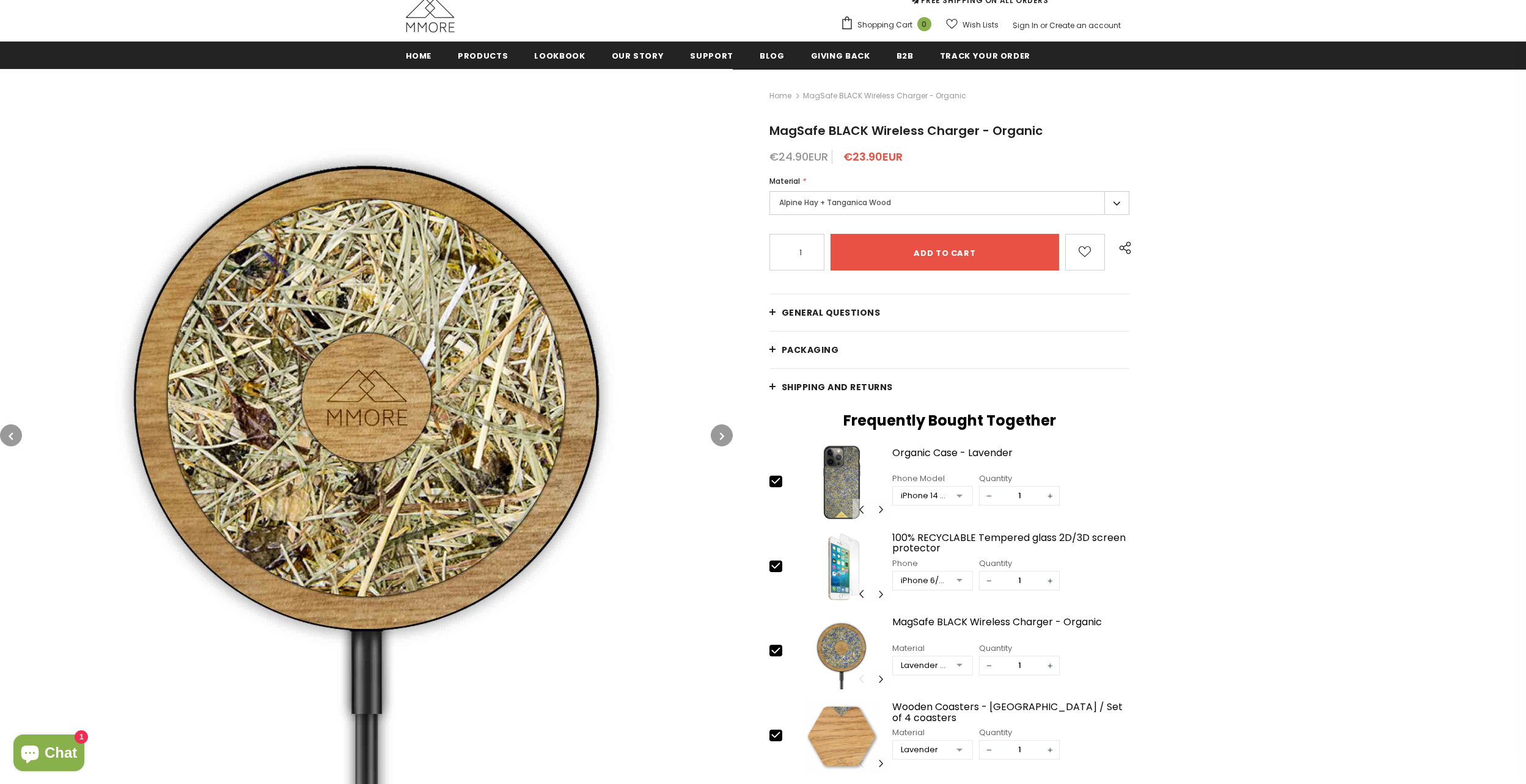
click at [856, 206] on label "Alpine Hay + Tanganica Wood" at bounding box center [949, 203] width 361 height 24
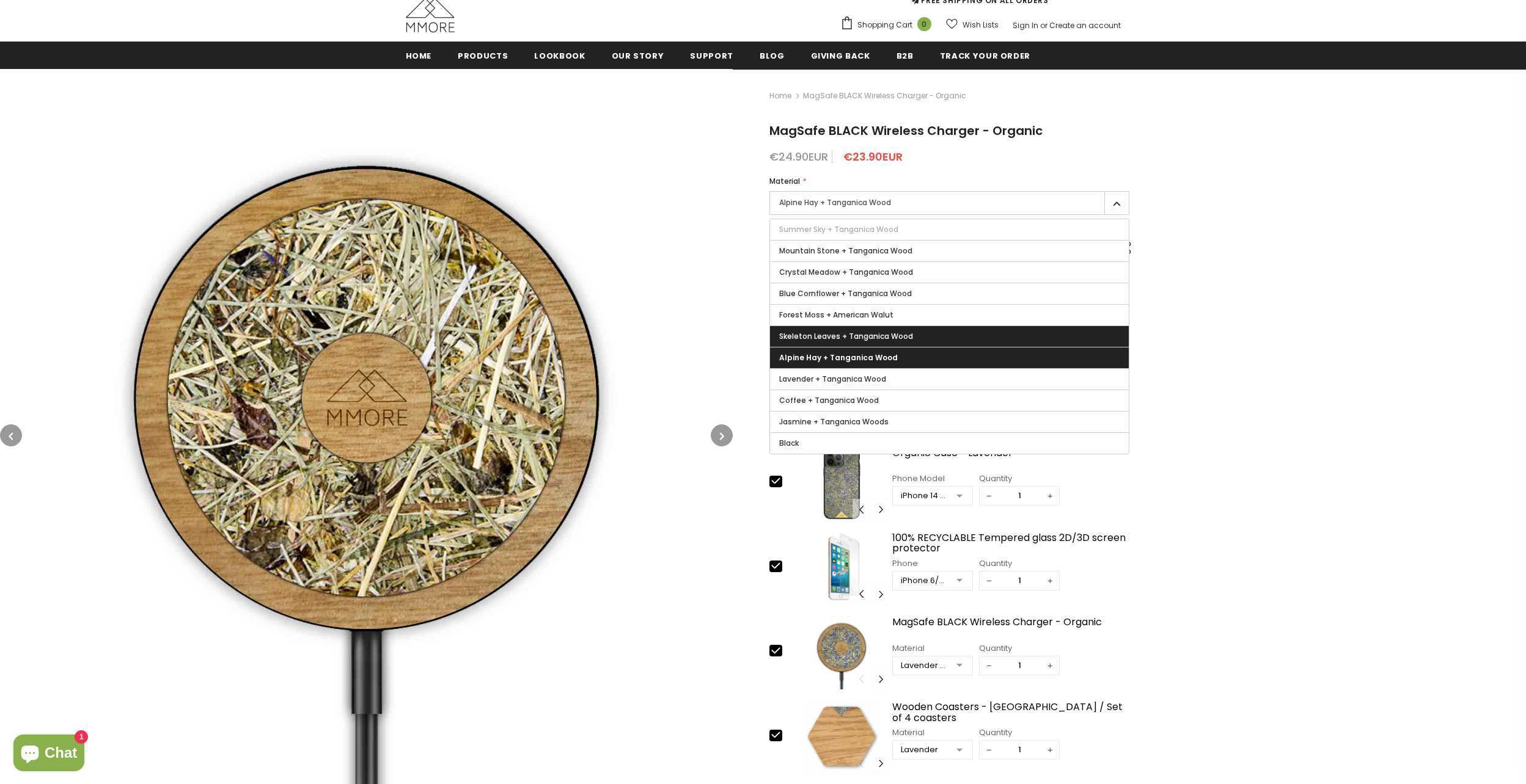
click at [843, 332] on span "Skeleton Leaves + Tanganica Wood" at bounding box center [845, 335] width 134 height 10
click at [0, 0] on input "Skeleton Leaves + Tanganica Wood" at bounding box center [0, 0] width 0 height 0
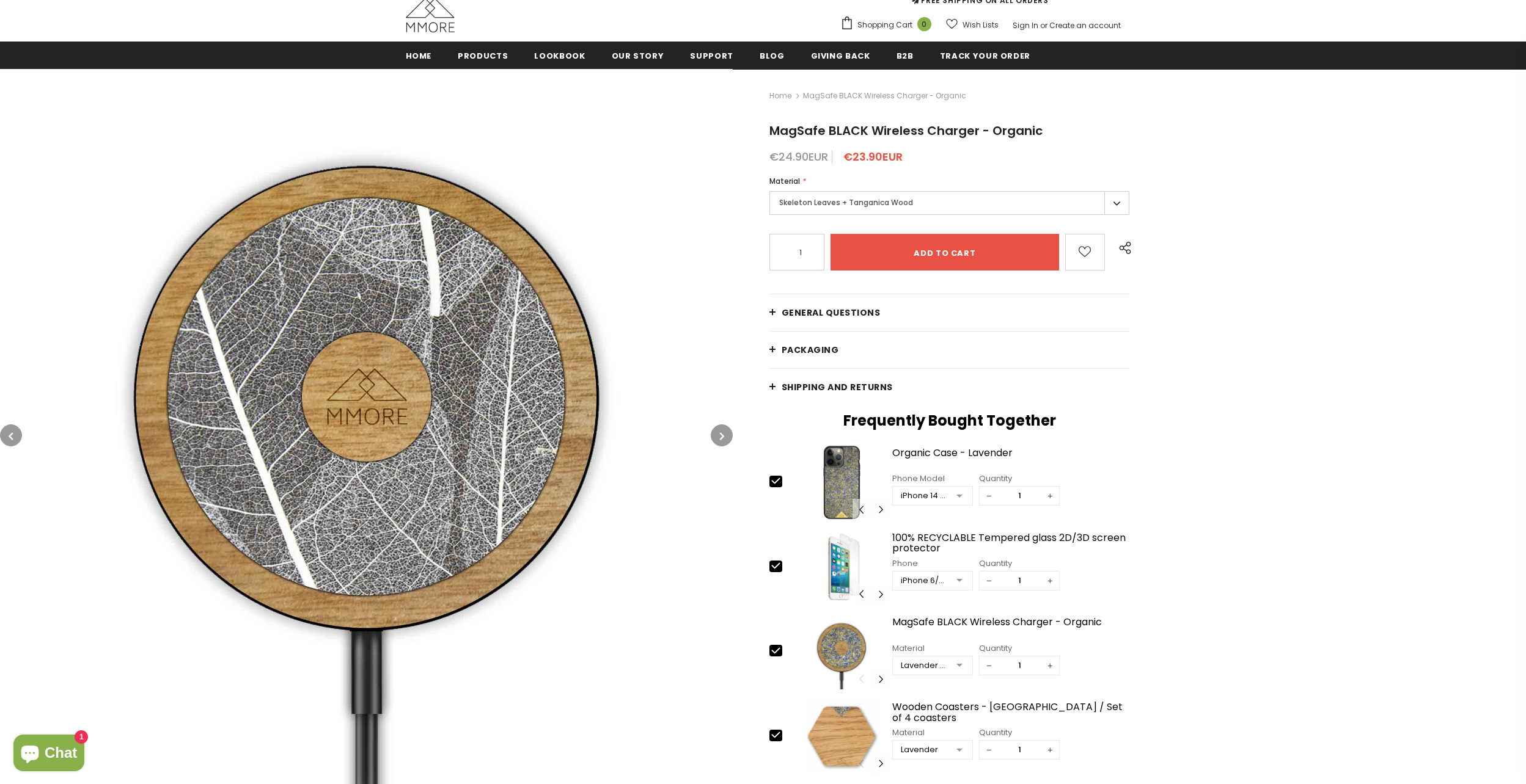
click at [879, 205] on label "Skeleton Leaves + Tanganica Wood" at bounding box center [949, 203] width 361 height 24
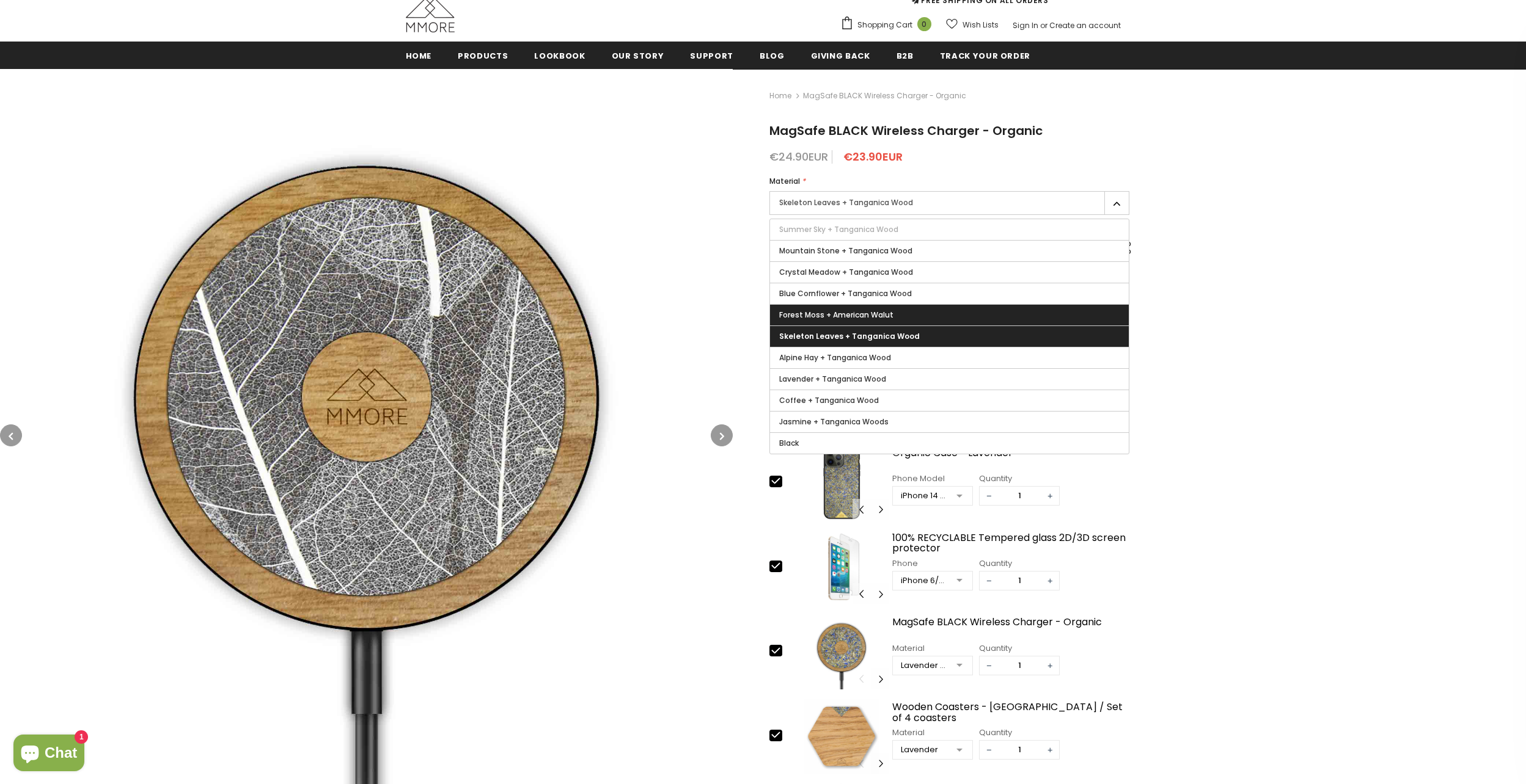
click at [850, 312] on span "Forest Moss + American Walut" at bounding box center [836, 314] width 115 height 10
click at [0, 0] on input "Forest Moss + American Walut" at bounding box center [0, 0] width 0 height 0
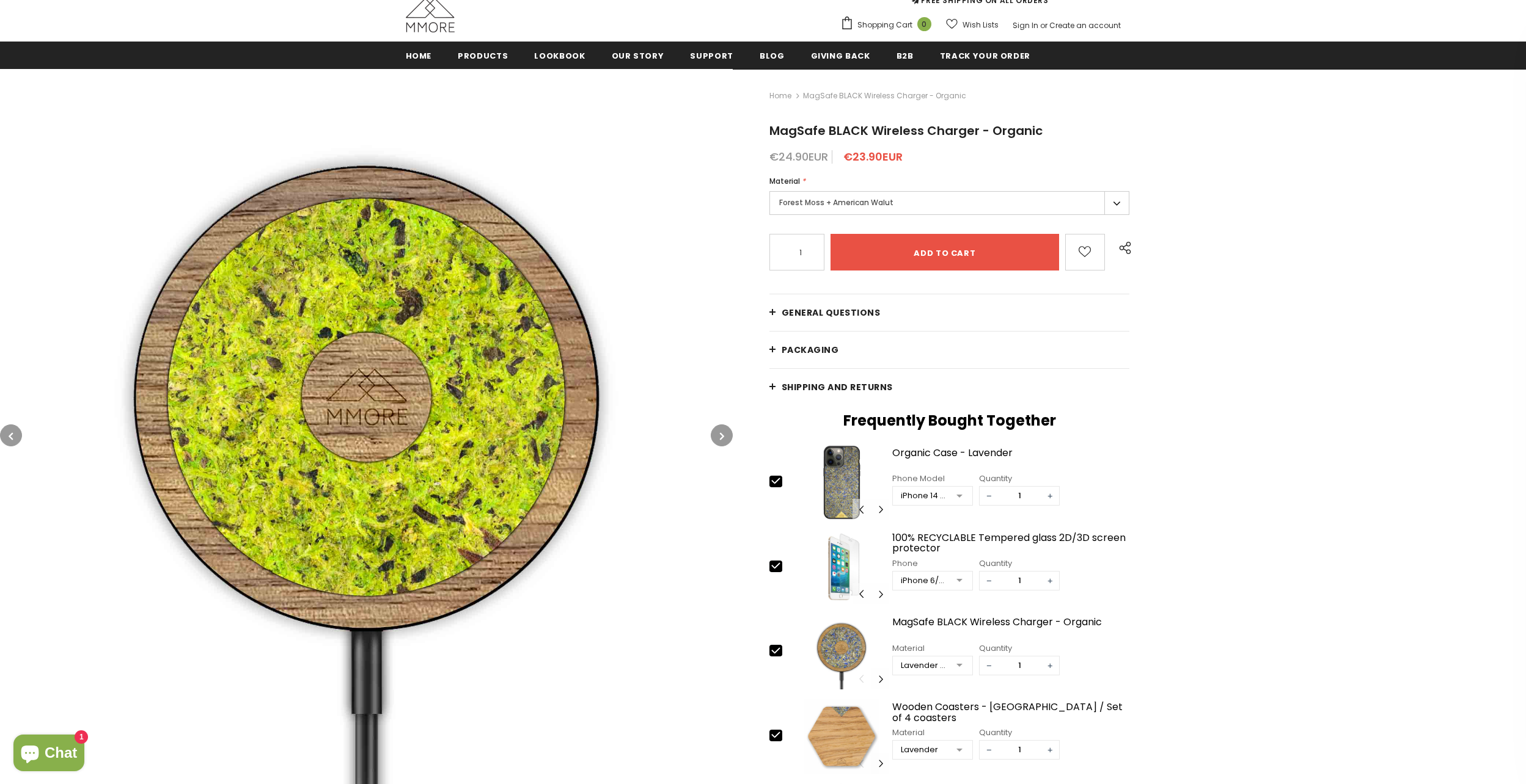
click at [859, 210] on label "Forest Moss + American Walut" at bounding box center [949, 203] width 361 height 24
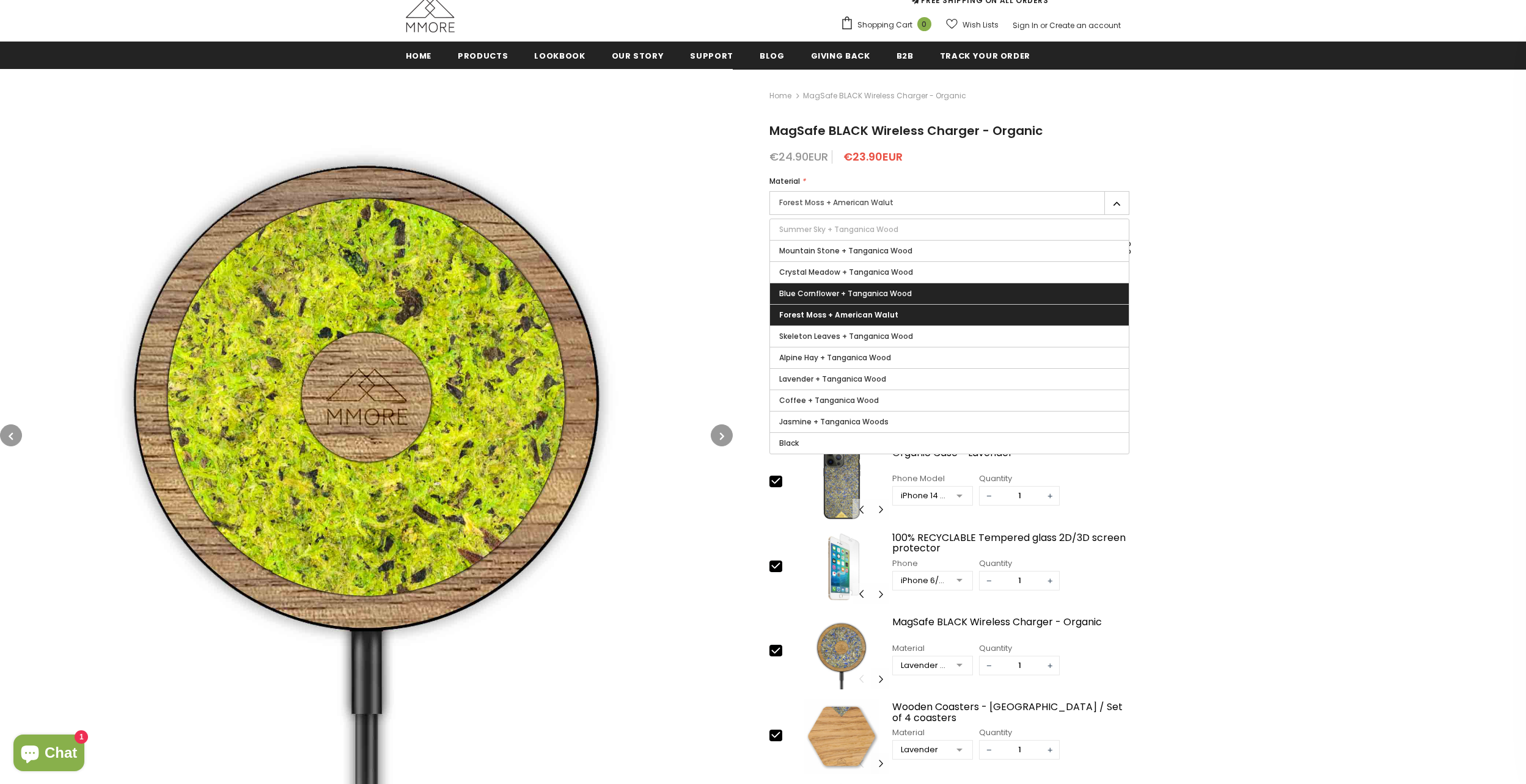
click at [848, 293] on span "Blue Cornflower + Tanganica Wood" at bounding box center [845, 293] width 133 height 10
click at [0, 0] on input "Blue Cornflower + Tanganica Wood" at bounding box center [0, 0] width 0 height 0
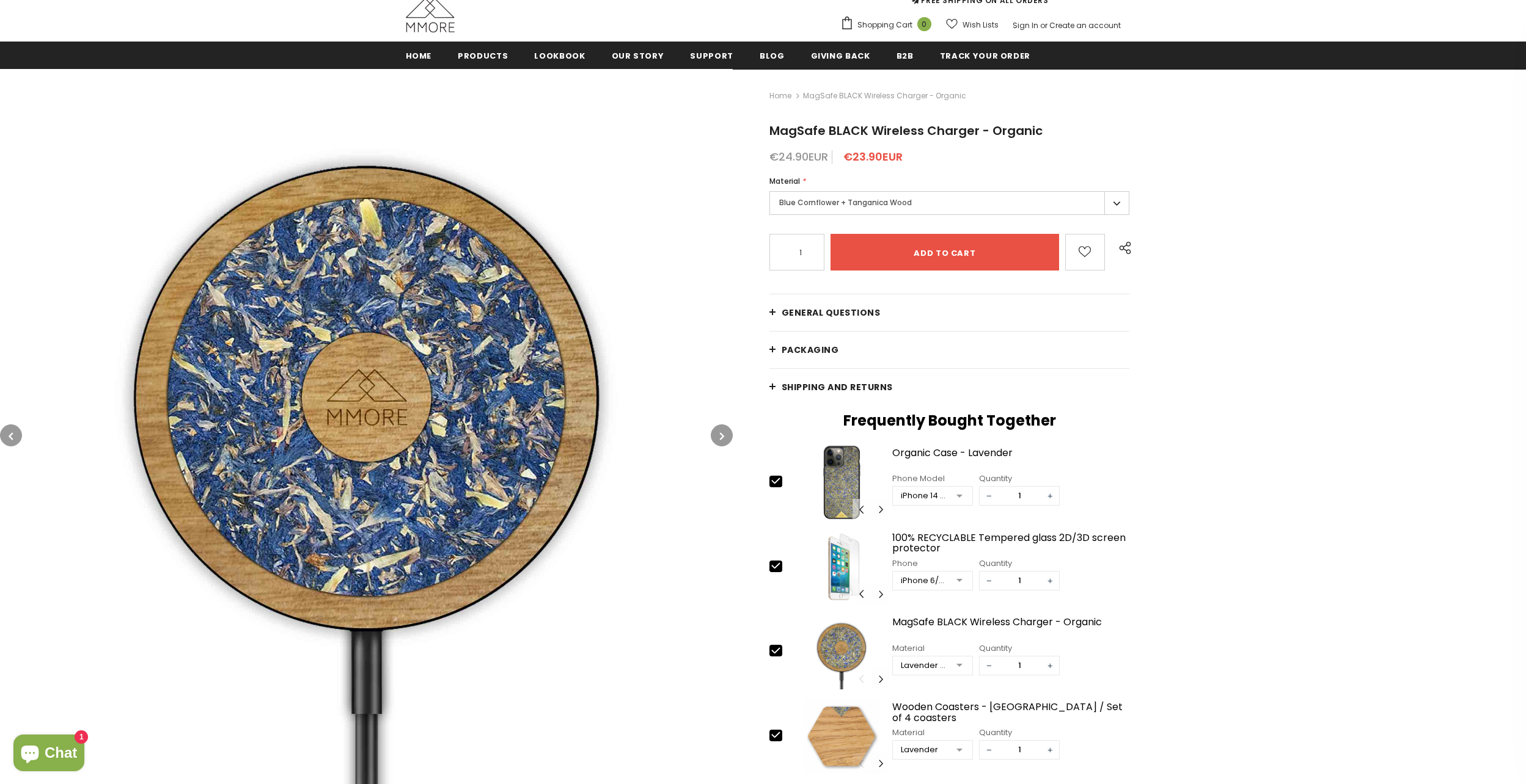
click at [865, 201] on label "Blue Cornflower + Tanganica Wood" at bounding box center [949, 203] width 361 height 24
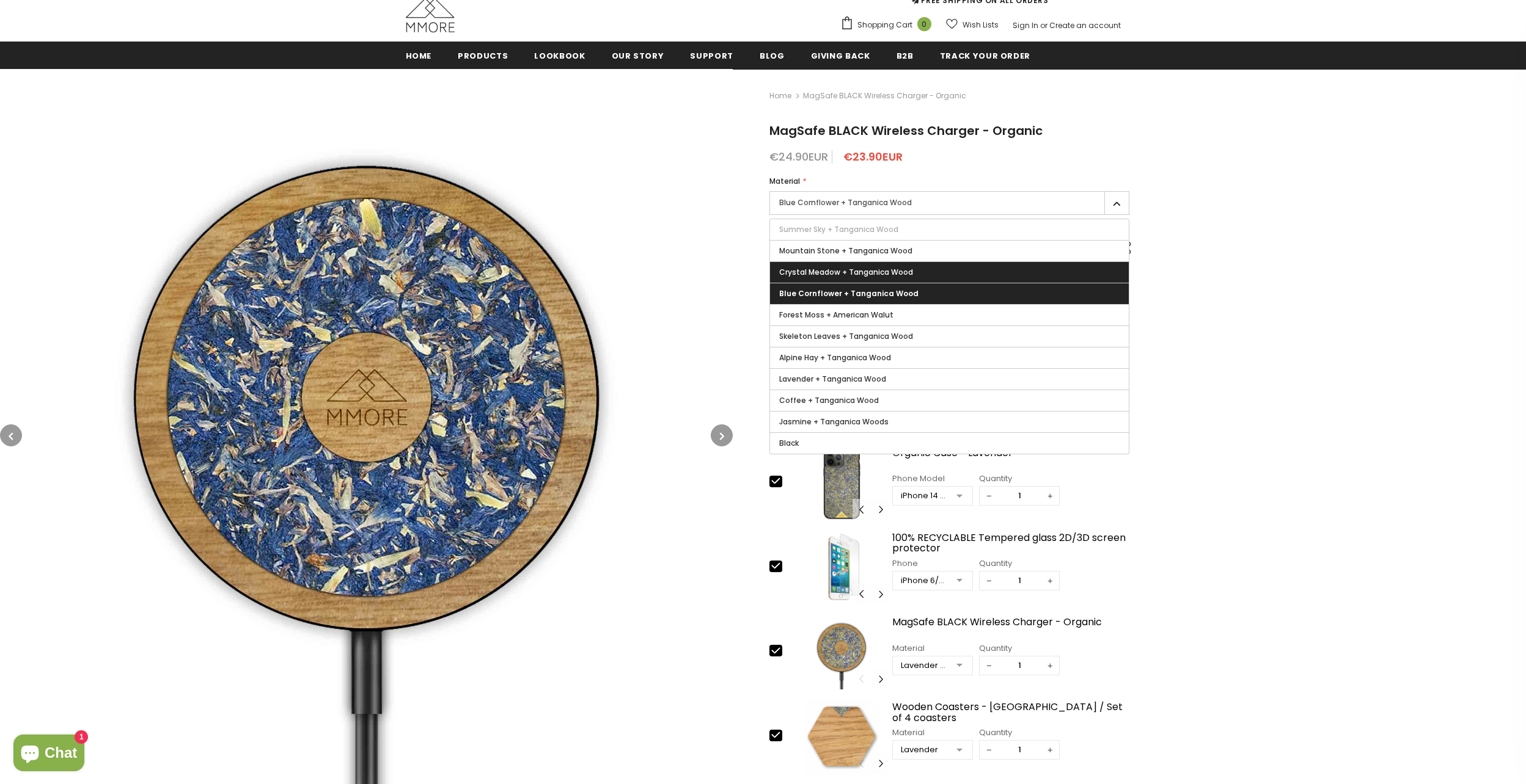
click at [859, 270] on span "Crystal Meadow + Tanganica Wood" at bounding box center [845, 272] width 134 height 10
click at [0, 0] on input "Crystal Meadow + Tanganica Wood" at bounding box center [0, 0] width 0 height 0
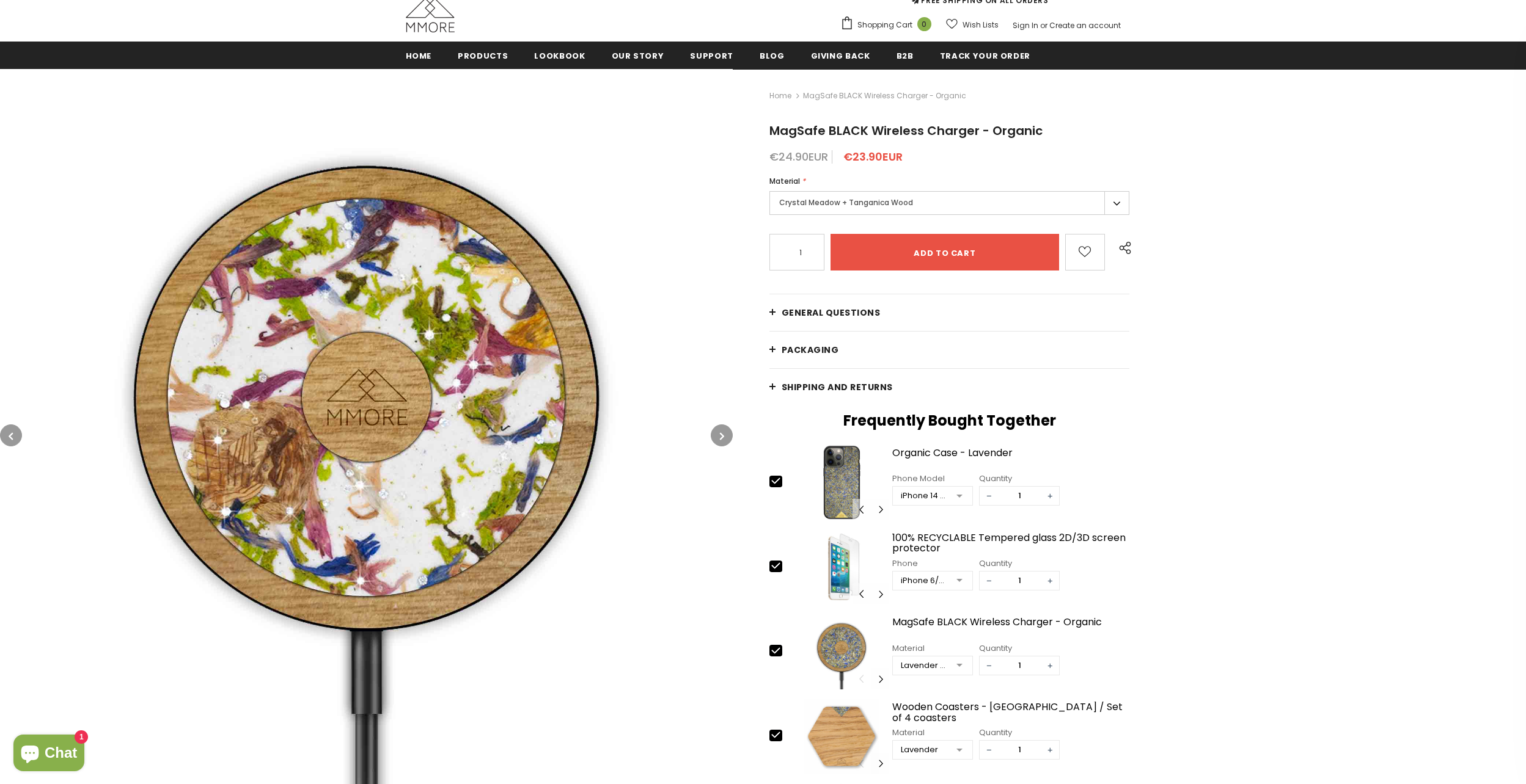
click at [865, 203] on label "Crystal Meadow + Tanganica Wood" at bounding box center [949, 203] width 361 height 24
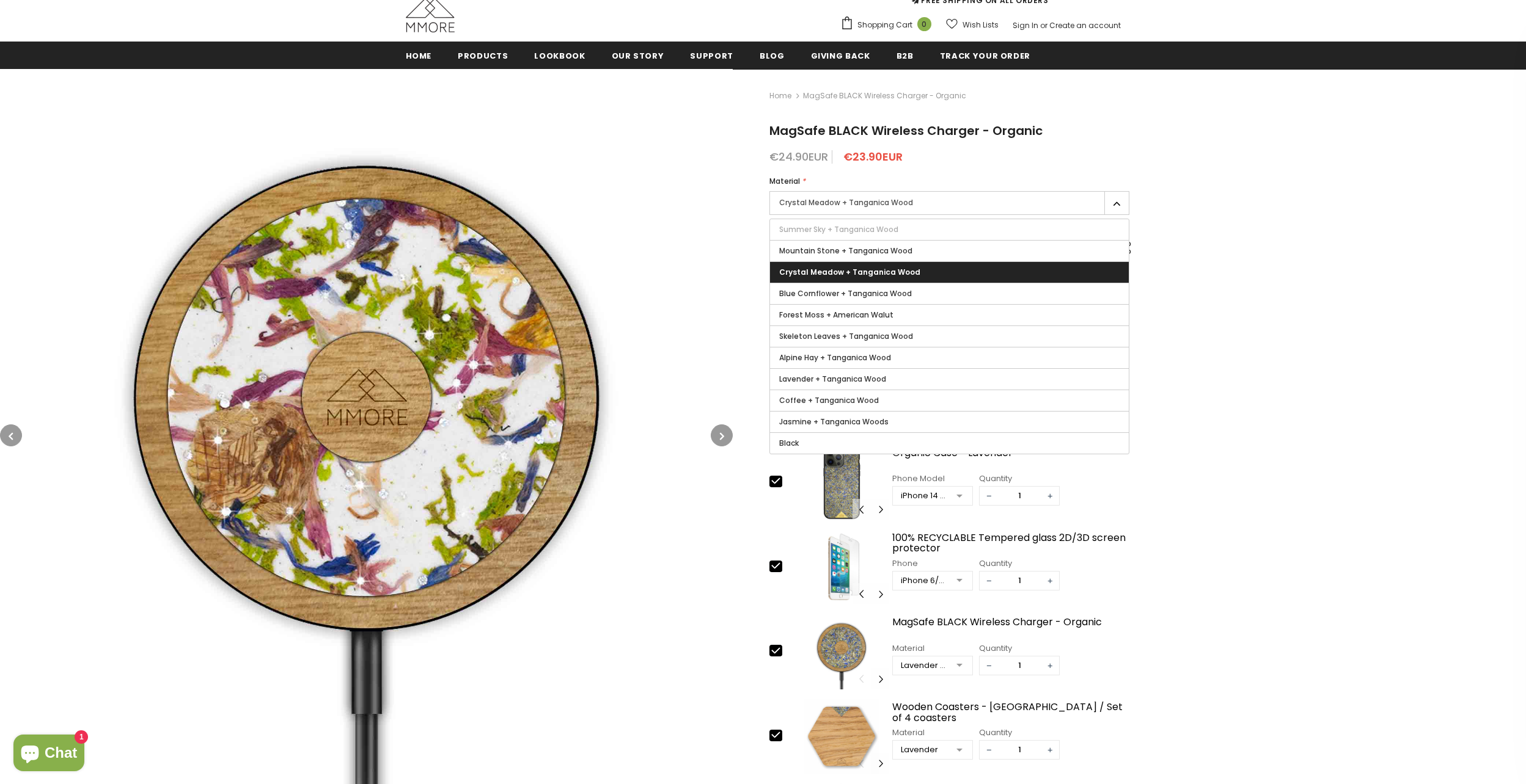
click at [855, 216] on div "Crystal Meadow + Tanganica Wood Summer Sky + Tanganica Wood Mountain Stone + Ta…" at bounding box center [949, 204] width 361 height 27
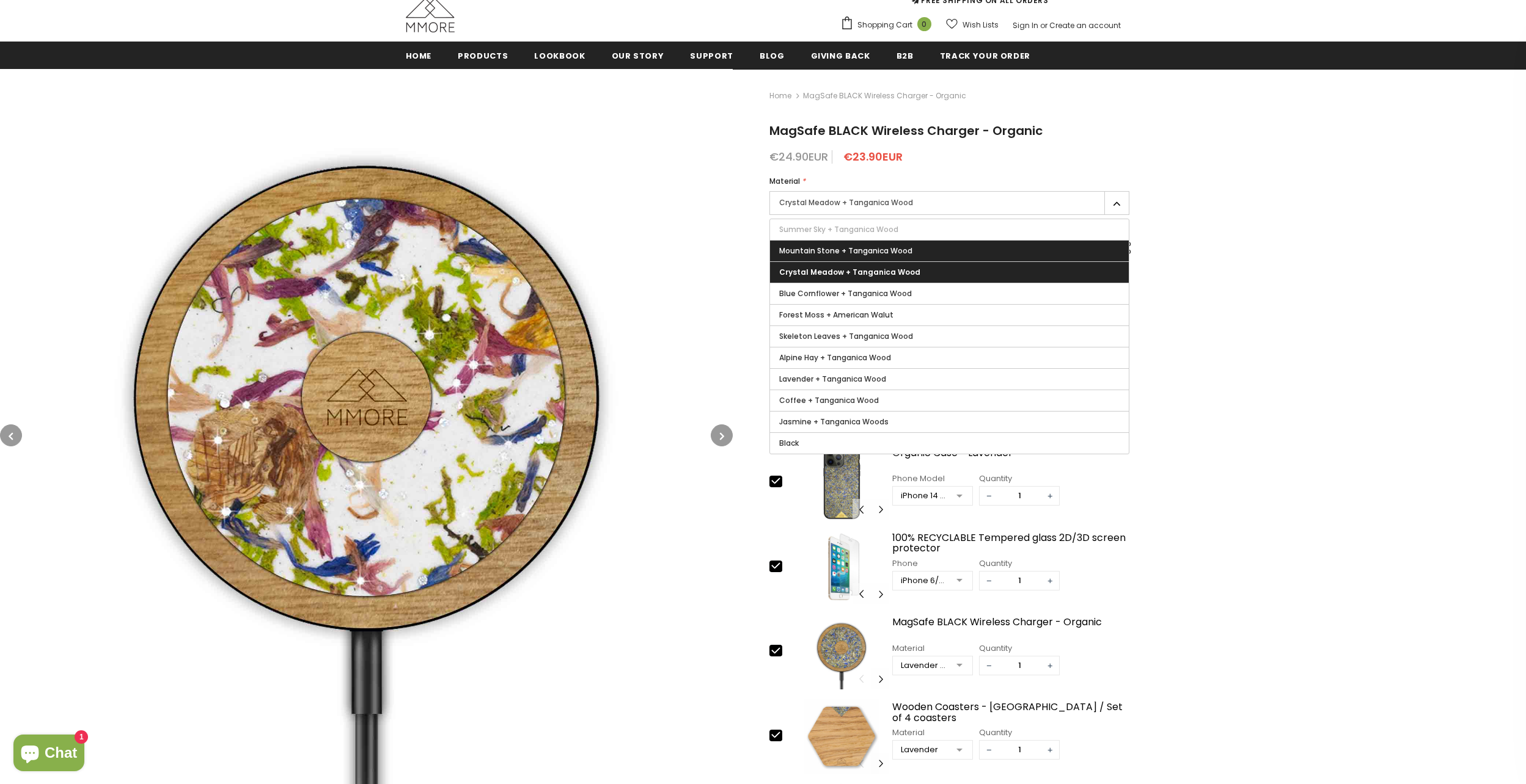
click at [848, 243] on label "Mountain Stone + Tanganica Wood" at bounding box center [949, 251] width 359 height 21
click at [0, 0] on input "Mountain Stone + Tanganica Wood" at bounding box center [0, 0] width 0 height 0
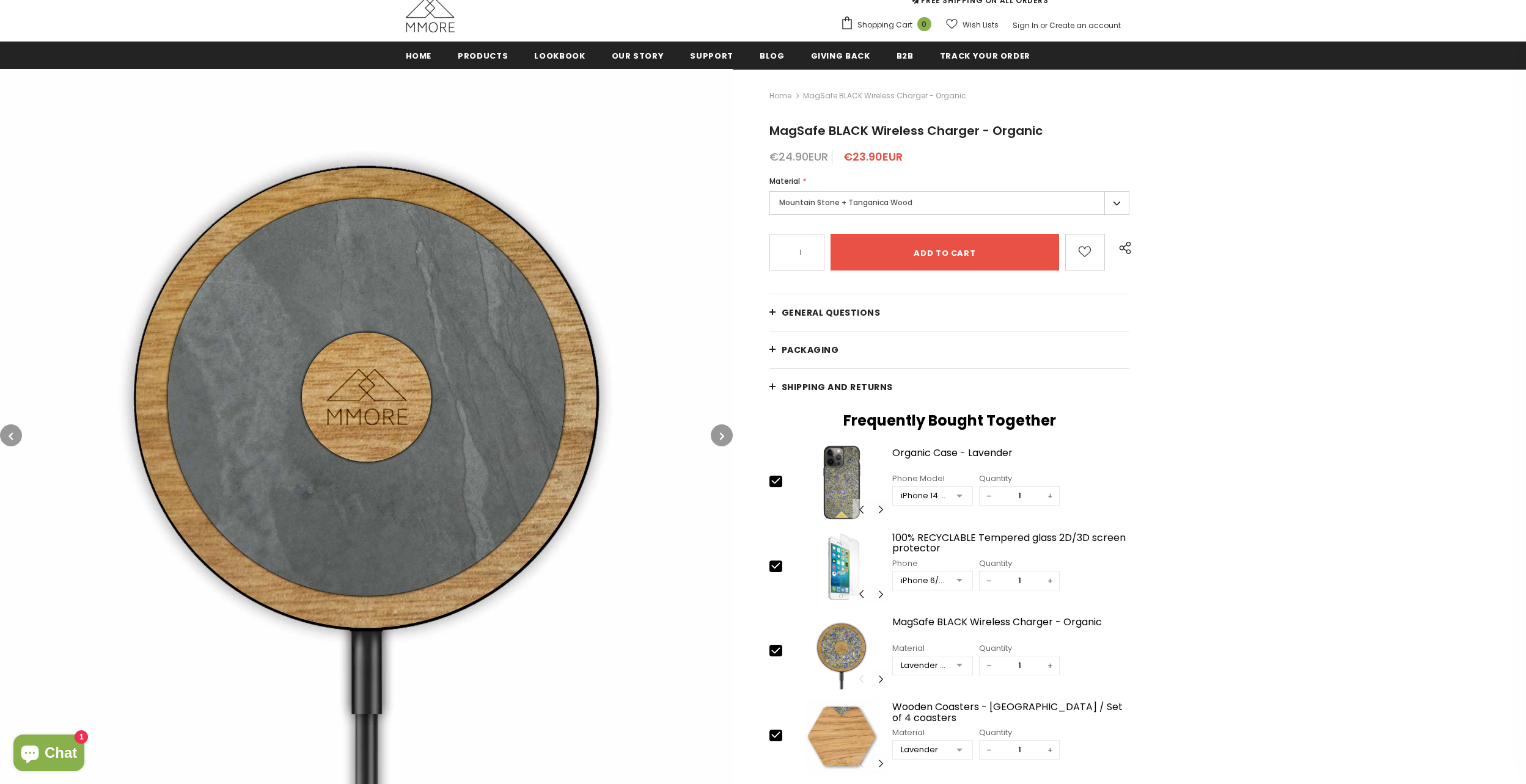
click at [852, 205] on label "Mountain Stone + Tanganica Wood" at bounding box center [949, 203] width 361 height 24
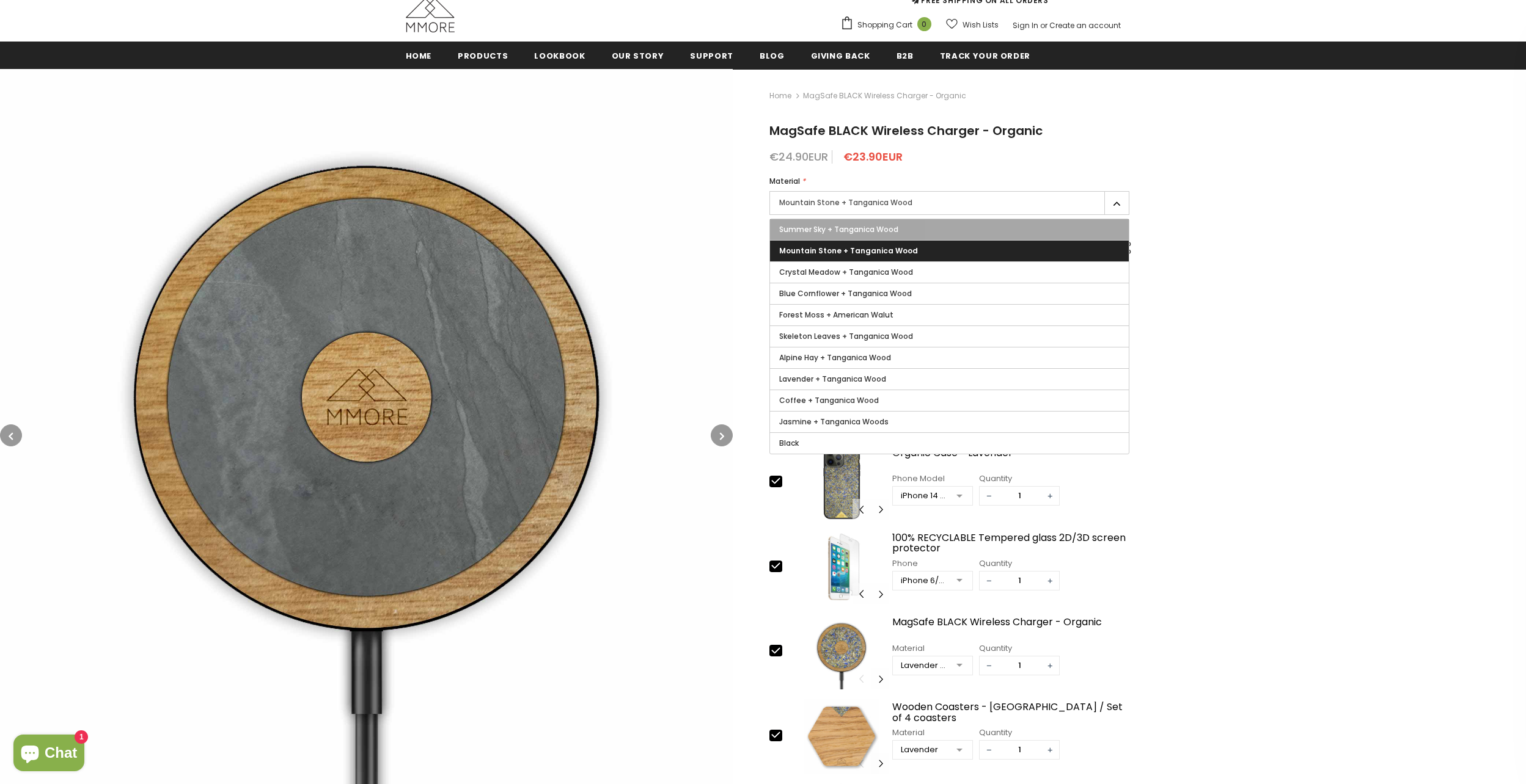
click at [852, 230] on span "Summer Sky + Tanganica Wood" at bounding box center [838, 229] width 119 height 10
click at [0, 0] on input "Summer Sky + Tanganica Wood" at bounding box center [0, 0] width 0 height 0
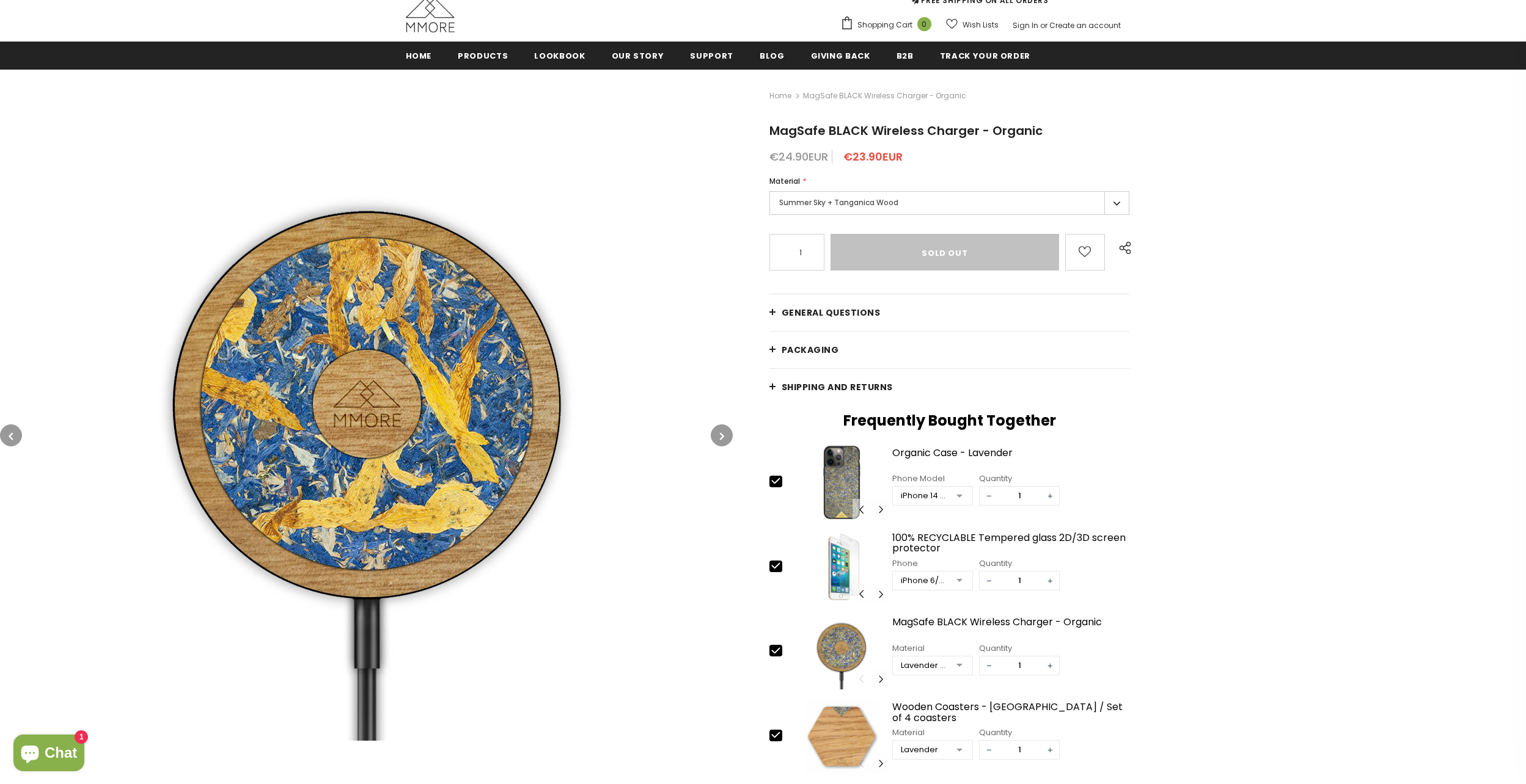
click at [891, 207] on label "Summer Sky + Tanganica Wood" at bounding box center [949, 203] width 361 height 24
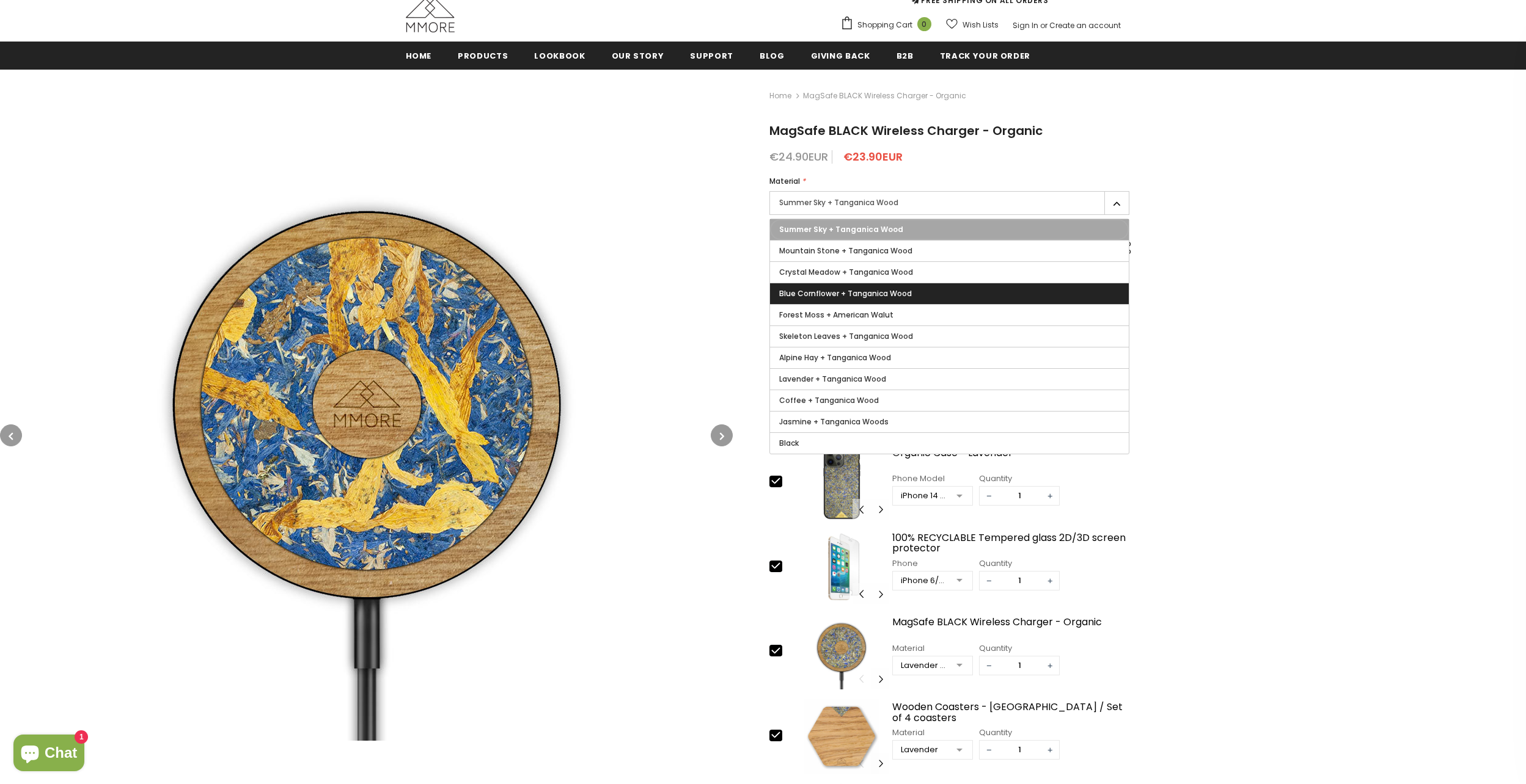
click at [835, 296] on span "Blue Cornflower + Tanganica Wood" at bounding box center [845, 293] width 133 height 10
click at [0, 0] on input "Blue Cornflower + Tanganica Wood" at bounding box center [0, 0] width 0 height 0
type input "Add to cart"
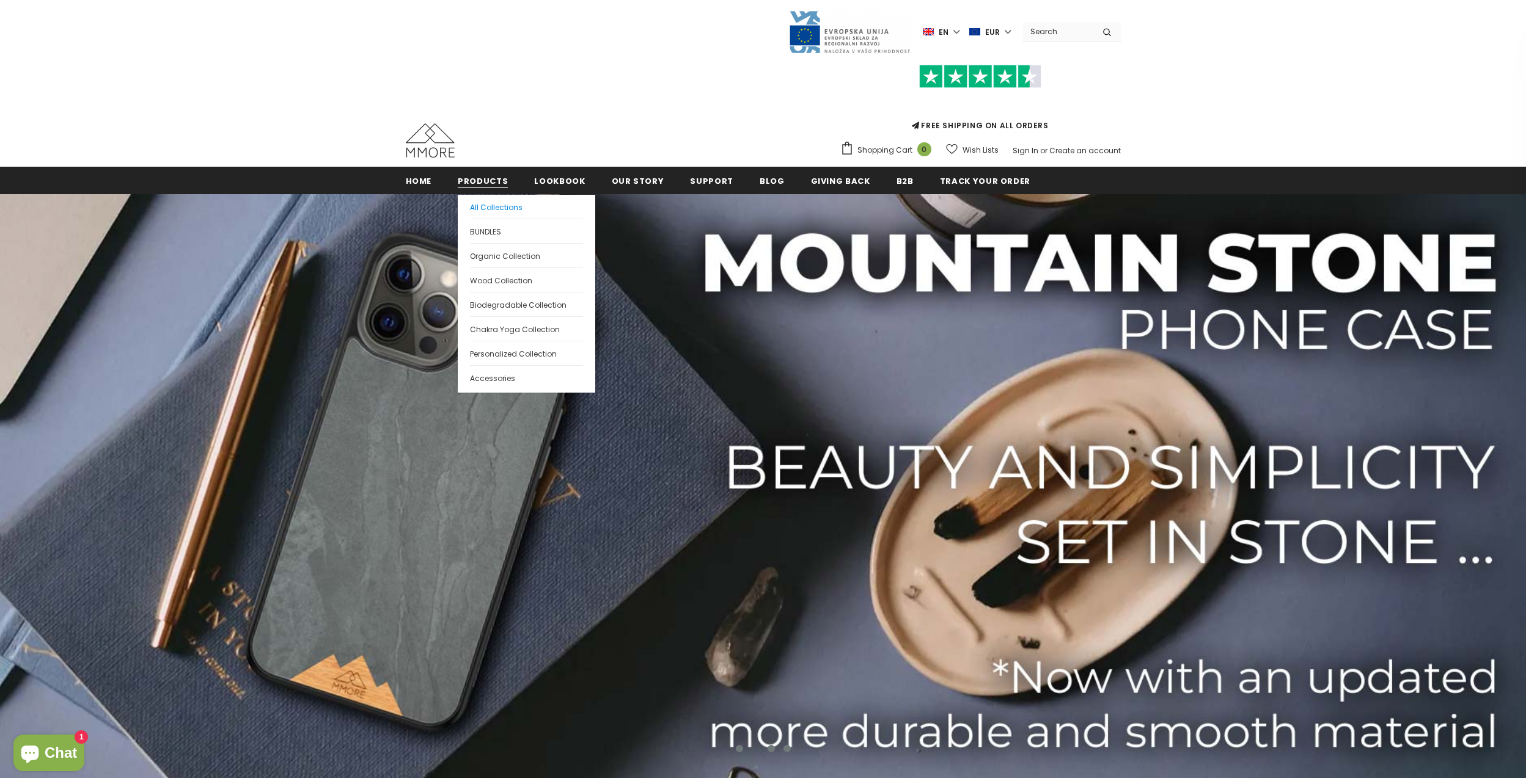
click at [508, 203] on span "All Collections" at bounding box center [496, 207] width 53 height 10
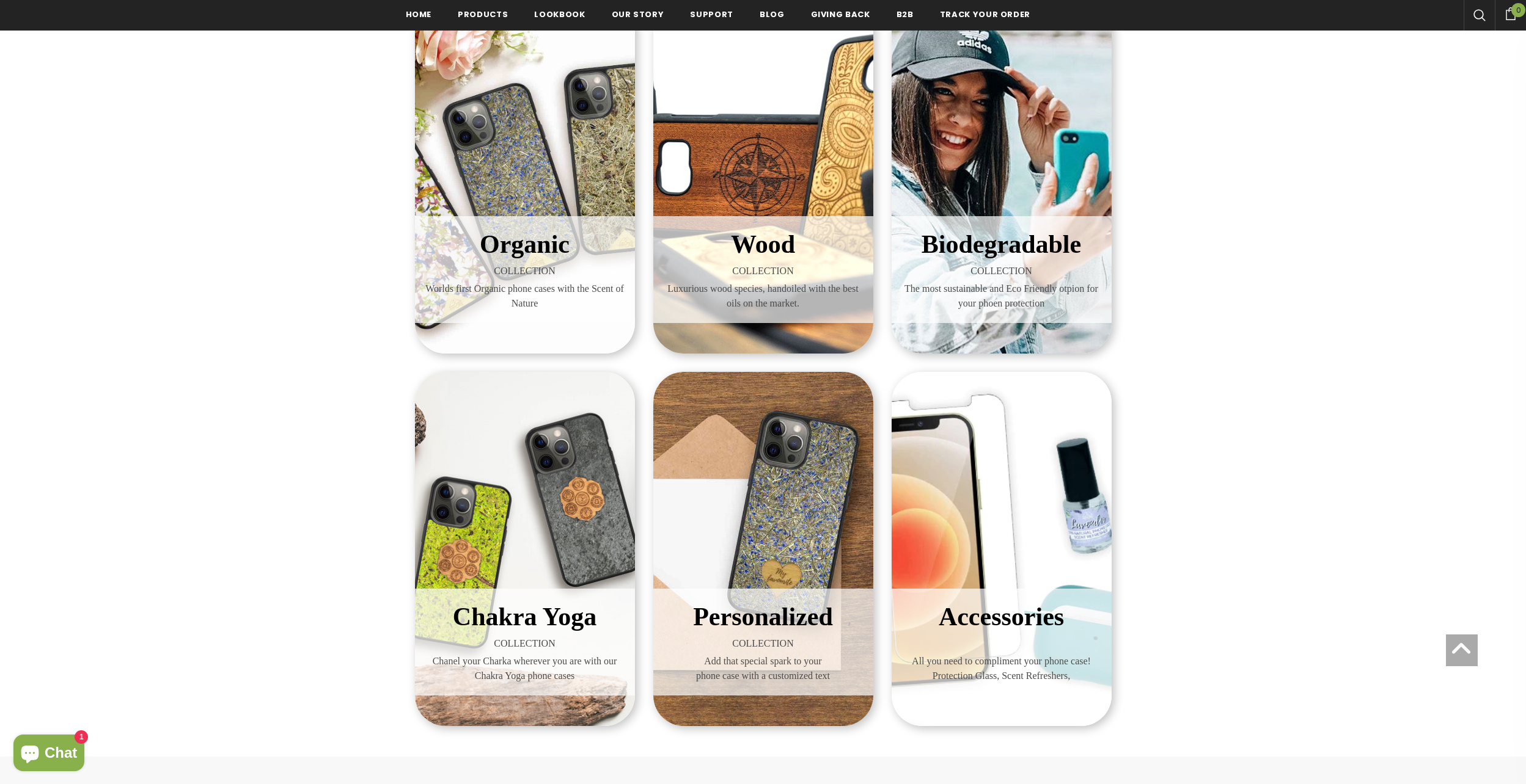
scroll to position [247, 0]
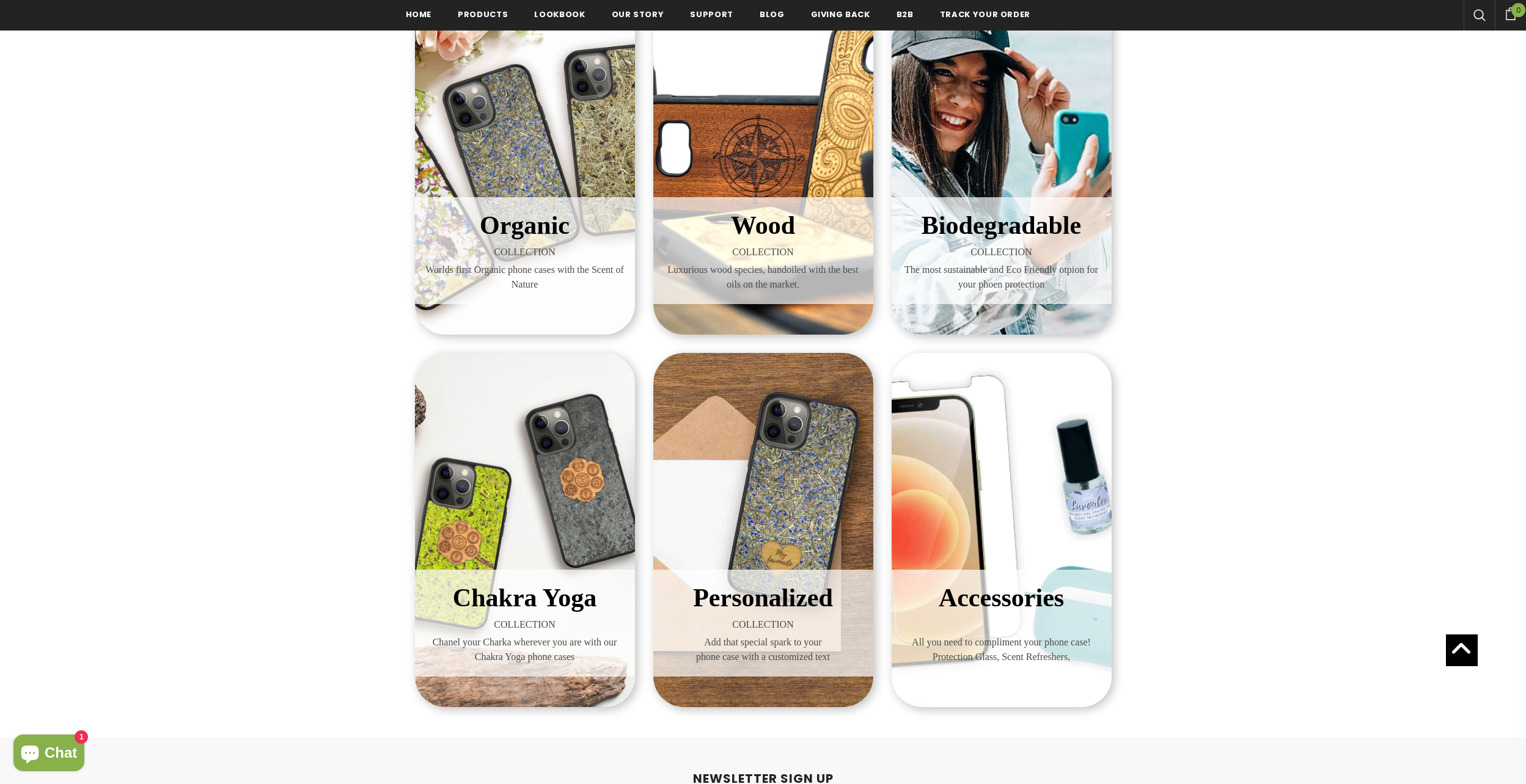
click at [512, 170] on div "Organic COLLECTION Worlds first Organic phone cases with the Scent of Nature" at bounding box center [525, 157] width 220 height 354
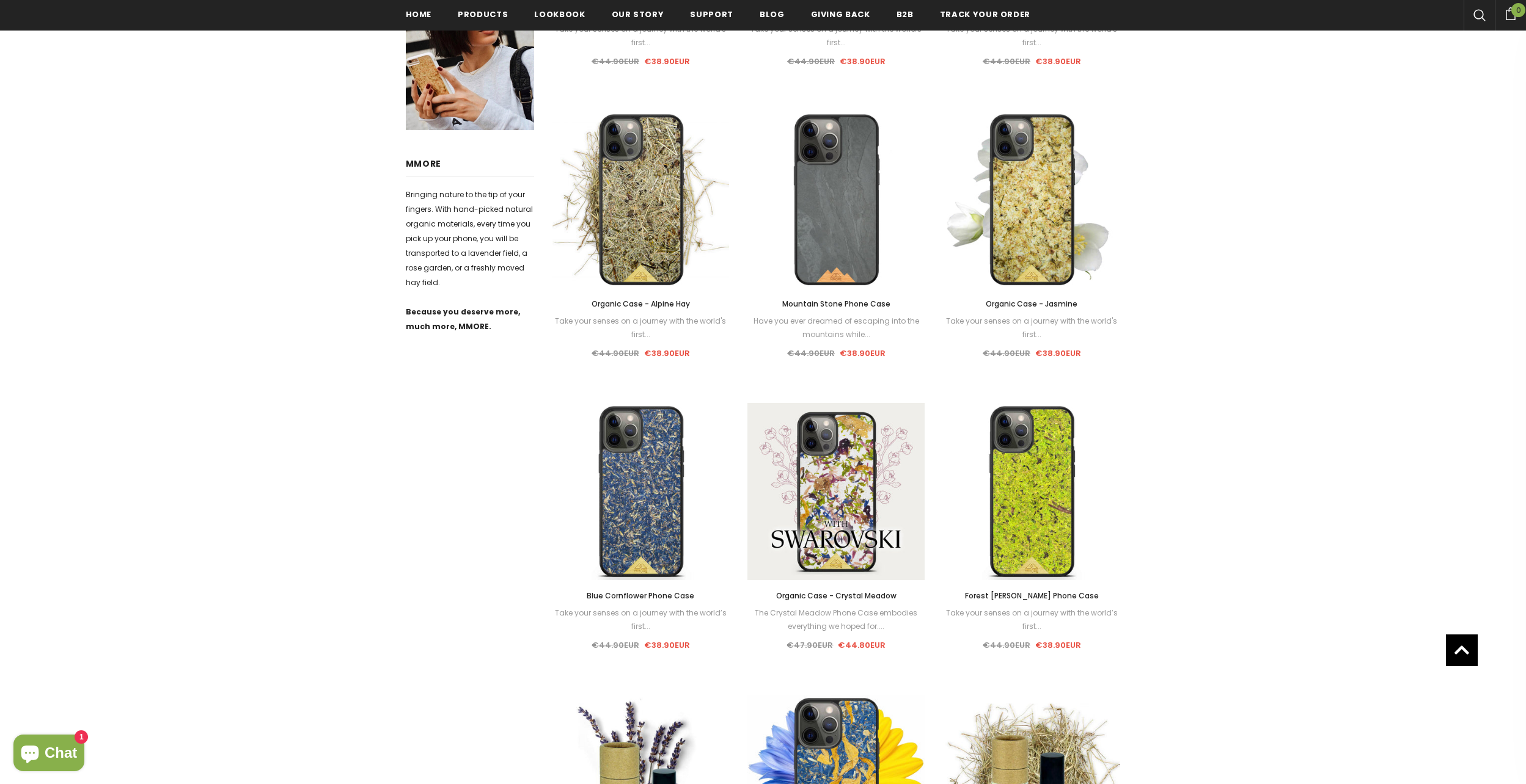
scroll to position [552, 0]
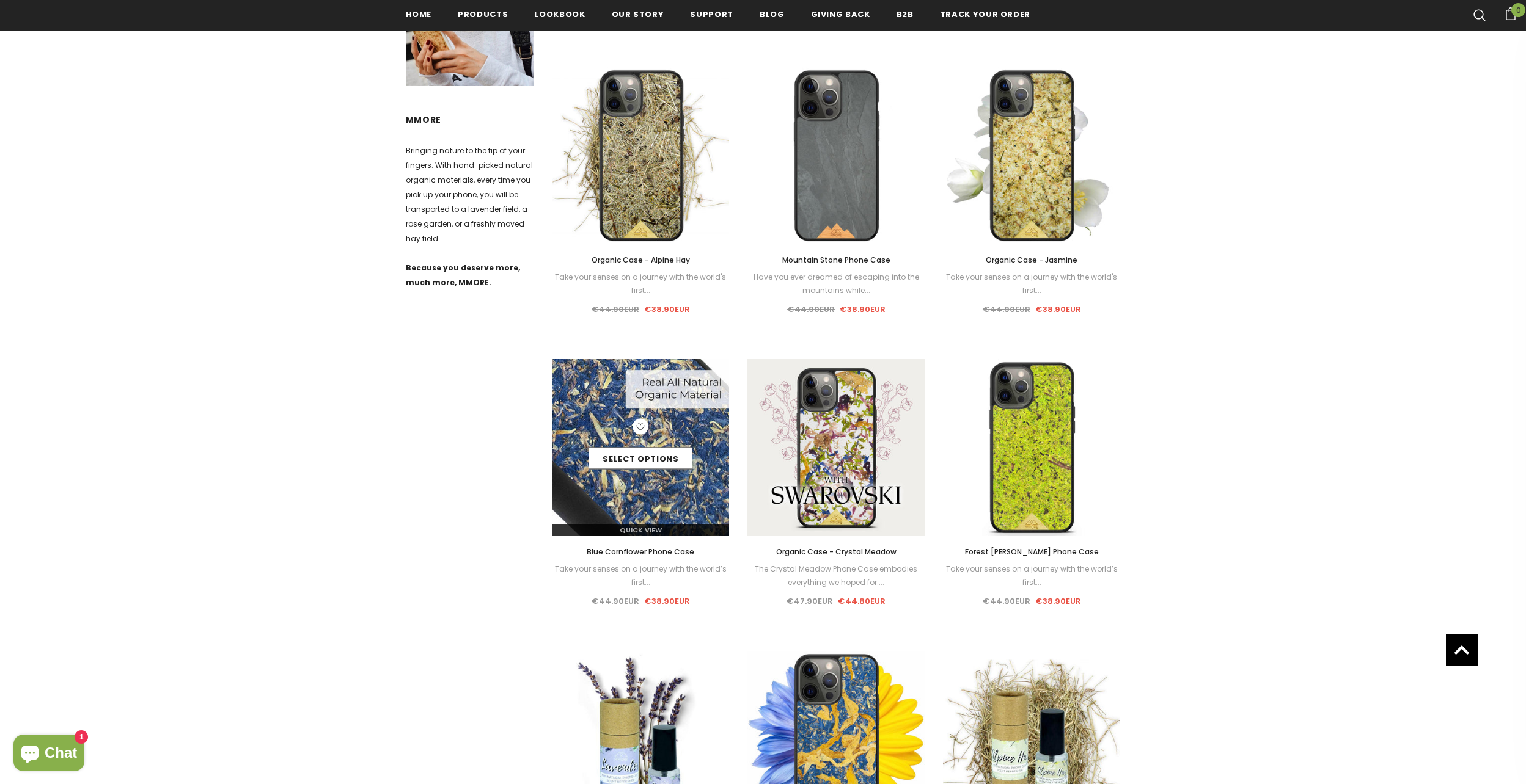
click at [581, 405] on img at bounding box center [641, 447] width 177 height 177
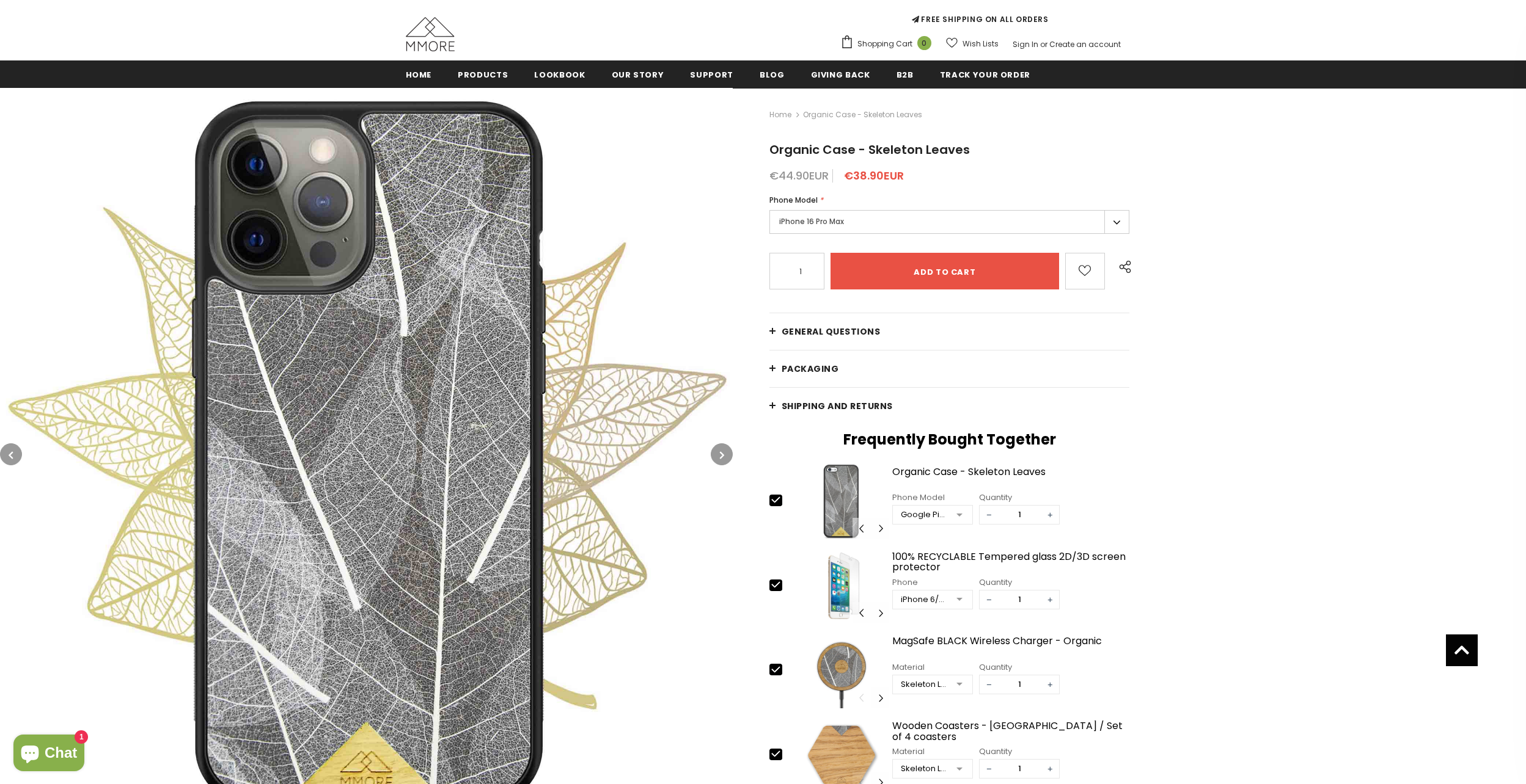
scroll to position [65, 0]
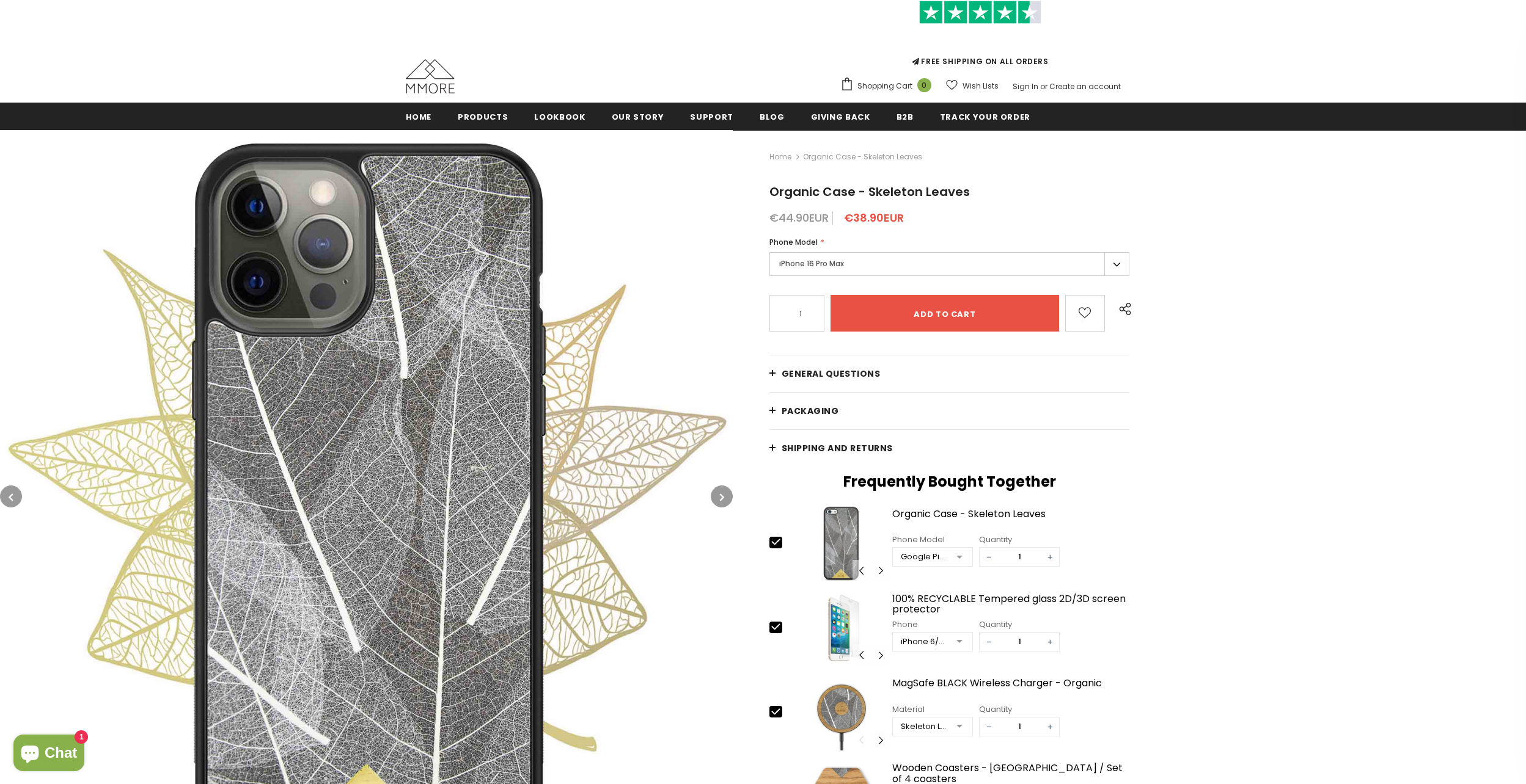
click at [790, 261] on label "iPhone 16 Pro Max" at bounding box center [949, 264] width 361 height 24
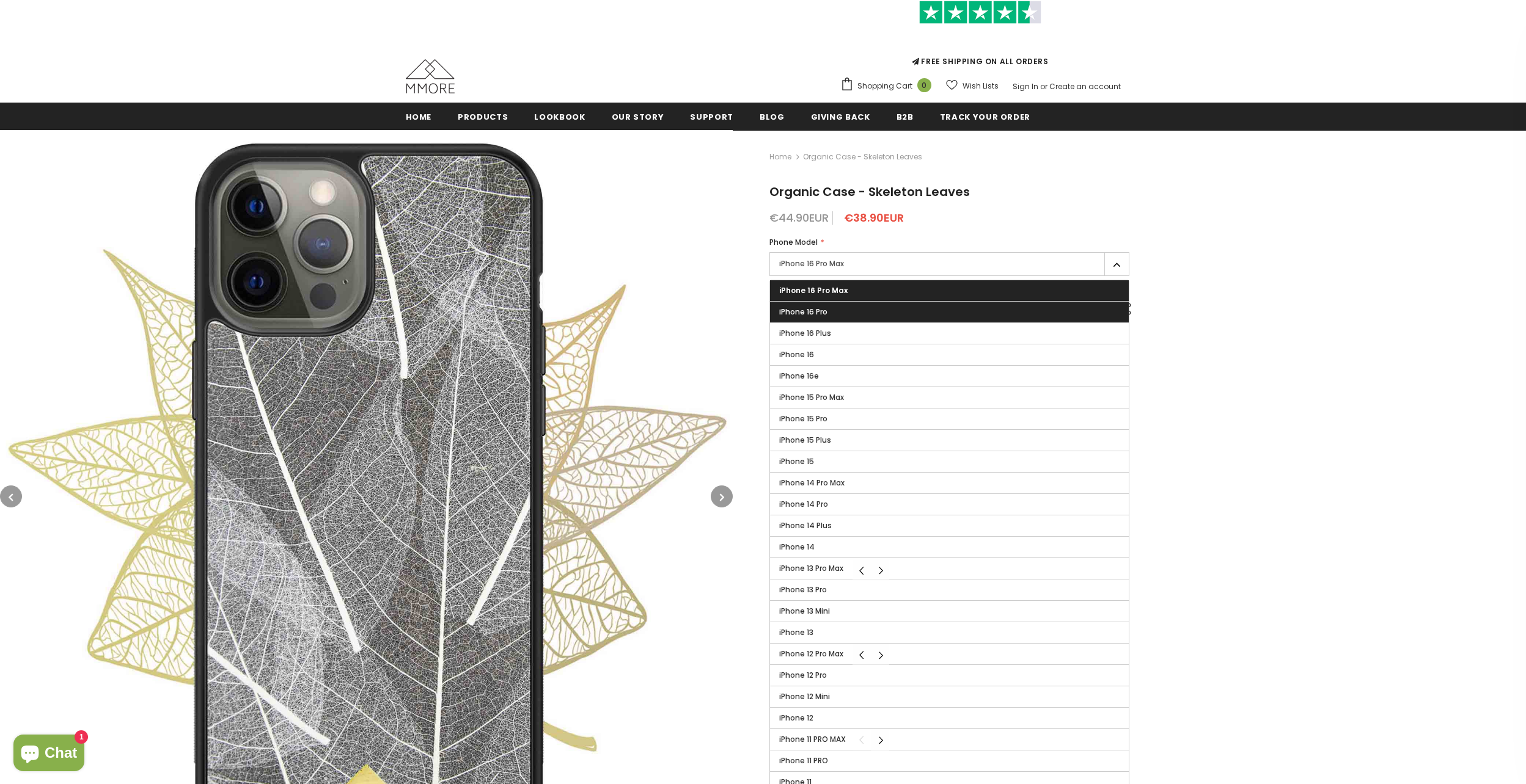
click at [793, 309] on span "iPhone 16 Pro" at bounding box center [803, 312] width 48 height 10
click at [0, 0] on input "iPhone 16 Pro" at bounding box center [0, 0] width 0 height 0
